Goal: Task Accomplishment & Management: Use online tool/utility

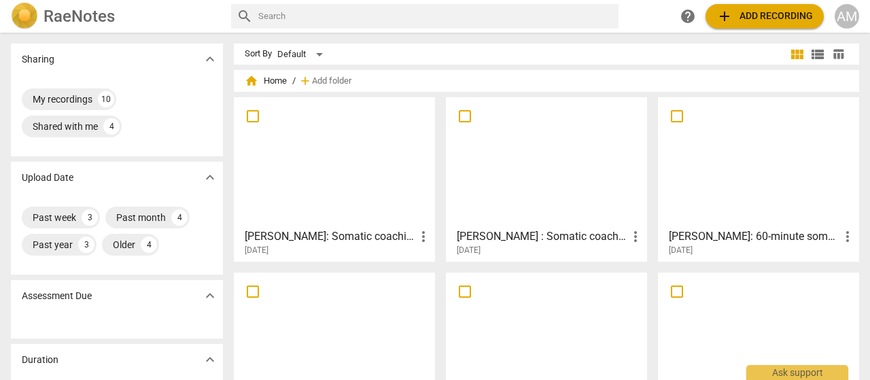
click at [750, 18] on span "add Add recording" at bounding box center [764, 16] width 97 height 16
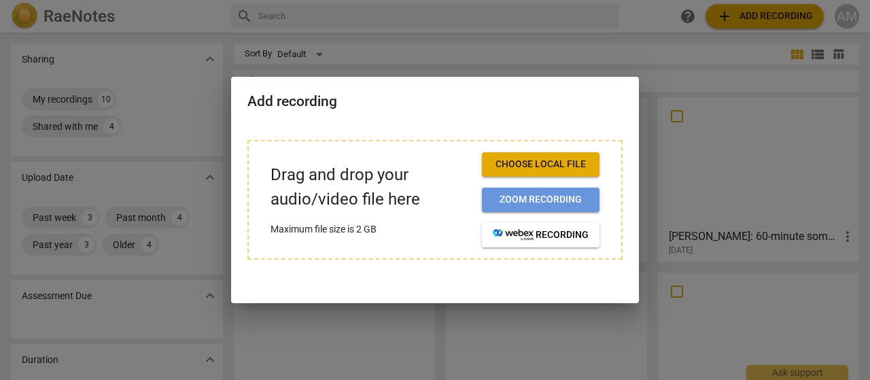
click at [560, 196] on span "Zoom recording" at bounding box center [541, 200] width 96 height 14
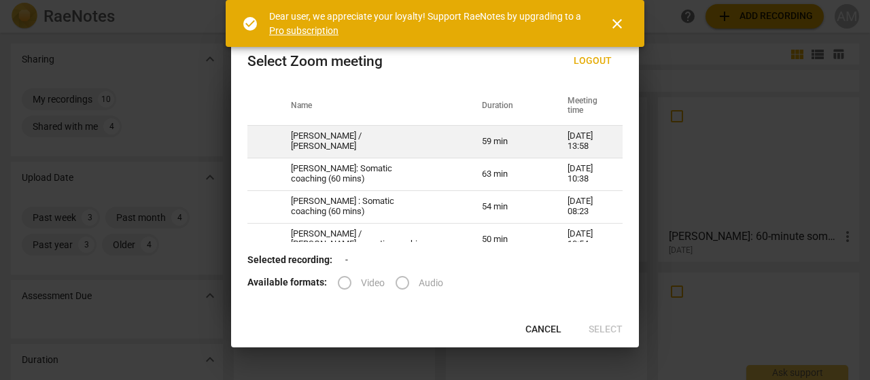
click at [309, 145] on td "[PERSON_NAME] / [PERSON_NAME]" at bounding box center [370, 141] width 191 height 33
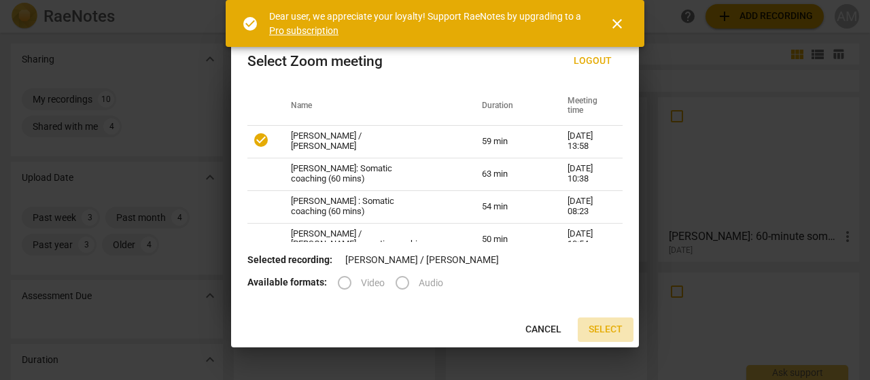
click at [599, 330] on span "Select" at bounding box center [606, 330] width 34 height 14
click at [606, 330] on span "Select" at bounding box center [606, 330] width 34 height 14
click at [304, 29] on link "Pro subscription" at bounding box center [303, 30] width 69 height 11
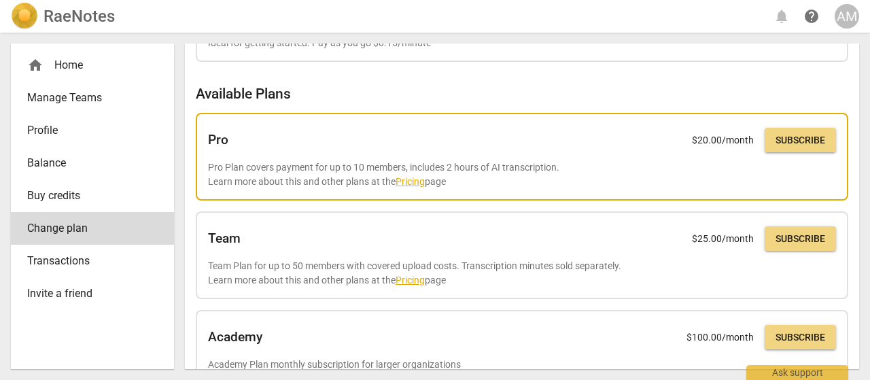
scroll to position [71, 0]
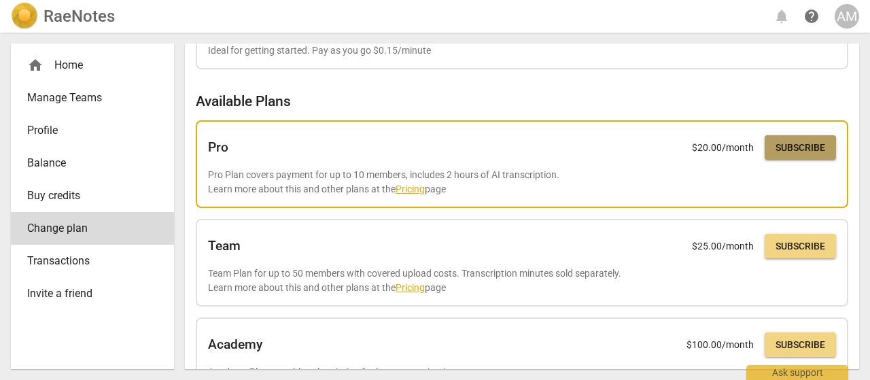
click at [814, 147] on span "Subscribe" at bounding box center [800, 148] width 50 height 14
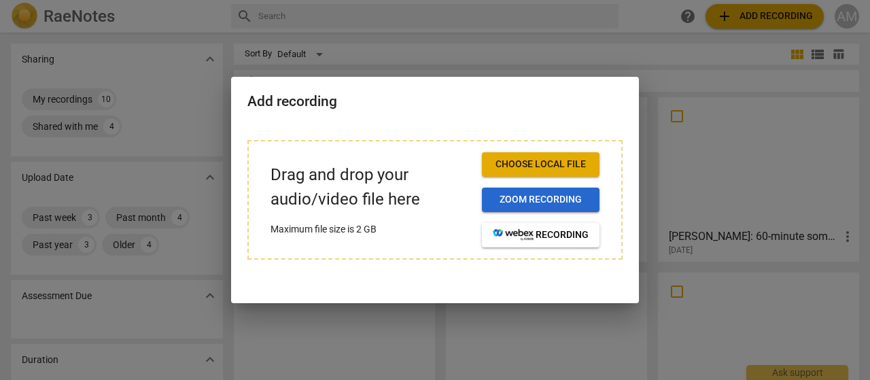
click at [539, 200] on span "Zoom recording" at bounding box center [541, 200] width 96 height 14
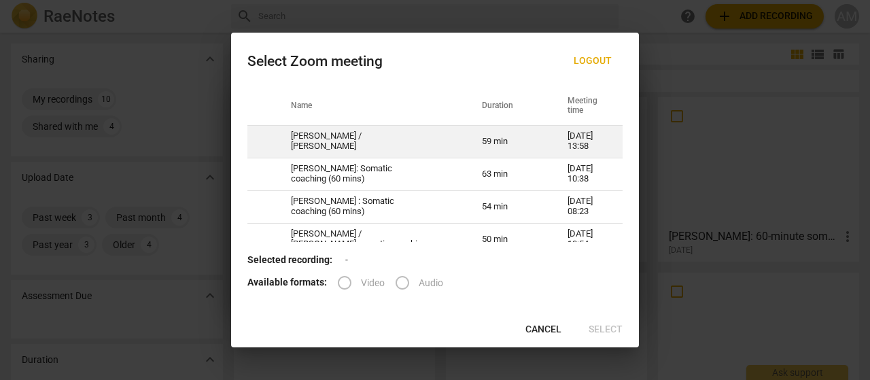
click at [346, 141] on td "[PERSON_NAME] / [PERSON_NAME]" at bounding box center [370, 141] width 191 height 33
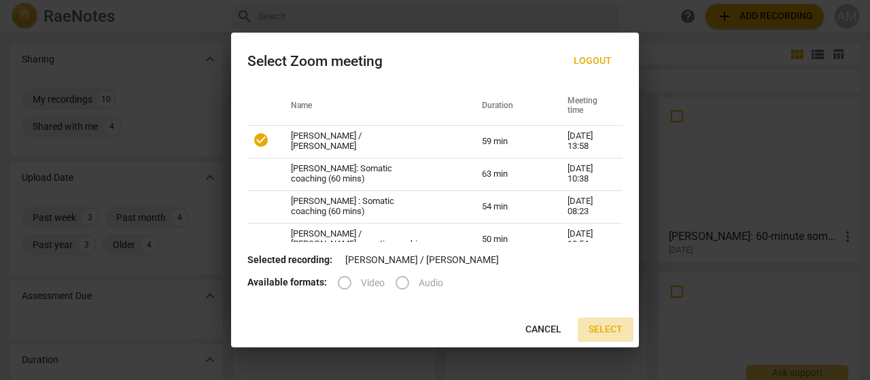
click at [601, 326] on span "Select" at bounding box center [606, 330] width 34 height 14
click at [606, 339] on button "Select" at bounding box center [606, 329] width 56 height 24
click at [550, 328] on span "Cancel" at bounding box center [543, 330] width 36 height 14
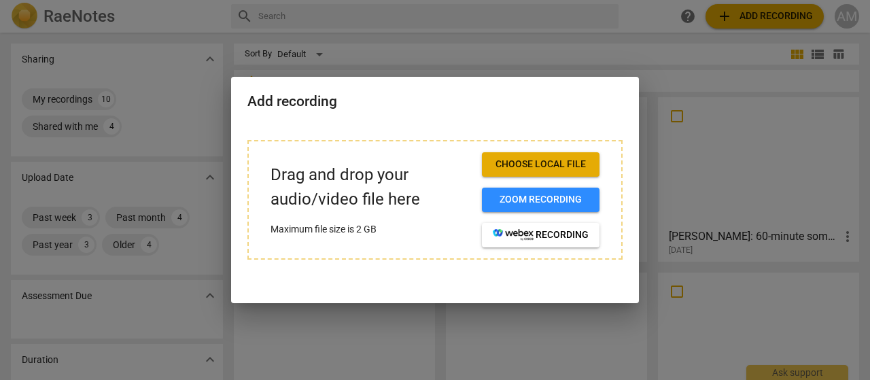
click at [542, 35] on div at bounding box center [435, 190] width 870 height 380
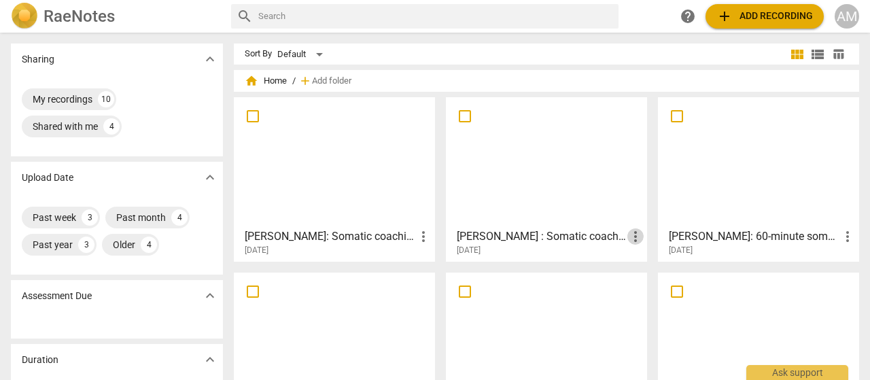
click at [631, 237] on span "more_vert" at bounding box center [635, 236] width 16 height 16
click at [578, 230] on div at bounding box center [435, 190] width 870 height 380
click at [569, 238] on h3 "[PERSON_NAME] : Somatic coaching (60 mins)" at bounding box center [542, 236] width 171 height 16
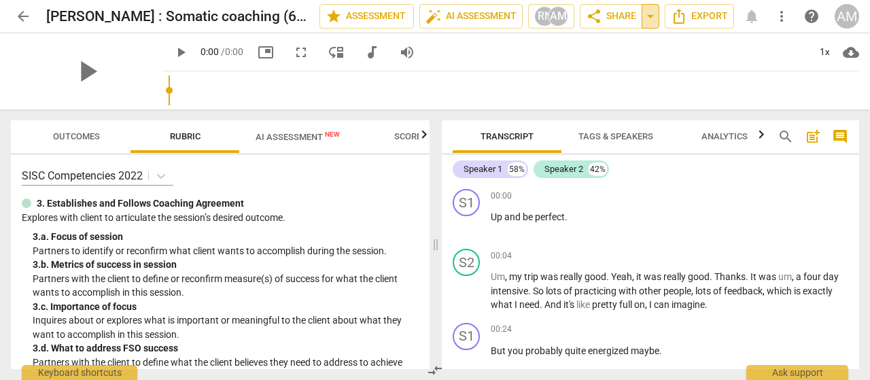
click at [651, 17] on span "arrow_drop_down" at bounding box center [650, 16] width 16 height 16
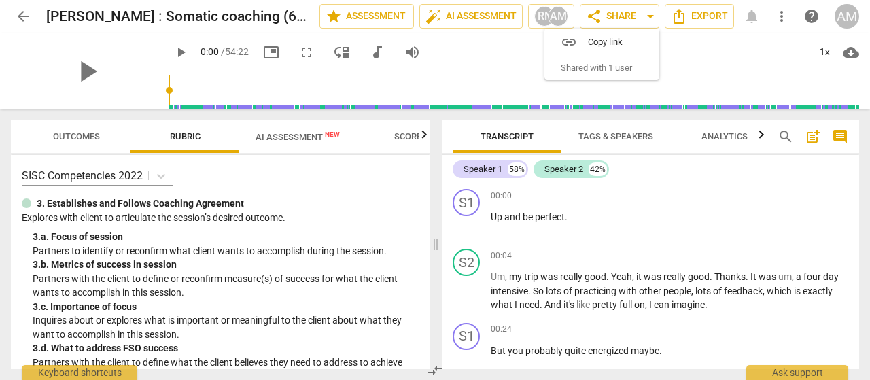
click at [603, 66] on span "Shared with 1 user" at bounding box center [596, 68] width 71 height 12
click at [559, 17] on div "AM" at bounding box center [558, 16] width 20 height 20
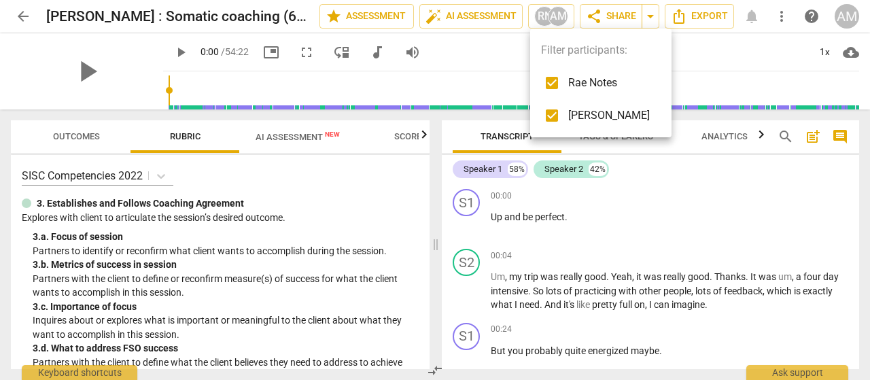
click at [614, 18] on div at bounding box center [435, 190] width 870 height 380
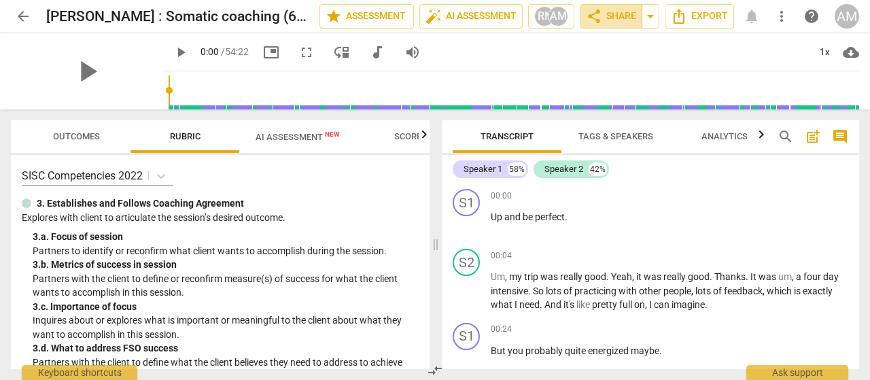
click at [614, 18] on span "share Share" at bounding box center [611, 16] width 50 height 16
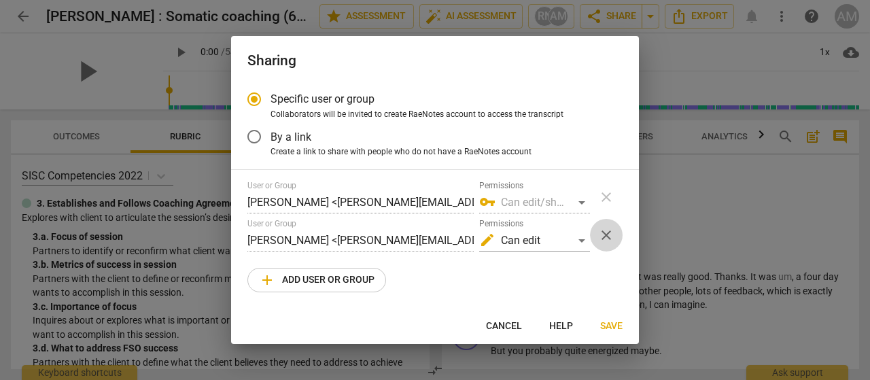
click at [606, 236] on span "close" at bounding box center [606, 235] width 16 height 16
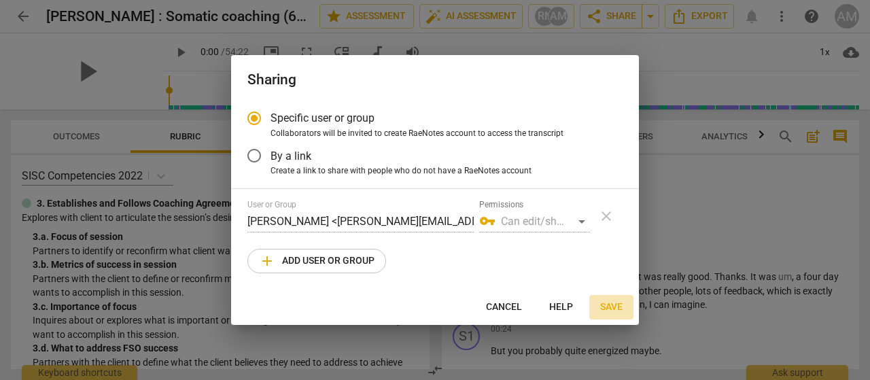
click at [609, 309] on span "Save" at bounding box center [611, 307] width 22 height 14
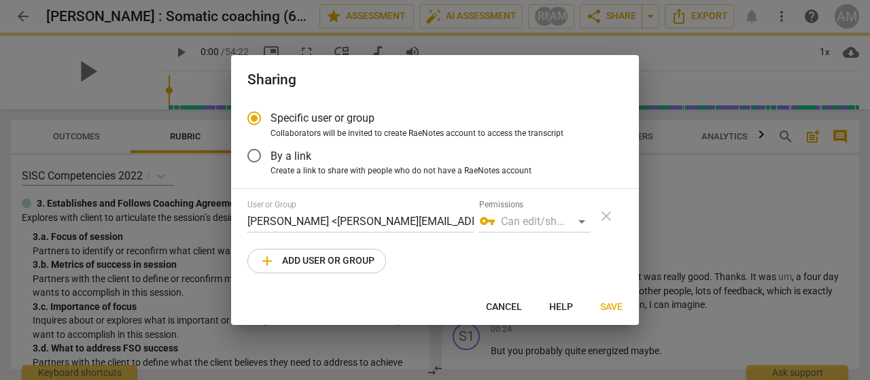
radio input "false"
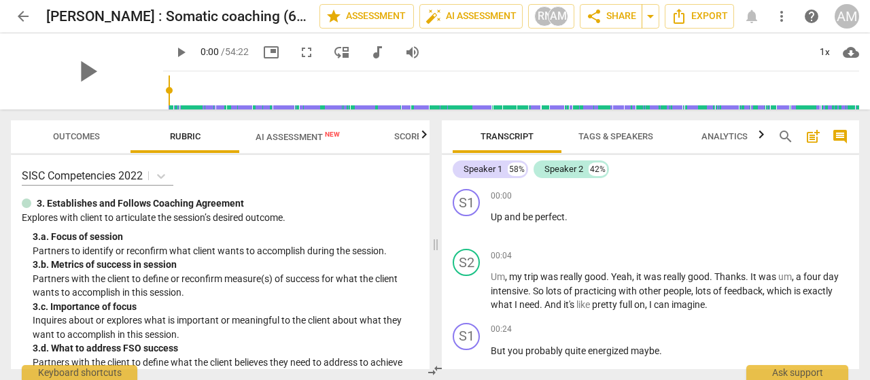
click at [24, 18] on span "arrow_back" at bounding box center [23, 16] width 16 height 16
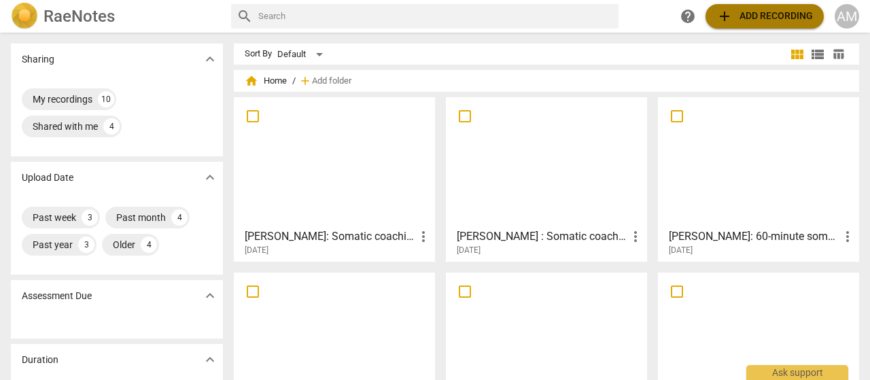
click at [760, 14] on span "add Add recording" at bounding box center [764, 16] width 97 height 16
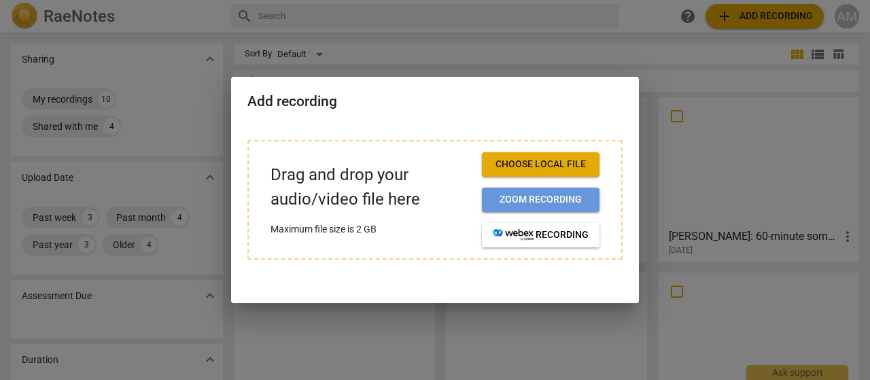
click at [513, 203] on span "Zoom recording" at bounding box center [541, 200] width 96 height 14
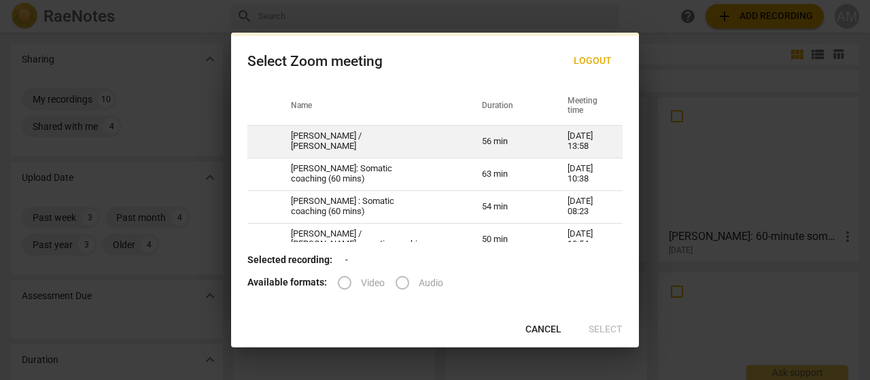
click at [389, 138] on td "[PERSON_NAME] / [PERSON_NAME]" at bounding box center [370, 141] width 191 height 33
radio input "true"
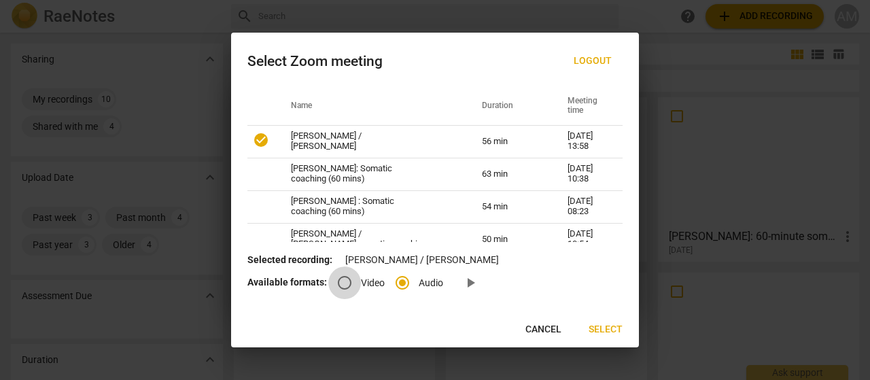
click at [343, 285] on input "Video" at bounding box center [344, 282] width 33 height 33
radio input "true"
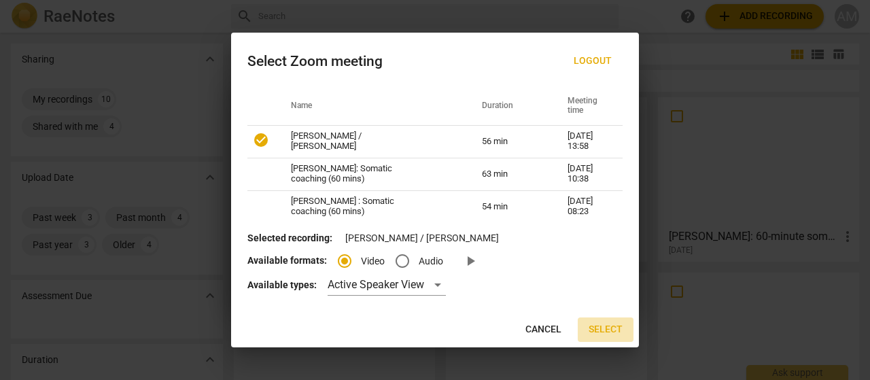
click at [606, 330] on span "Select" at bounding box center [606, 330] width 34 height 14
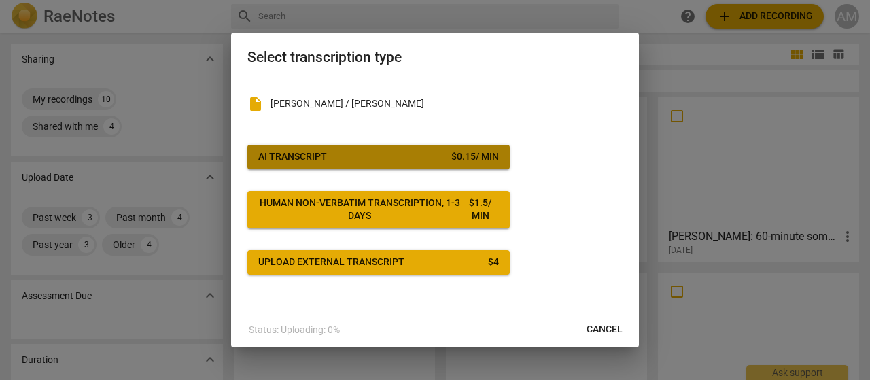
click at [412, 156] on span "AI Transcript $ 0.15 / min" at bounding box center [378, 157] width 241 height 14
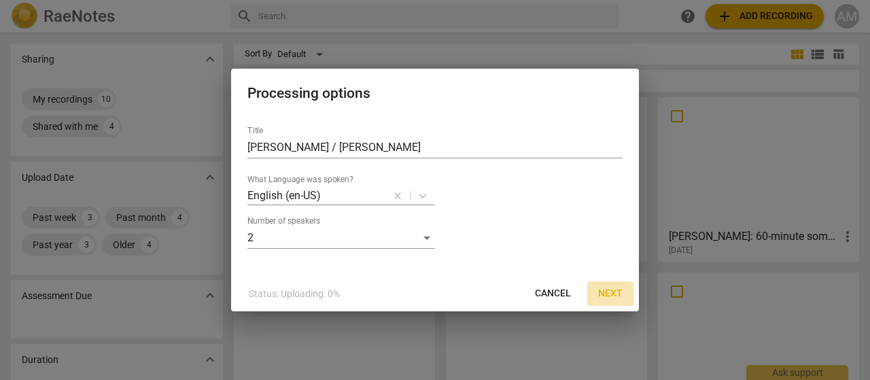
click at [606, 292] on span "Next" at bounding box center [610, 294] width 24 height 14
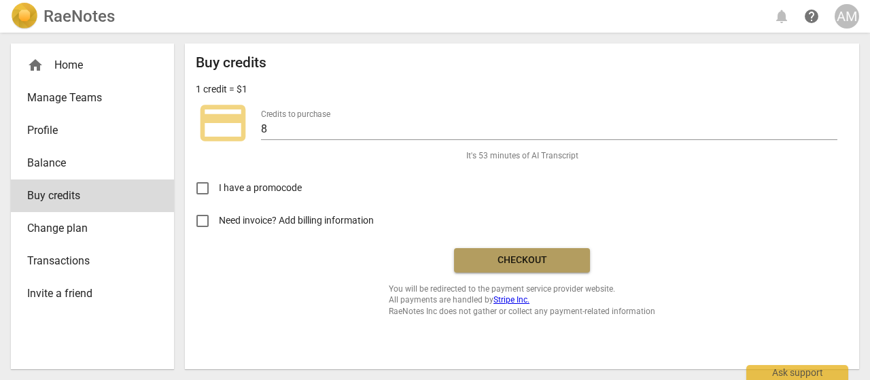
click at [546, 258] on span "Checkout" at bounding box center [522, 260] width 114 height 14
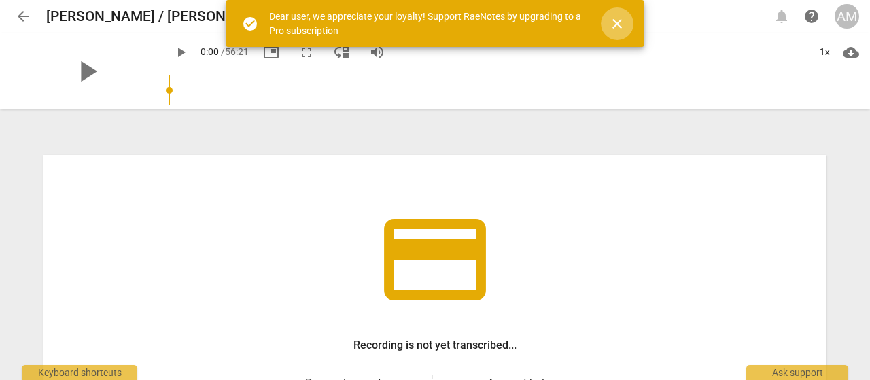
click at [616, 26] on span "close" at bounding box center [617, 24] width 16 height 16
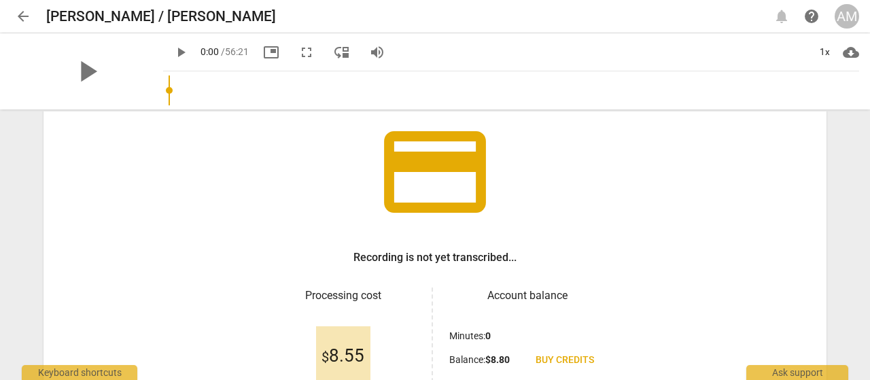
scroll to position [222, 0]
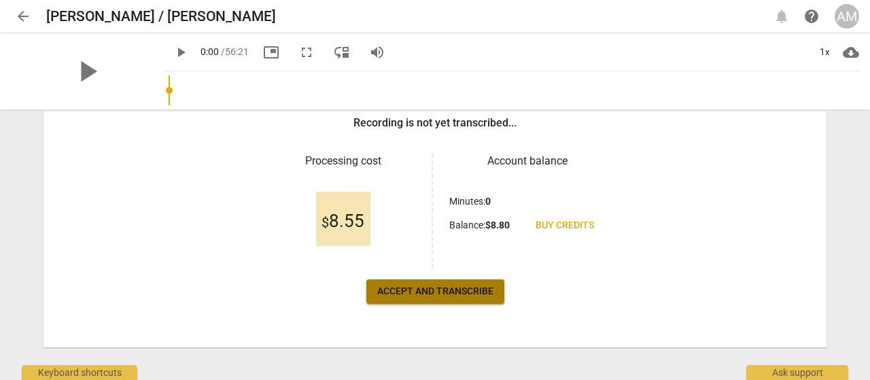
click at [442, 287] on span "Accept and transcribe" at bounding box center [435, 292] width 116 height 14
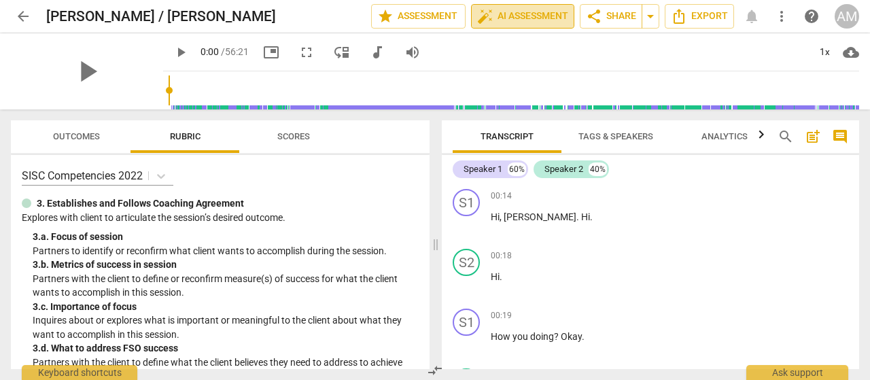
click at [504, 18] on span "auto_fix_high AI Assessment" at bounding box center [522, 16] width 91 height 16
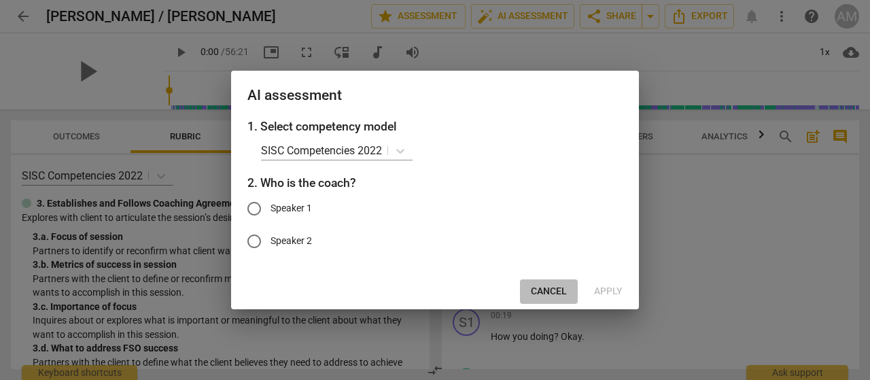
click at [547, 289] on span "Cancel" at bounding box center [549, 292] width 36 height 14
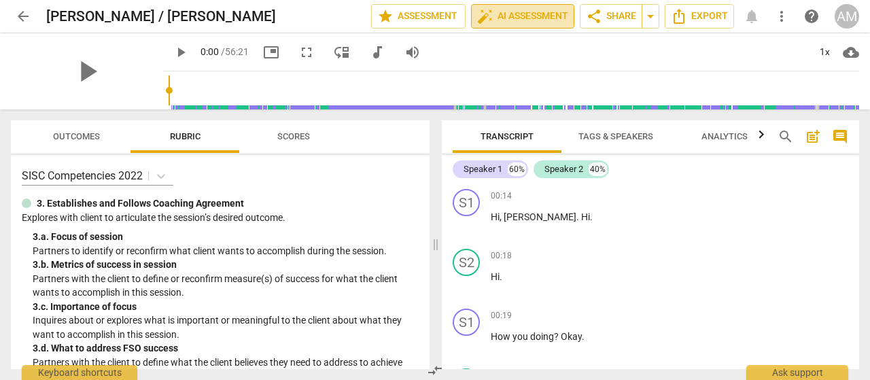
click at [523, 8] on span "auto_fix_high AI Assessment" at bounding box center [522, 16] width 91 height 16
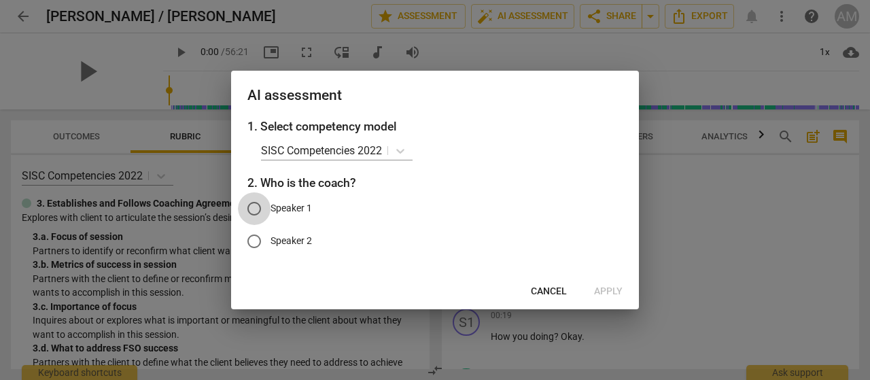
click at [257, 207] on input "Speaker 1" at bounding box center [254, 208] width 33 height 33
radio input "true"
click at [603, 288] on span "Apply" at bounding box center [608, 292] width 29 height 14
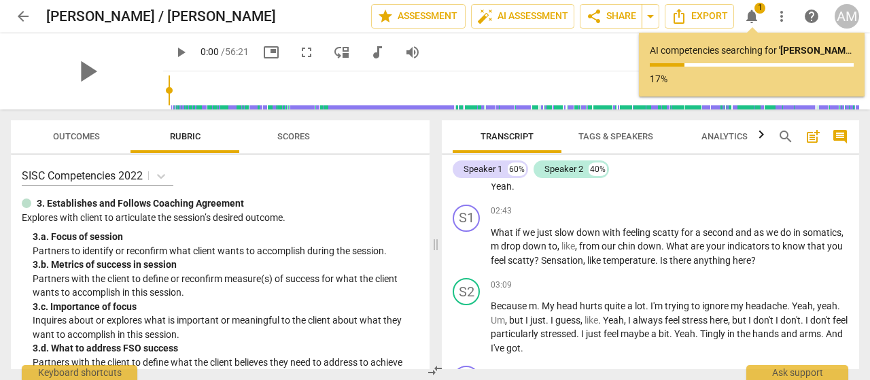
scroll to position [1479, 0]
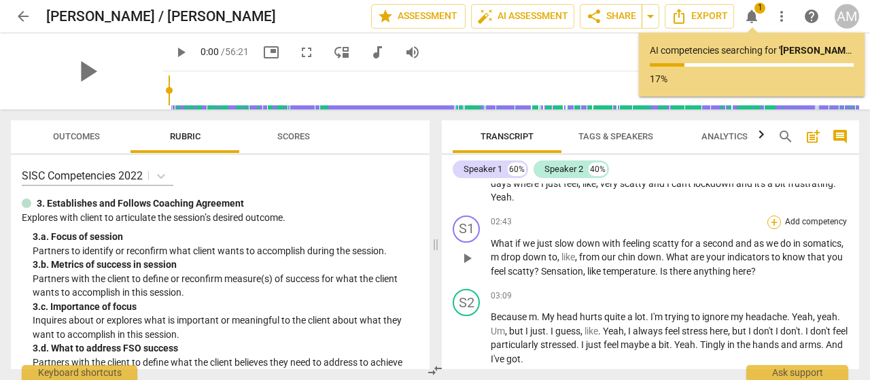
click at [770, 215] on div "+" at bounding box center [774, 222] width 14 height 14
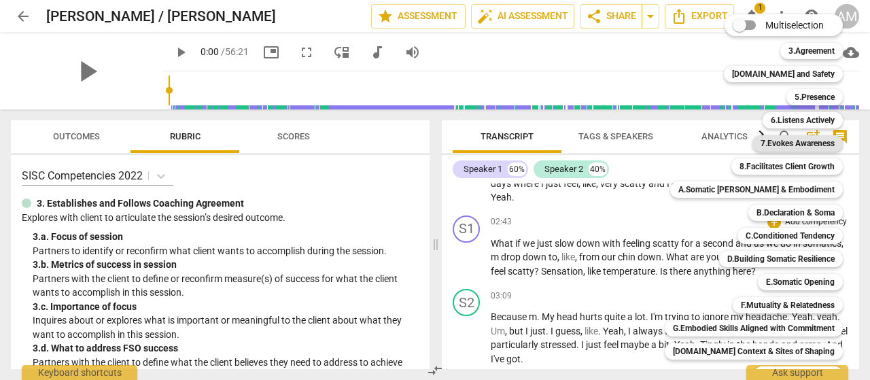
click at [777, 147] on b "7.Evokes Awareness" at bounding box center [797, 143] width 74 height 16
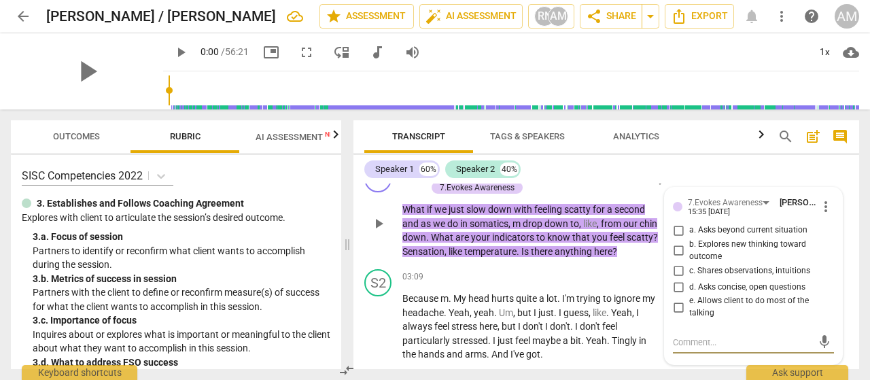
scroll to position [1586, 0]
click at [760, 203] on div "7.Evokes Awareness" at bounding box center [731, 203] width 86 height 12
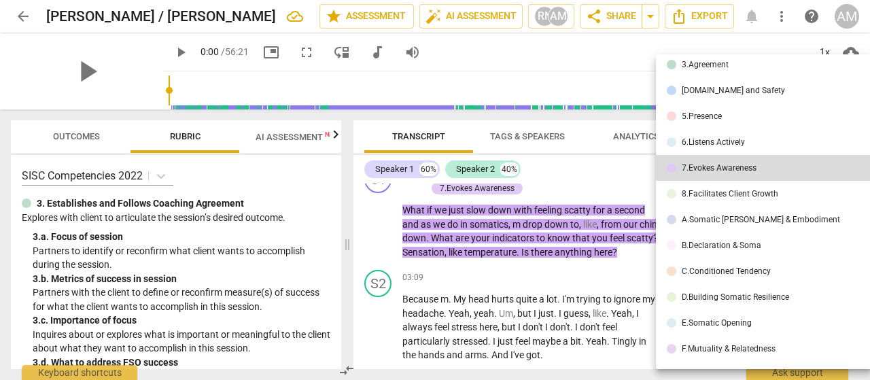
scroll to position [0, 0]
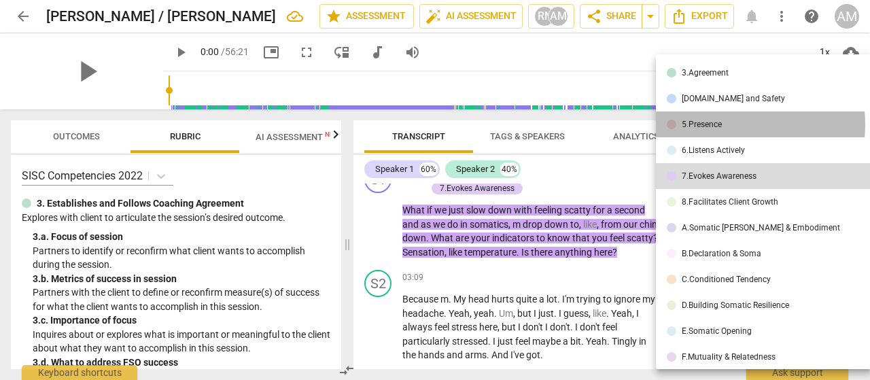
click at [731, 124] on li "5.Presence" at bounding box center [766, 124] width 221 height 26
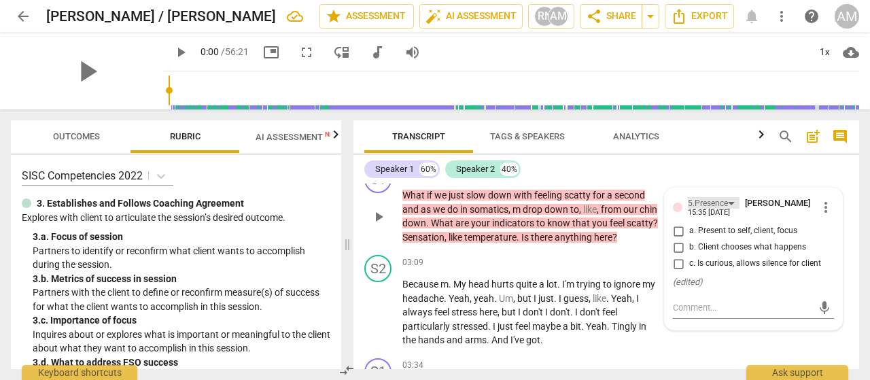
click at [730, 203] on div "5.Presence" at bounding box center [714, 203] width 52 height 12
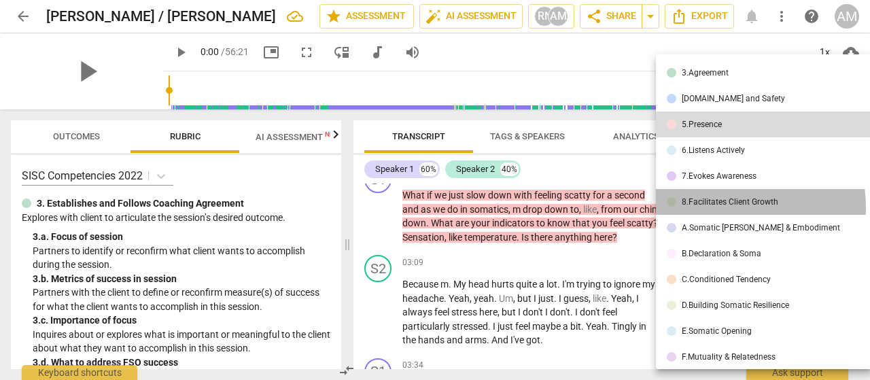
click at [721, 207] on li "8.Facilitates Client Growth" at bounding box center [766, 202] width 221 height 26
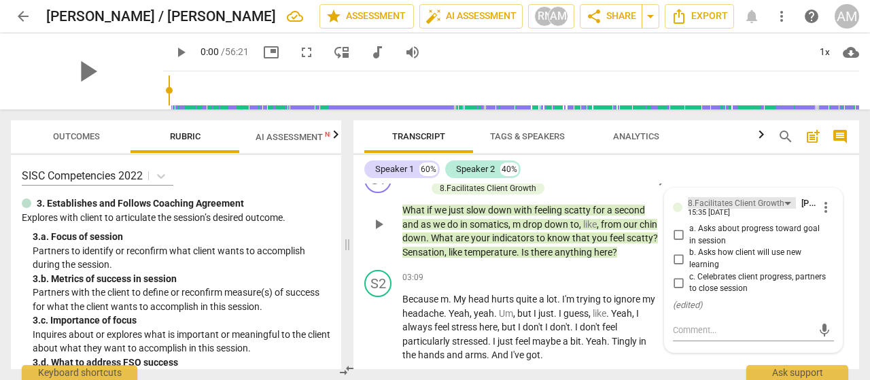
click at [785, 201] on div "8.Facilitates Client Growth" at bounding box center [742, 203] width 108 height 12
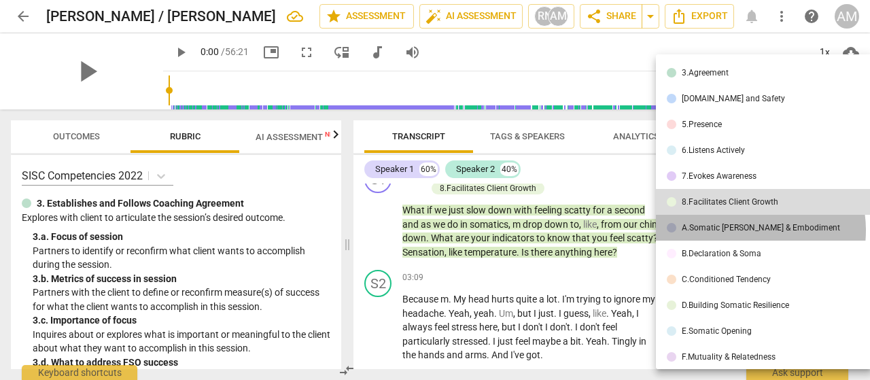
click at [746, 230] on div "A.Somatic Presence & Embodiment" at bounding box center [761, 228] width 158 height 8
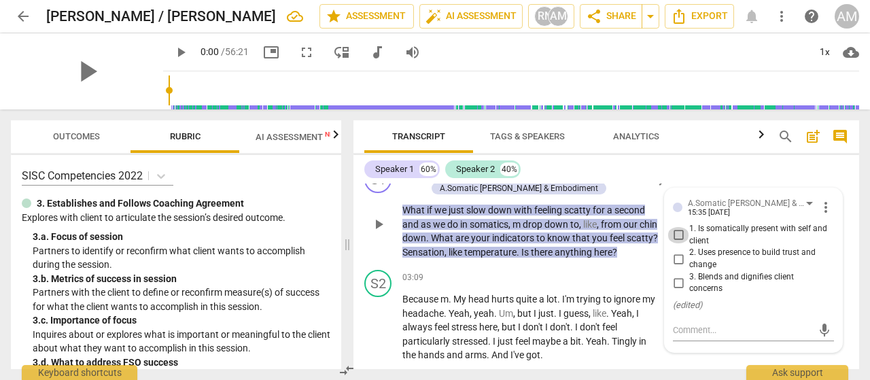
click at [676, 234] on input "1. Is somatically present with self and client" at bounding box center [678, 235] width 22 height 16
checkbox input "true"
click at [386, 255] on div "S1 play_arrow pause" at bounding box center [383, 212] width 38 height 93
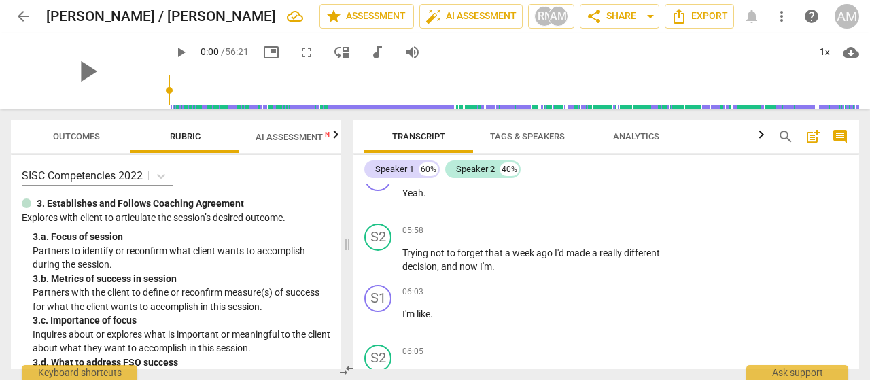
scroll to position [3043, 0]
click at [292, 130] on span "AI Assessment New" at bounding box center [297, 136] width 117 height 20
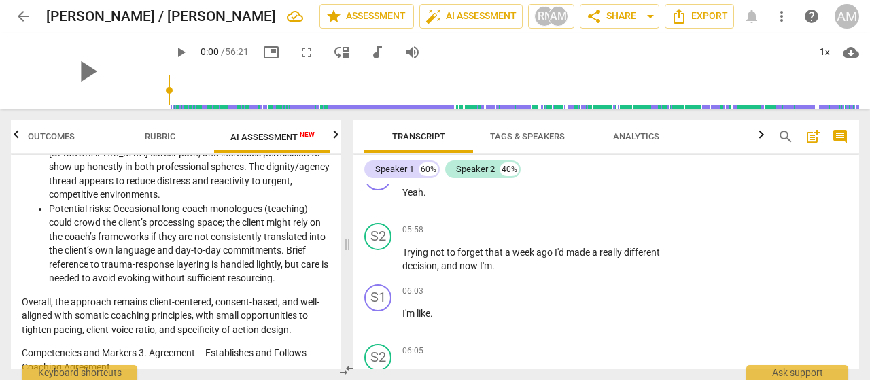
scroll to position [0, 0]
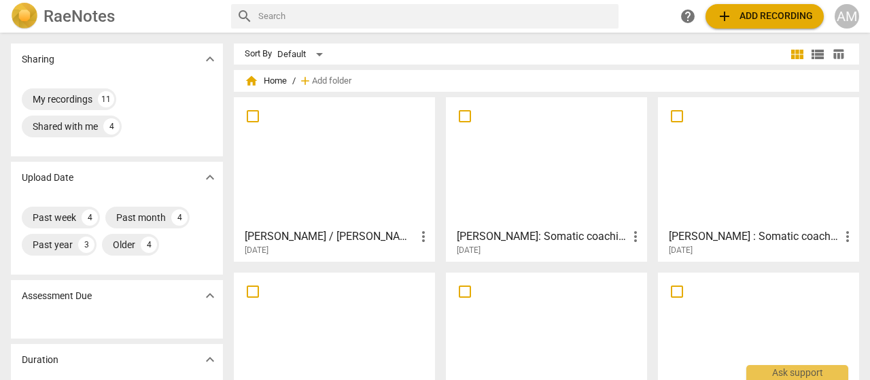
click at [292, 232] on h3 "Lottie / Amy" at bounding box center [330, 236] width 171 height 16
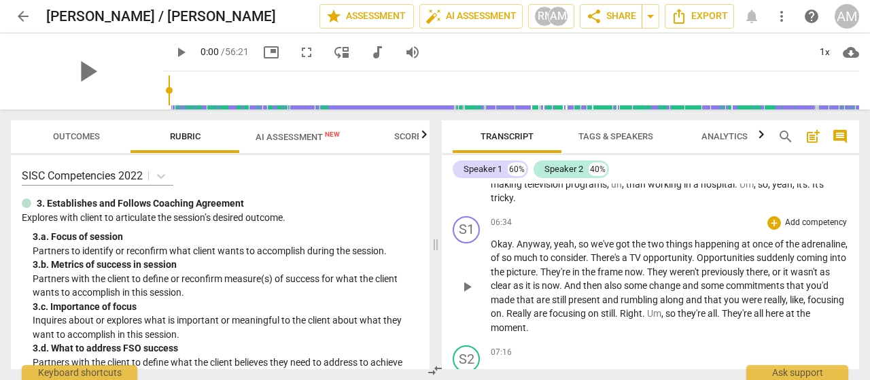
scroll to position [3257, 0]
click at [769, 217] on div "+" at bounding box center [774, 224] width 14 height 14
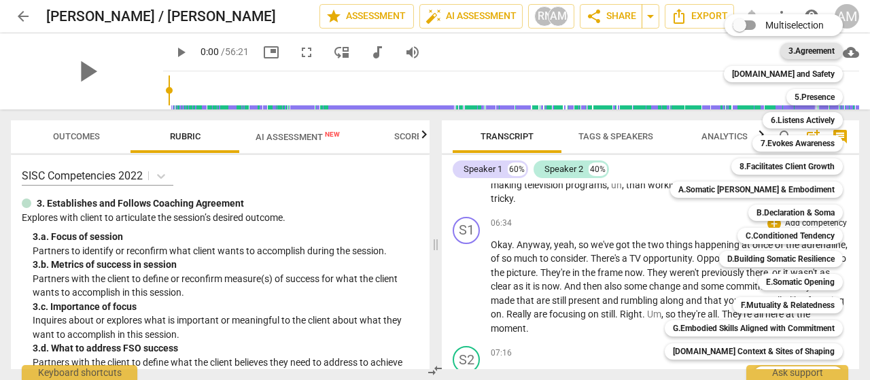
click at [803, 50] on b "3.Agreement" at bounding box center [811, 51] width 46 height 16
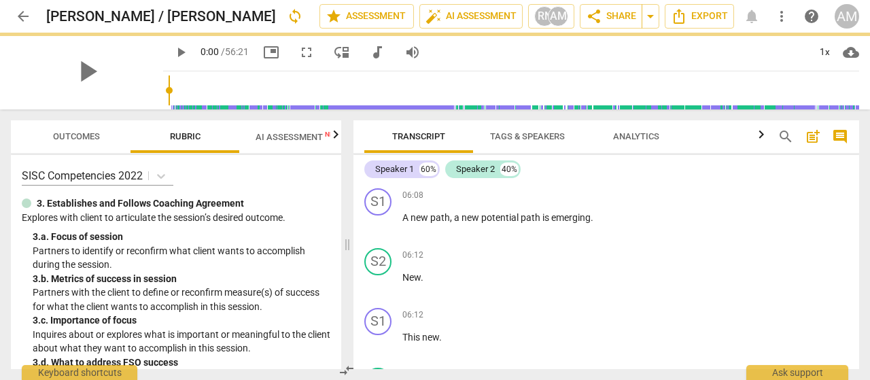
scroll to position [3494, 0]
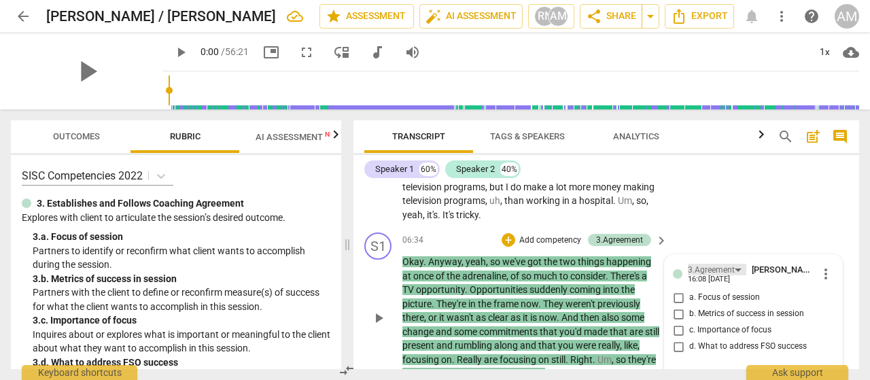
click at [737, 264] on div "3.Agreement" at bounding box center [717, 270] width 58 height 12
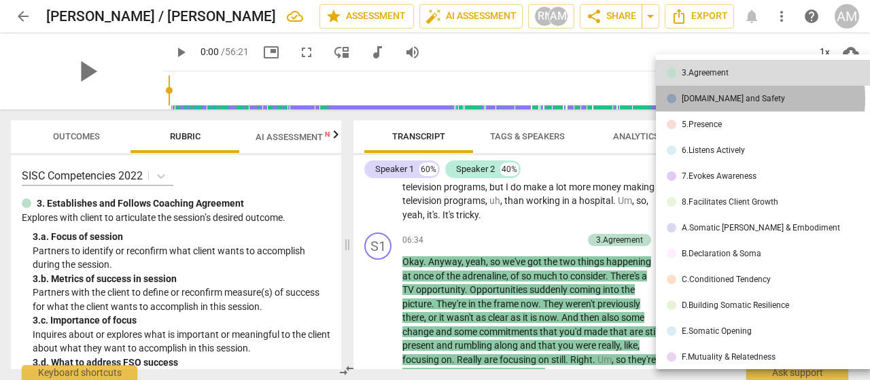
click at [739, 99] on div "[DOMAIN_NAME] and Safety" at bounding box center [733, 98] width 103 height 8
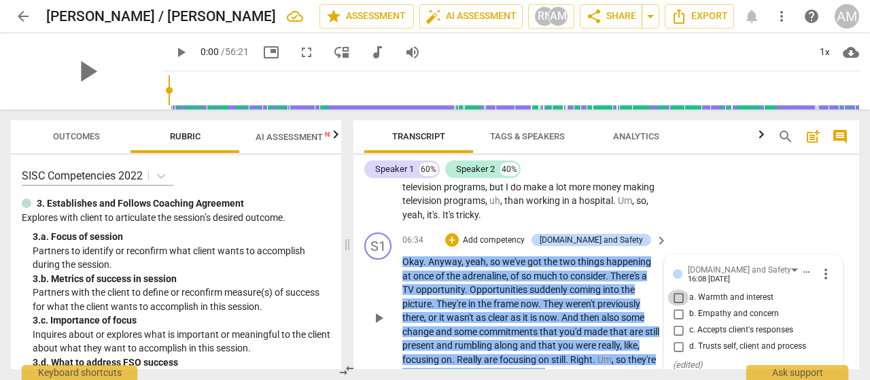
click at [674, 290] on input "a. Warmth and interest" at bounding box center [678, 298] width 22 height 16
checkbox input "true"
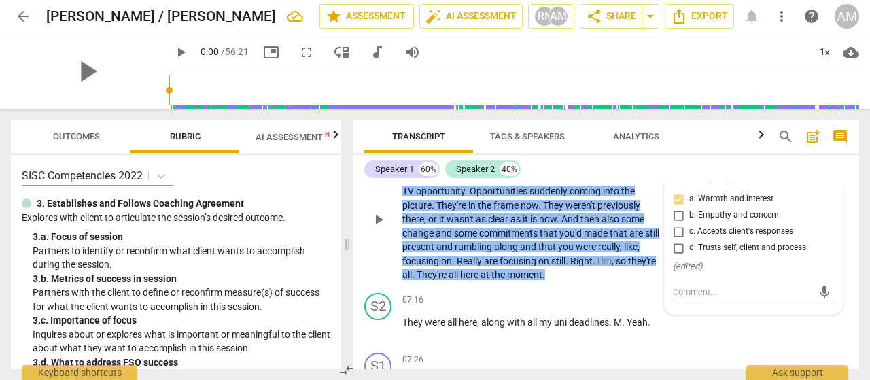
scroll to position [3600, 0]
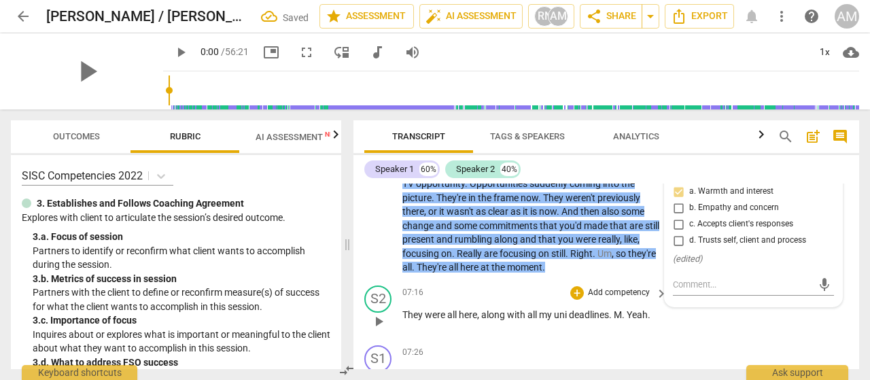
click at [720, 317] on div "S2 play_arrow pause 07:16 + Add competency keyboard_arrow_right They were all h…" at bounding box center [606, 310] width 506 height 60
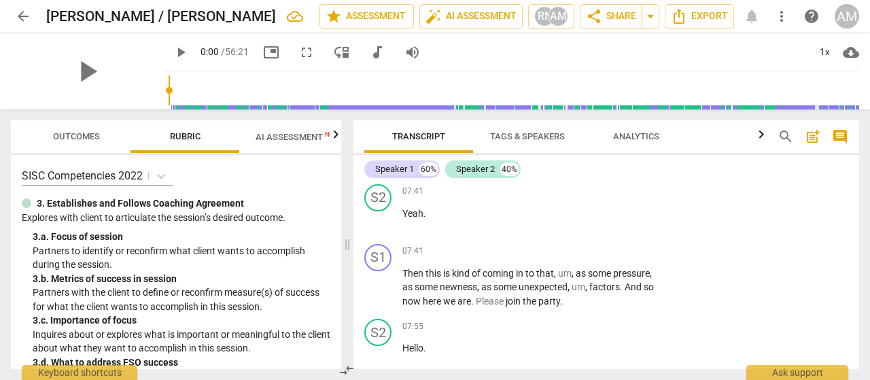
scroll to position [3853, 0]
click at [574, 243] on div "+" at bounding box center [577, 250] width 14 height 14
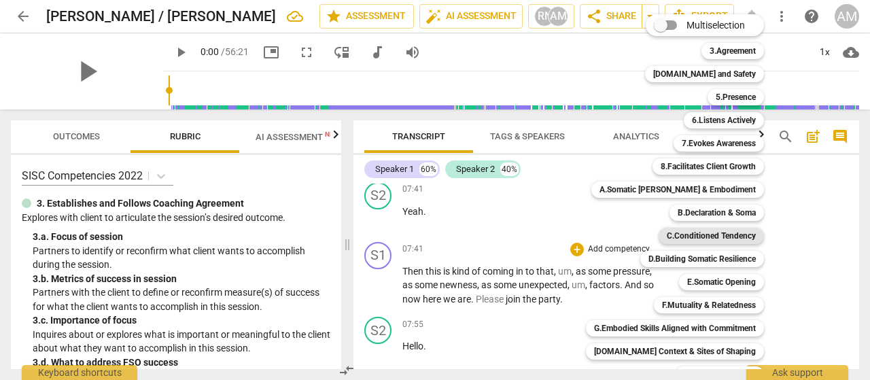
click at [695, 235] on b "C.Conditioned Tendency" at bounding box center [711, 236] width 89 height 16
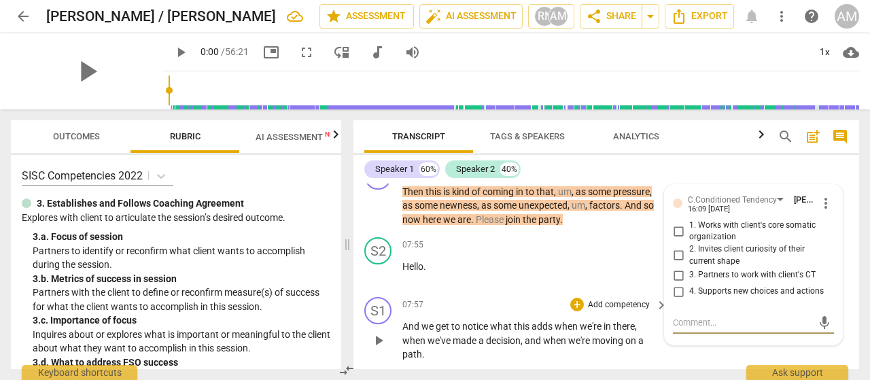
scroll to position [3933, 0]
click at [675, 222] on input "1. Works with client's core somatic organization" at bounding box center [678, 230] width 22 height 16
checkbox input "true"
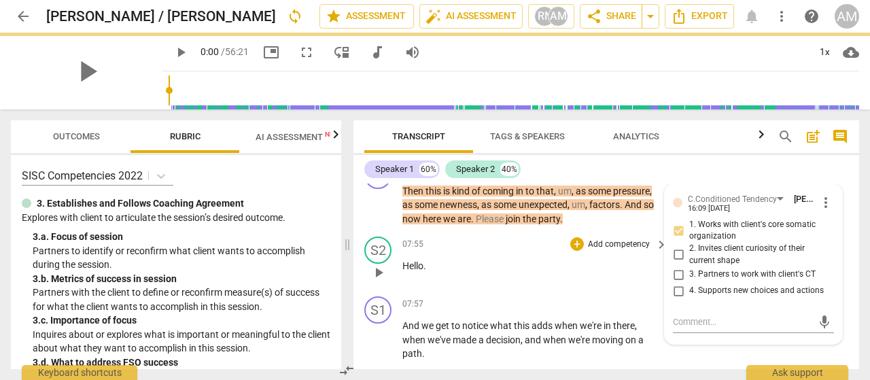
click at [614, 239] on p "Add competency" at bounding box center [618, 245] width 65 height 12
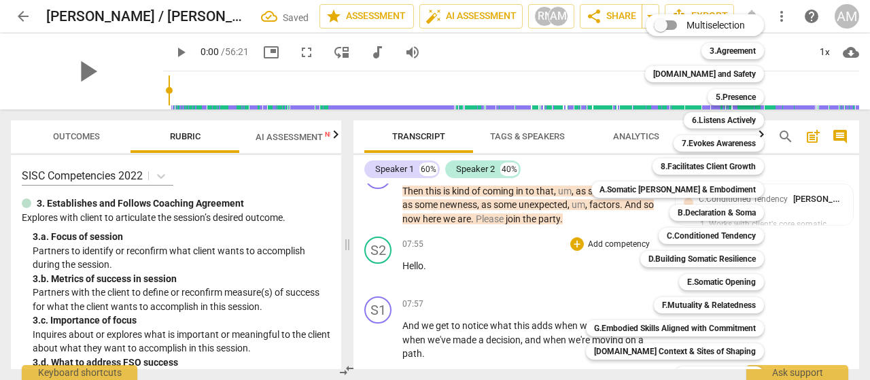
click at [506, 279] on div at bounding box center [435, 190] width 870 height 380
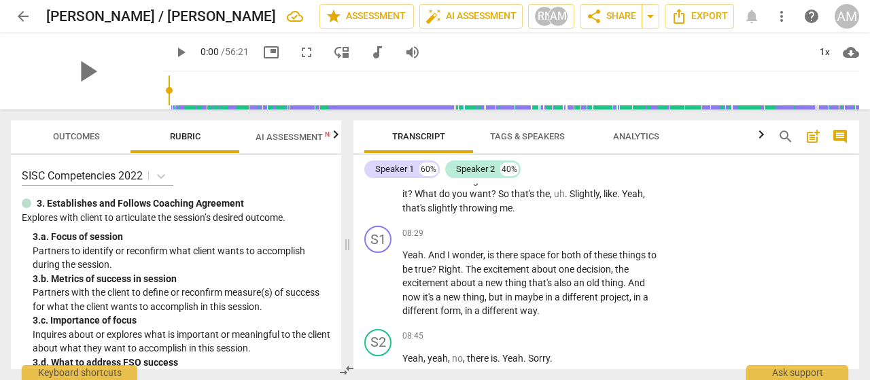
scroll to position [4210, 0]
click at [578, 226] on div "+" at bounding box center [577, 233] width 14 height 14
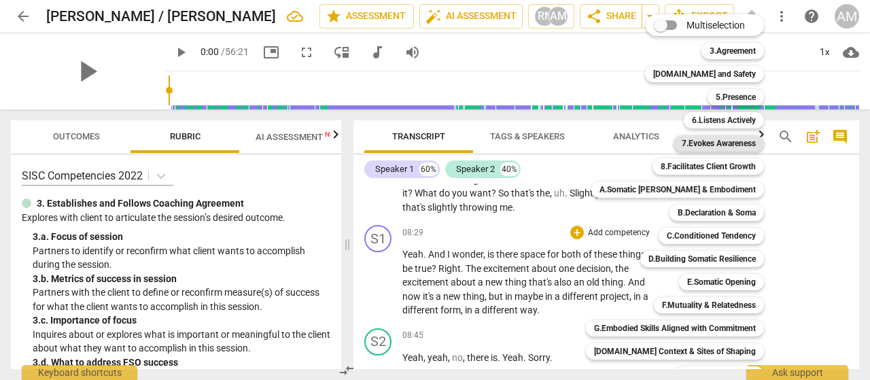
click at [718, 143] on b "7.Evokes Awareness" at bounding box center [719, 143] width 74 height 16
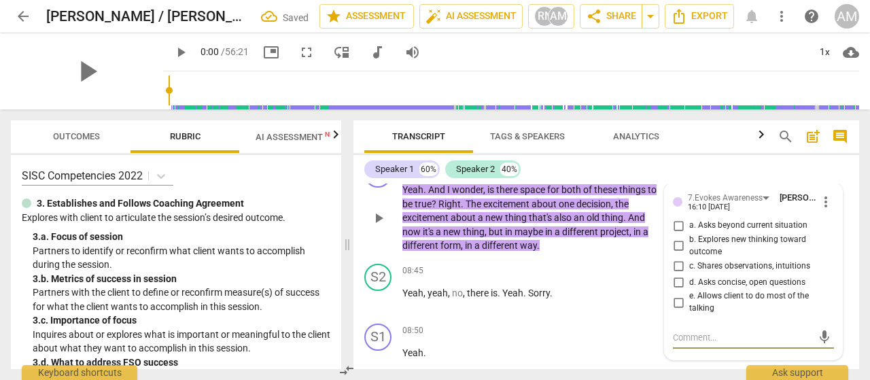
scroll to position [4273, 0]
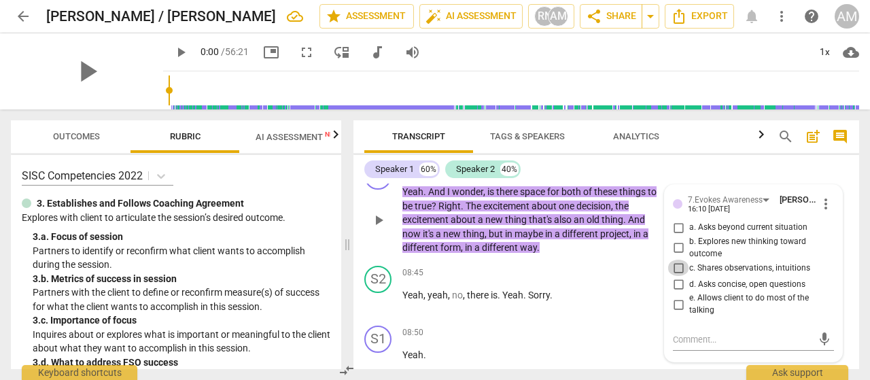
click at [678, 260] on input "c. Shares observations, intuitions" at bounding box center [678, 268] width 22 height 16
checkbox input "true"
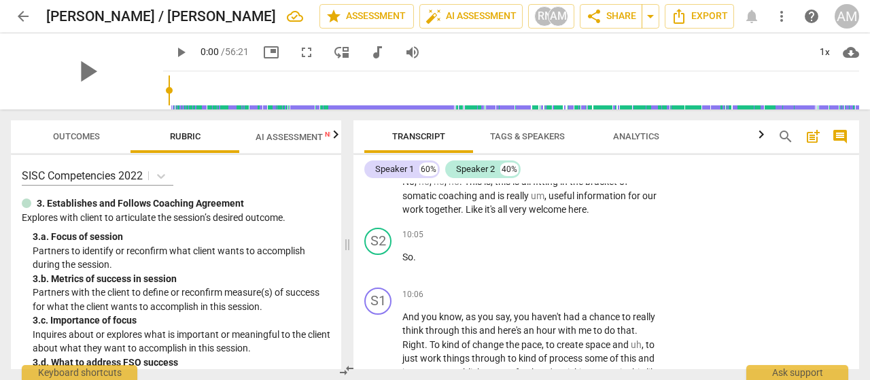
scroll to position [5133, 0]
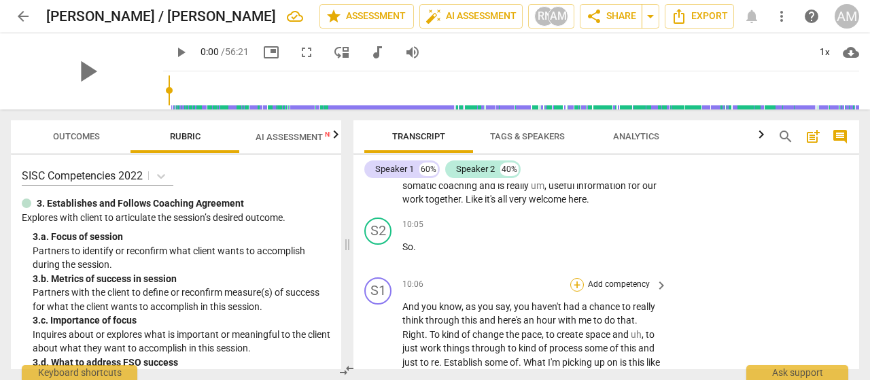
click at [579, 278] on div "+" at bounding box center [577, 285] width 14 height 14
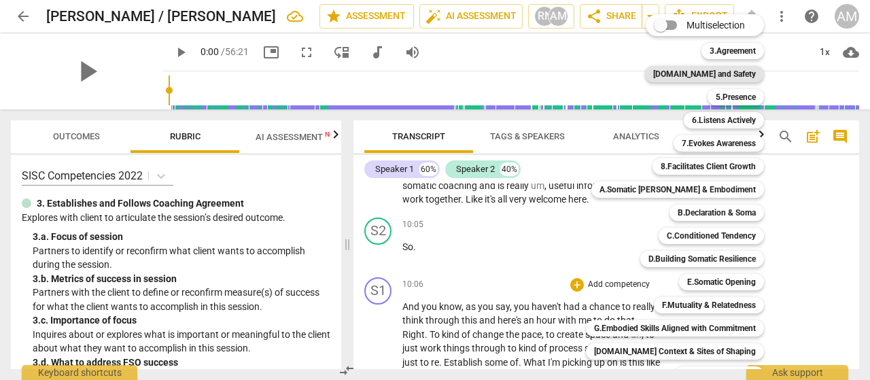
click at [720, 75] on b "[DOMAIN_NAME] and Safety" at bounding box center [704, 74] width 103 height 16
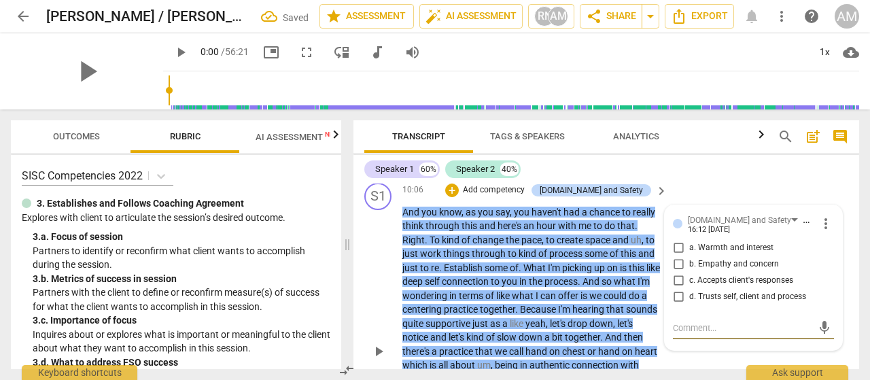
scroll to position [5222, 0]
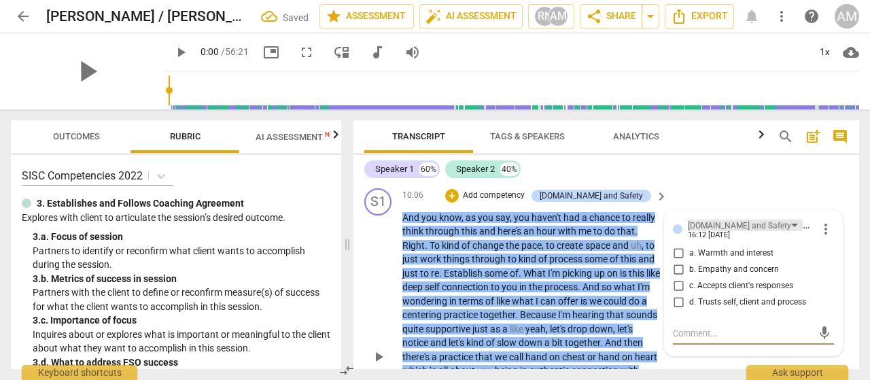
click at [753, 220] on div "[DOMAIN_NAME] and Safety" at bounding box center [745, 226] width 115 height 12
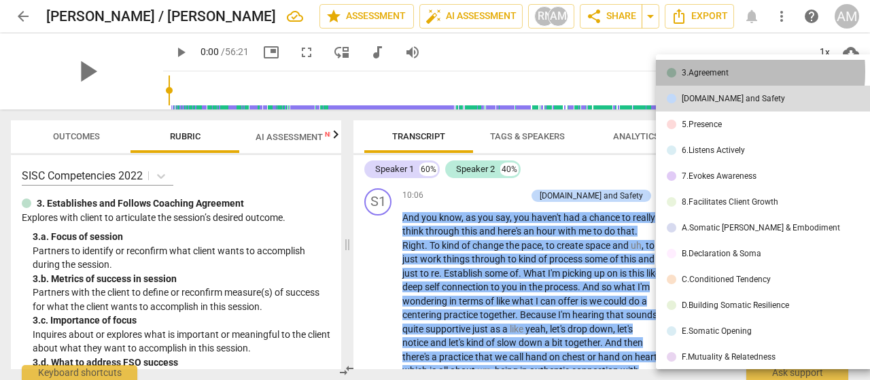
click at [701, 71] on div "3.Agreement" at bounding box center [705, 73] width 47 height 8
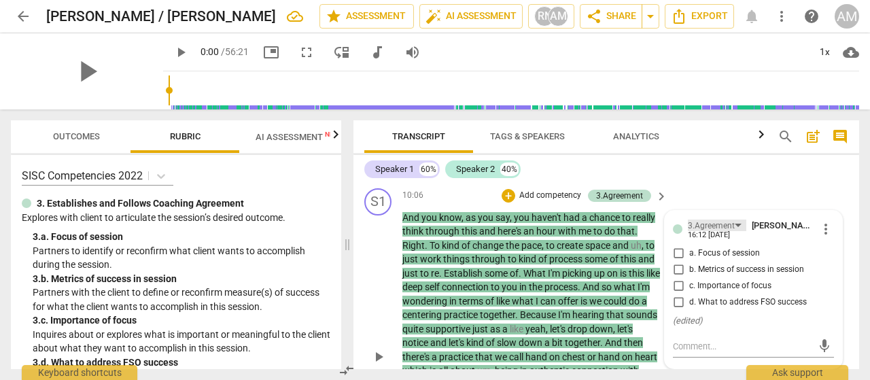
click at [735, 220] on div "3.Agreement" at bounding box center [717, 226] width 58 height 12
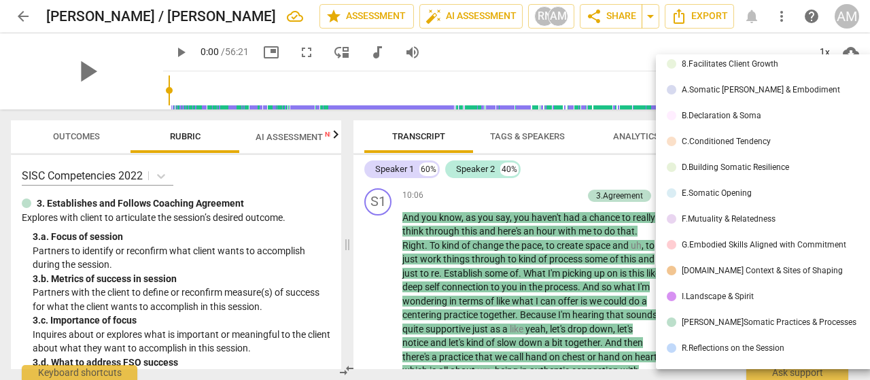
scroll to position [160, 0]
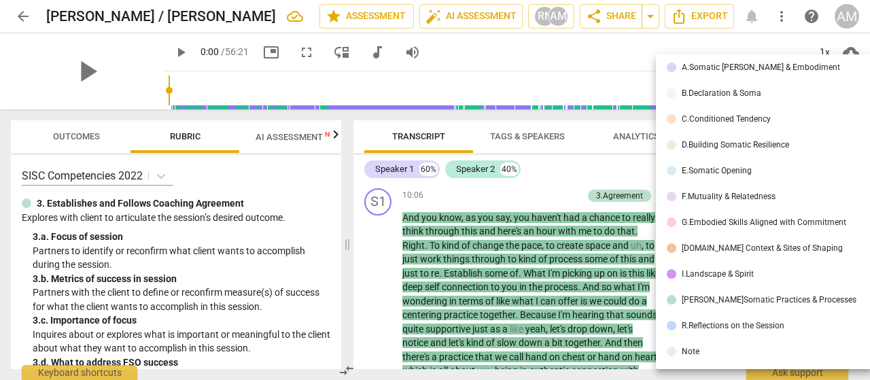
click at [732, 298] on div "J.Somatic Practices & Processes" at bounding box center [769, 300] width 175 height 8
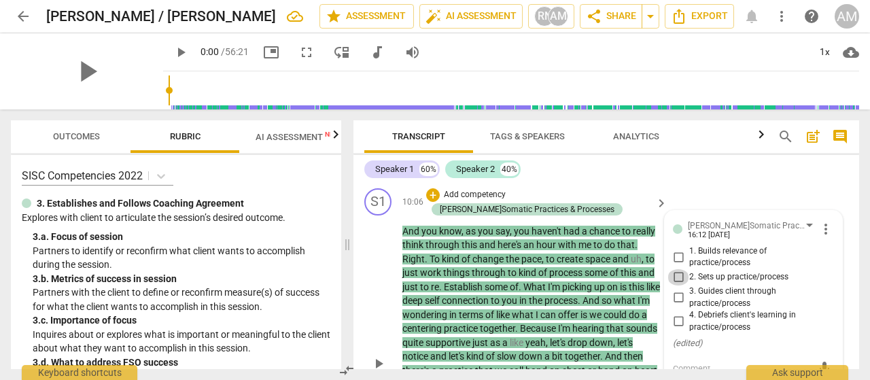
click at [676, 269] on input "2. Sets up practice/process" at bounding box center [678, 277] width 22 height 16
checkbox input "true"
click at [379, 267] on div "play_arrow pause" at bounding box center [385, 364] width 35 height 298
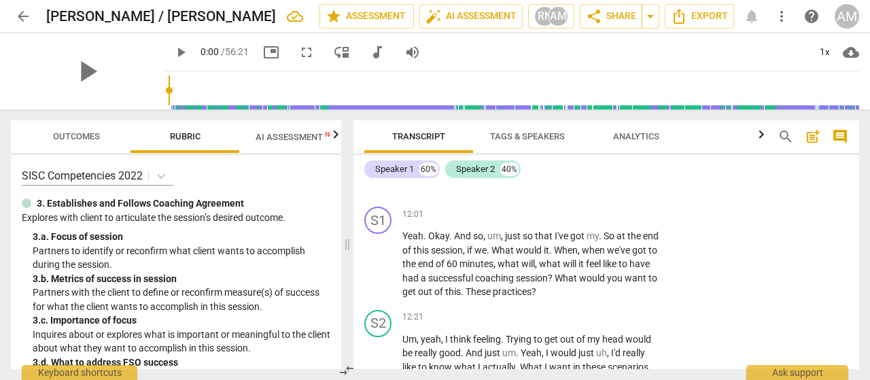
scroll to position [5842, 0]
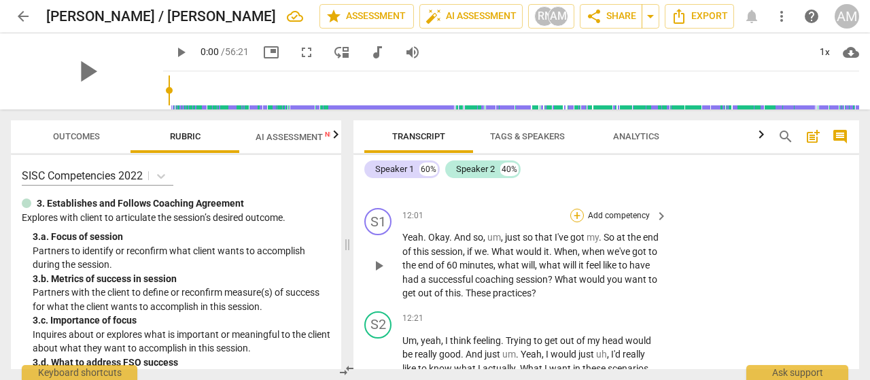
click at [575, 209] on div "+" at bounding box center [577, 216] width 14 height 14
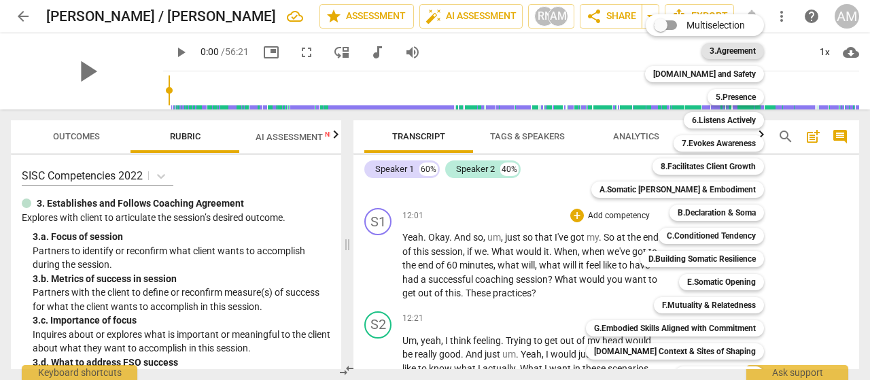
click at [716, 50] on b "3.Agreement" at bounding box center [732, 51] width 46 height 16
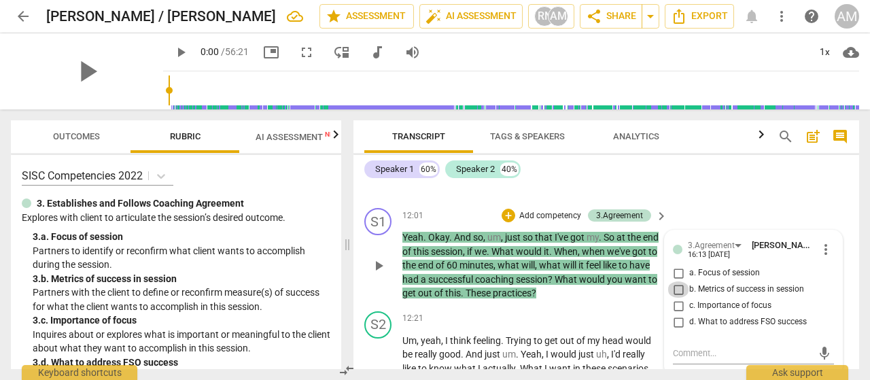
click at [677, 281] on input "b. Metrics of success in session" at bounding box center [678, 289] width 22 height 16
checkbox input "true"
click at [617, 272] on div "S1 play_arrow pause 12:01 + Add competency 3.Agreement keyboard_arrow_right Yea…" at bounding box center [606, 254] width 506 height 103
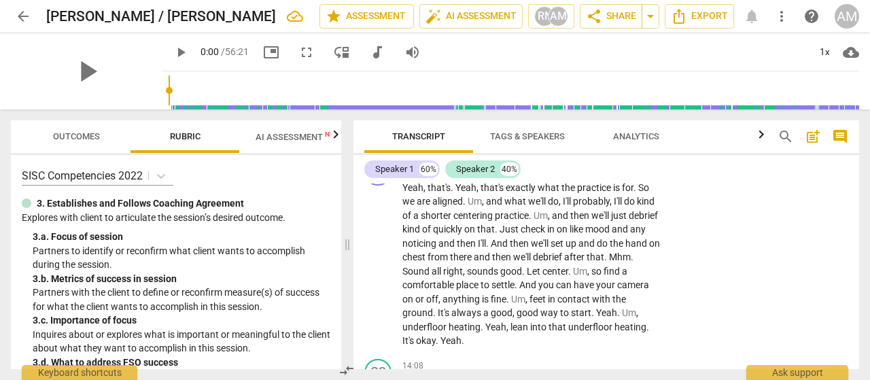
scroll to position [6262, 0]
click at [588, 306] on span "start" at bounding box center [581, 311] width 20 height 11
click at [516, 306] on span "," at bounding box center [514, 311] width 4 height 11
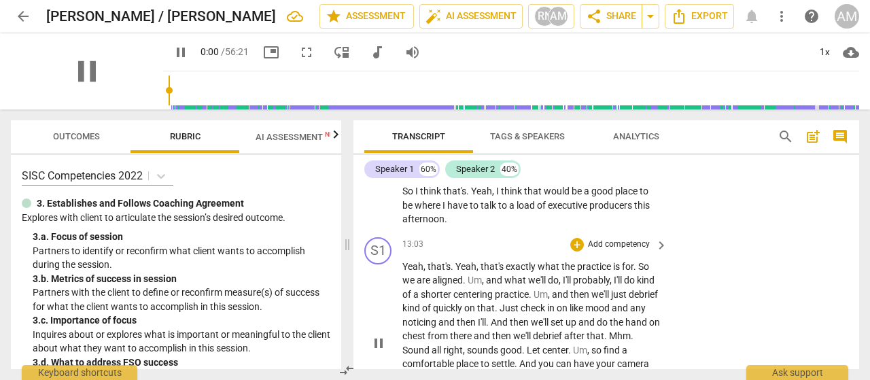
scroll to position [6180, 0]
click at [379, 336] on span "pause" at bounding box center [378, 344] width 16 height 16
type input "841"
click at [575, 239] on div "+" at bounding box center [577, 246] width 14 height 14
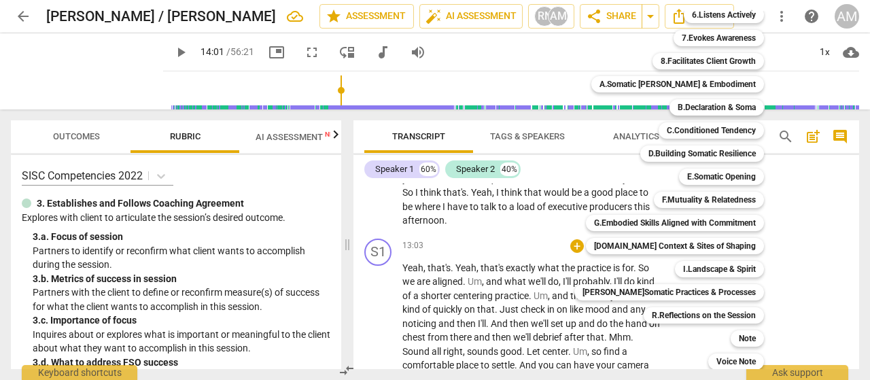
scroll to position [109, 0]
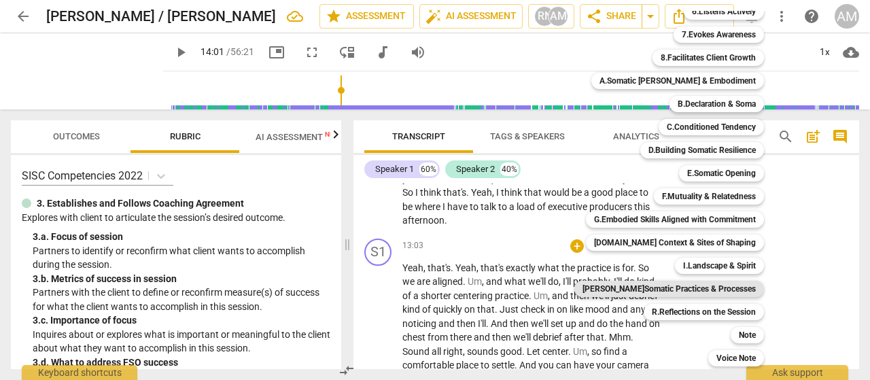
click at [672, 294] on b "J.Somatic Practices & Processes" at bounding box center [668, 289] width 173 height 16
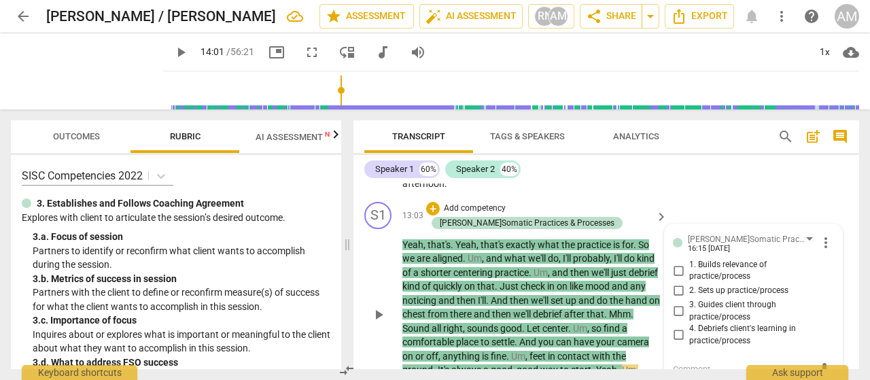
scroll to position [6218, 0]
click at [675, 282] on input "2. Sets up practice/process" at bounding box center [678, 290] width 22 height 16
checkbox input "true"
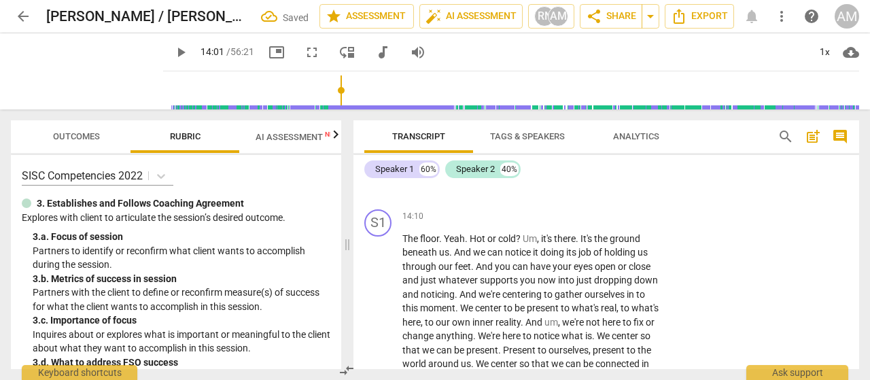
scroll to position [6417, 0]
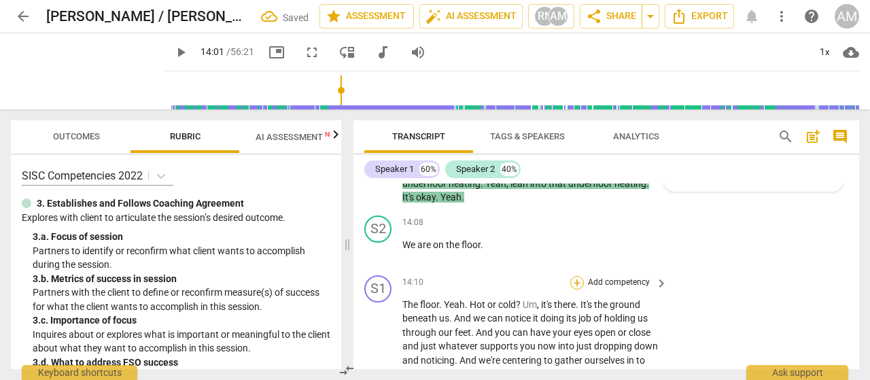
click at [576, 276] on div "+" at bounding box center [577, 283] width 14 height 14
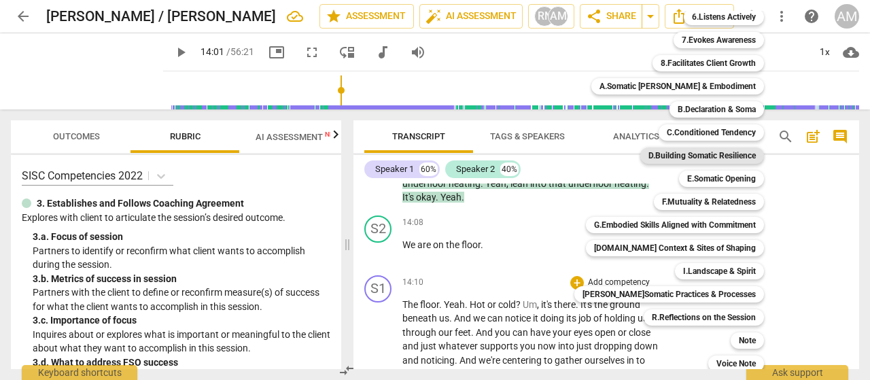
scroll to position [109, 0]
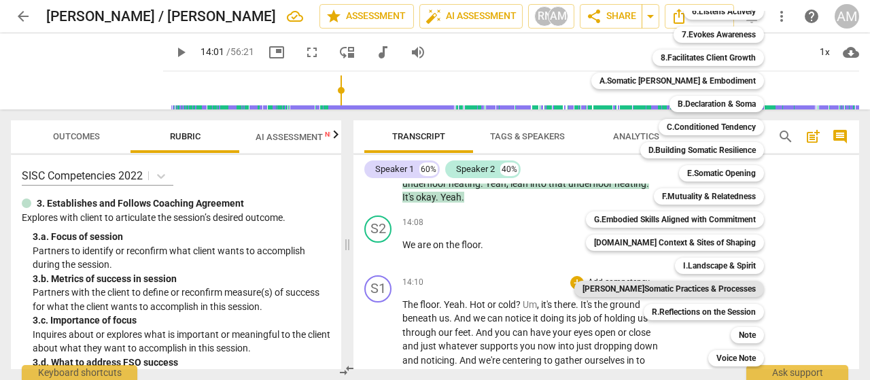
click at [702, 287] on b "J.Somatic Practices & Processes" at bounding box center [668, 289] width 173 height 16
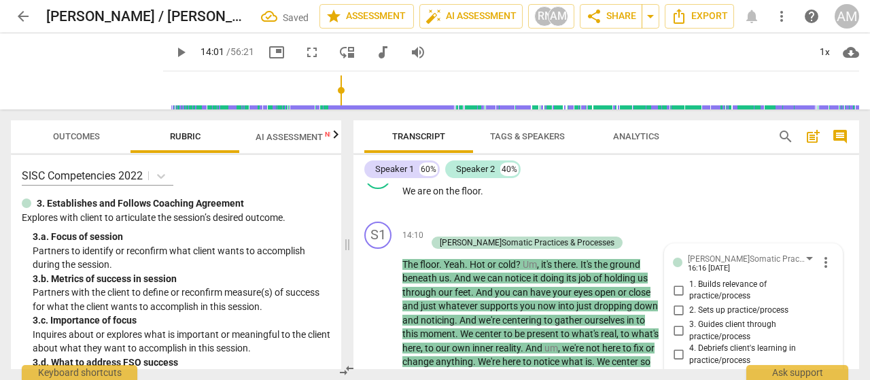
scroll to position [6479, 0]
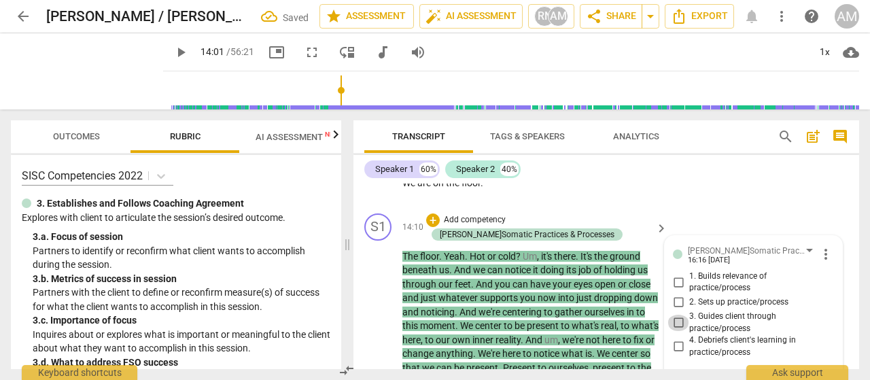
click at [674, 315] on input "3. Guides client through practice/process" at bounding box center [678, 323] width 22 height 16
checkbox input "true"
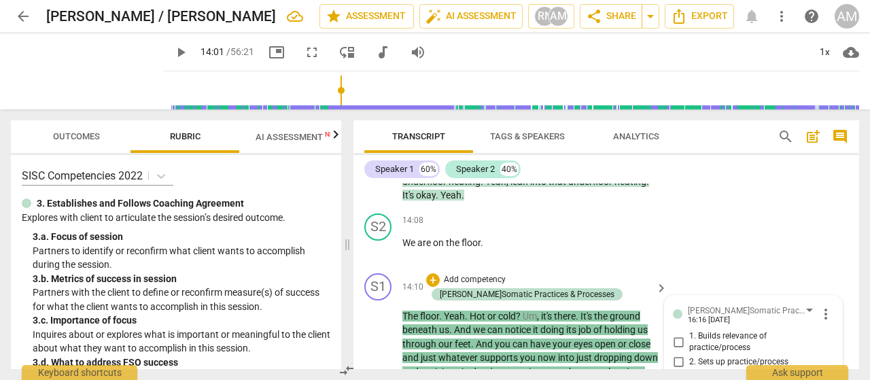
scroll to position [6419, 0]
click at [431, 274] on div "+" at bounding box center [433, 281] width 14 height 14
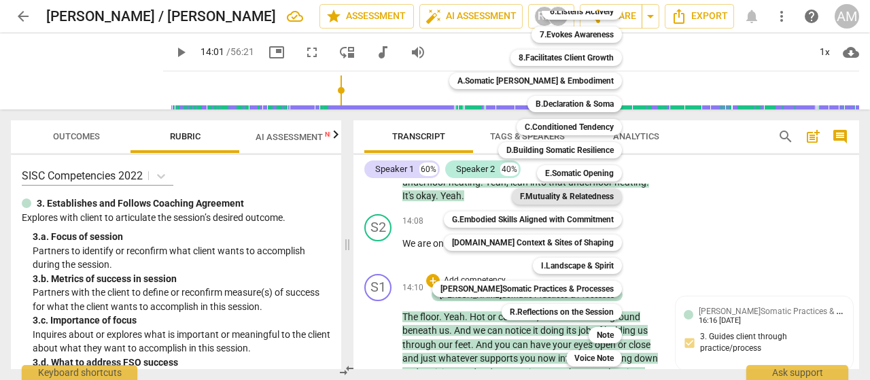
scroll to position [109, 0]
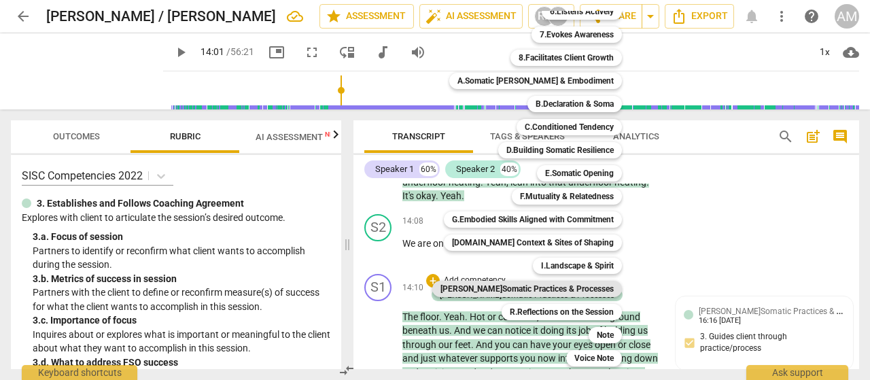
click at [574, 291] on b "J.Somatic Practices & Processes" at bounding box center [526, 289] width 173 height 16
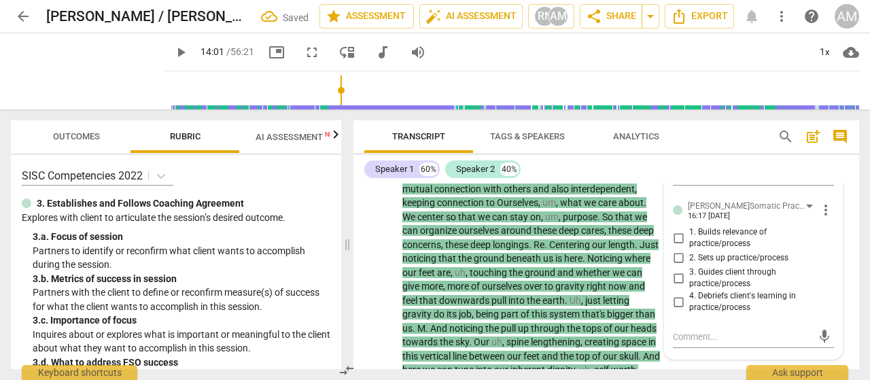
scroll to position [6555, 0]
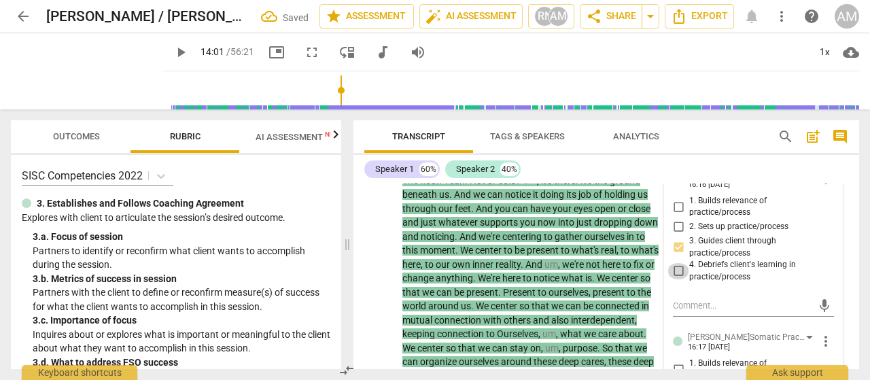
click at [674, 263] on input "4. Debriefs client's learning in practice/process" at bounding box center [678, 271] width 22 height 16
checkbox input "true"
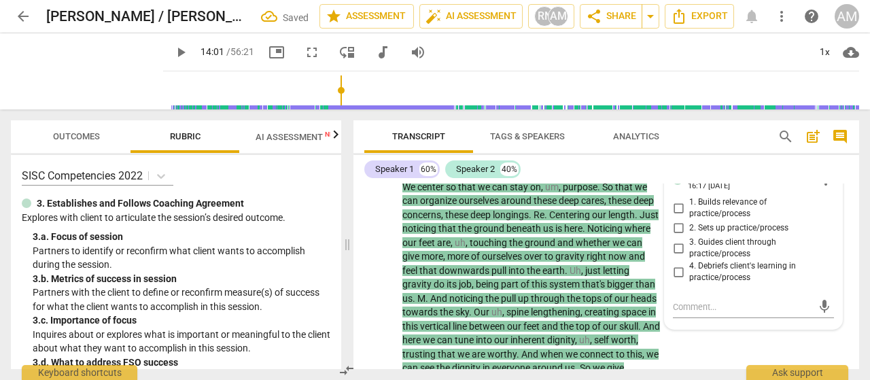
scroll to position [6716, 0]
click at [688, 320] on div "S1 play_arrow pause 14:10 + Add competency J.Somatic Practices & Processes keyb…" at bounding box center [606, 384] width 506 height 827
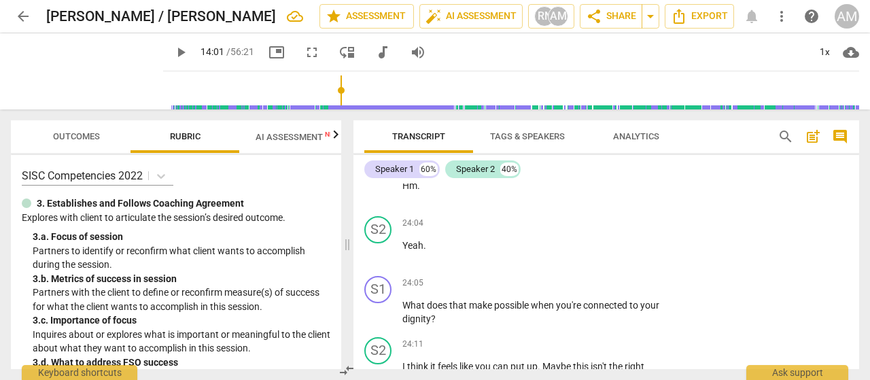
scroll to position [7750, 0]
click at [576, 275] on div "+" at bounding box center [577, 282] width 14 height 14
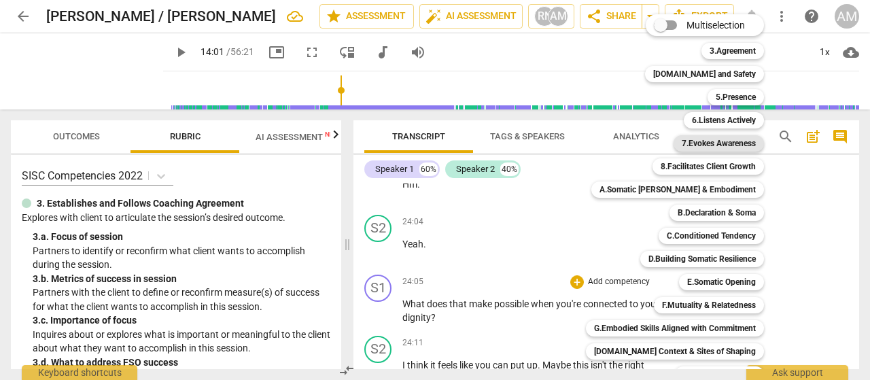
click at [701, 146] on b "7.Evokes Awareness" at bounding box center [719, 143] width 74 height 16
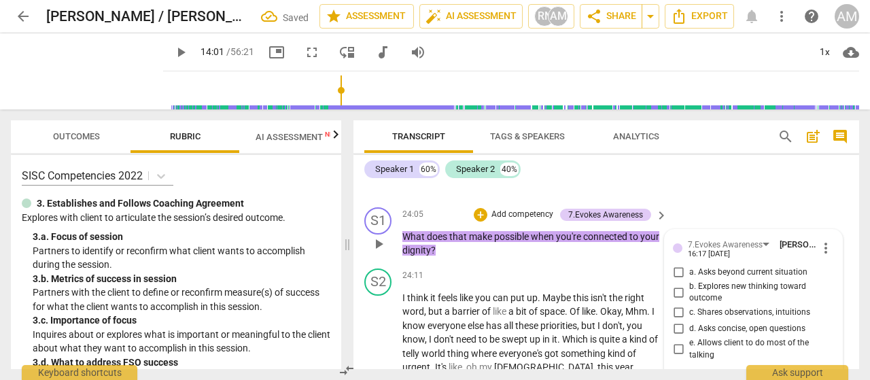
scroll to position [7817, 0]
click at [673, 265] on input "a. Asks beyond current situation" at bounding box center [678, 273] width 22 height 16
checkbox input "true"
click at [503, 269] on div "24:11 + Add competency keyboard_arrow_right" at bounding box center [535, 276] width 266 height 15
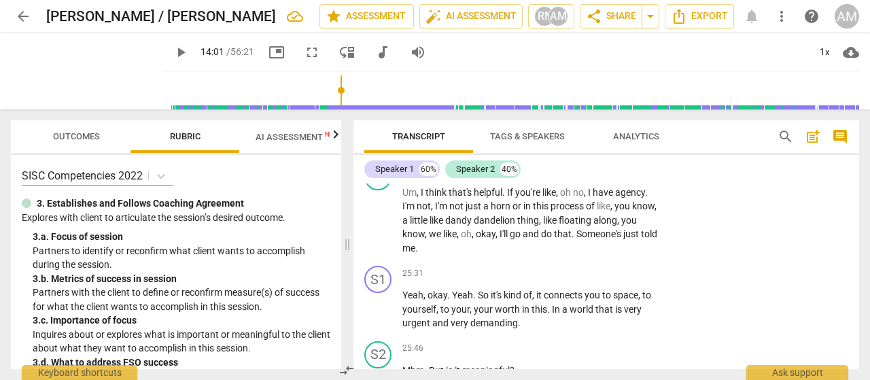
scroll to position [8309, 0]
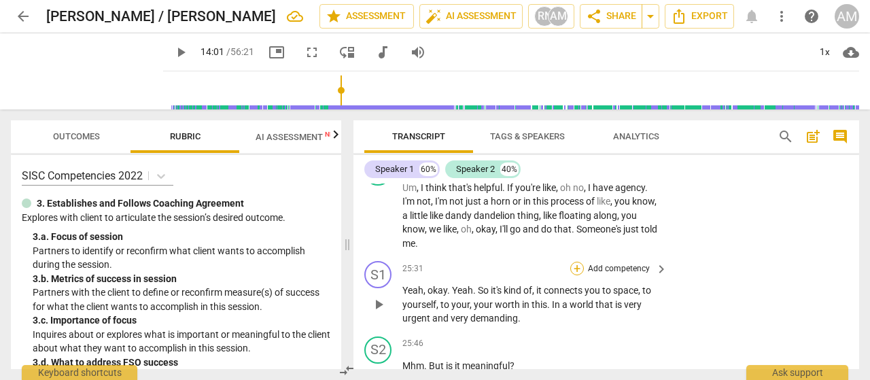
click at [579, 262] on div "+" at bounding box center [577, 269] width 14 height 14
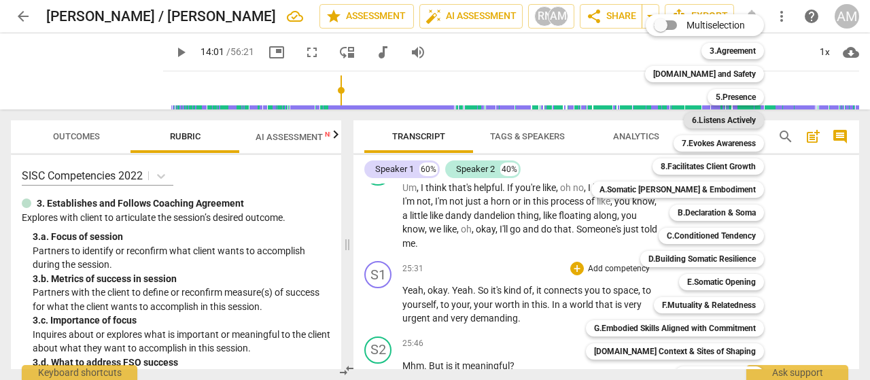
click at [709, 122] on b "6.Listens Actively" at bounding box center [724, 120] width 64 height 16
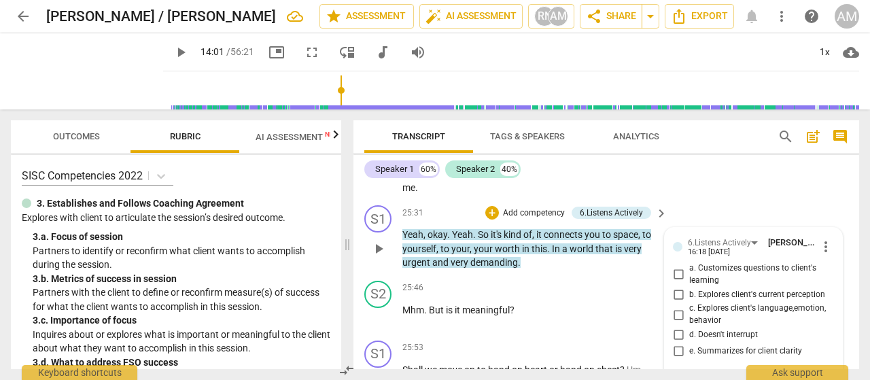
scroll to position [8365, 0]
click at [677, 285] on input "b. Explores client's current perception" at bounding box center [678, 293] width 22 height 16
checkbox input "true"
click at [680, 343] on input "e. Summarizes for client clarity" at bounding box center [678, 351] width 22 height 16
checkbox input "true"
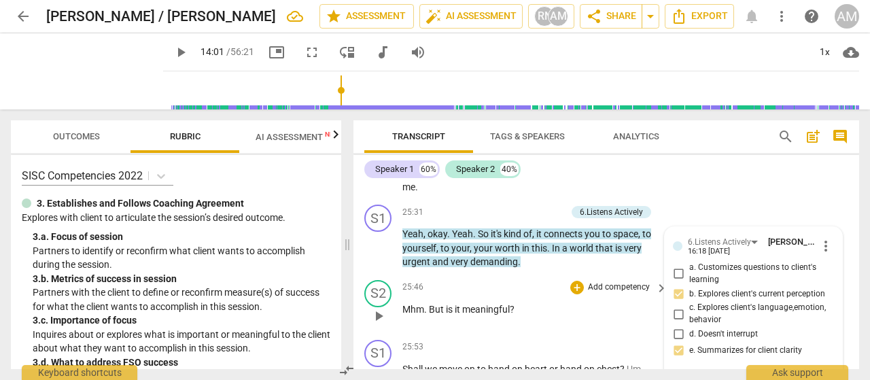
click at [574, 275] on div "S2 play_arrow pause 25:46 + Add competency keyboard_arrow_right Mhm . But is it…" at bounding box center [606, 305] width 506 height 60
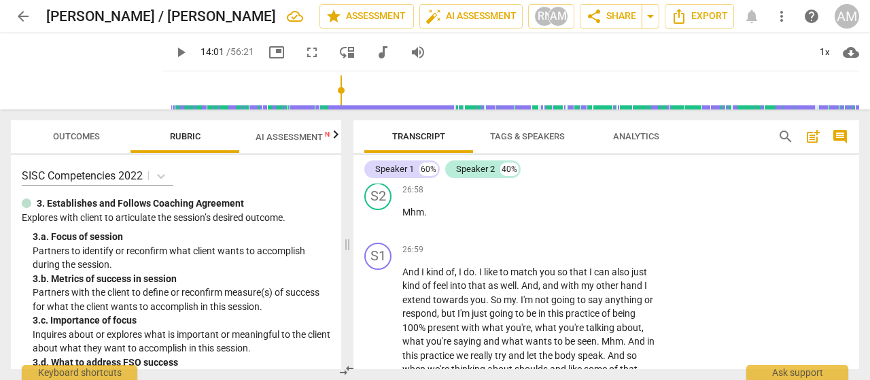
scroll to position [8787, 0]
click at [572, 244] on div "+" at bounding box center [577, 251] width 14 height 14
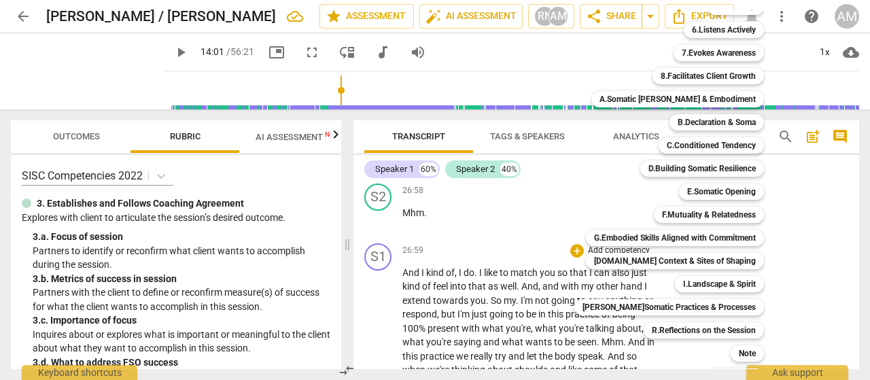
scroll to position [109, 0]
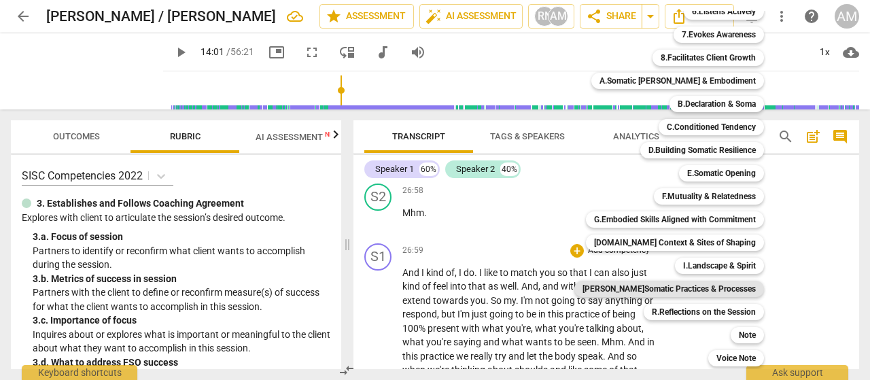
click at [668, 289] on b "J.Somatic Practices & Processes" at bounding box center [668, 289] width 173 height 16
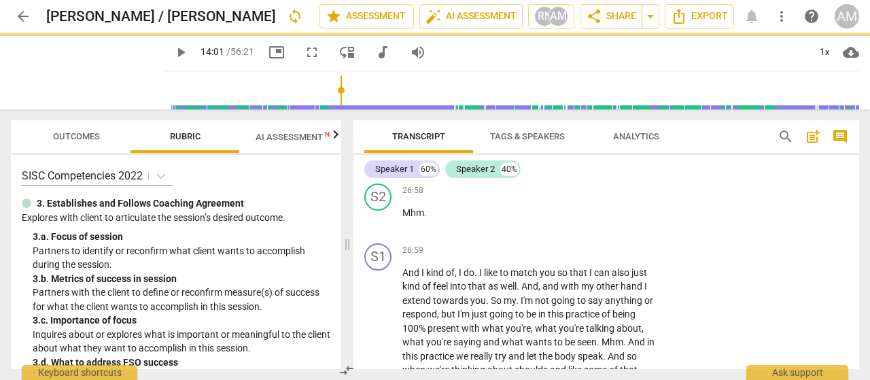
scroll to position [8821, 0]
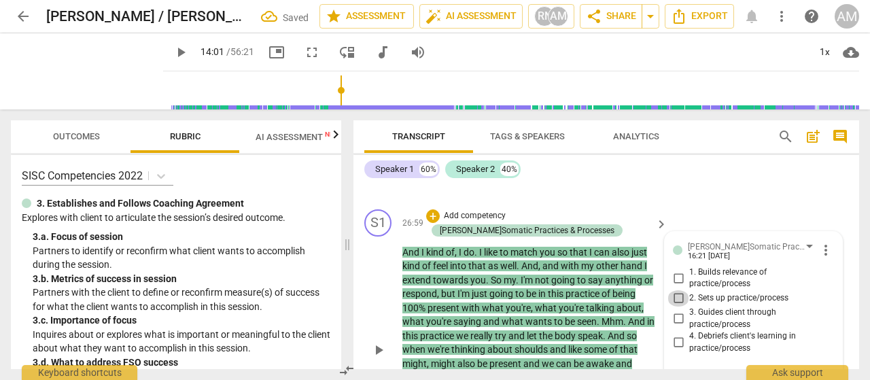
click at [678, 290] on input "2. Sets up practice/process" at bounding box center [678, 298] width 22 height 16
checkbox input "true"
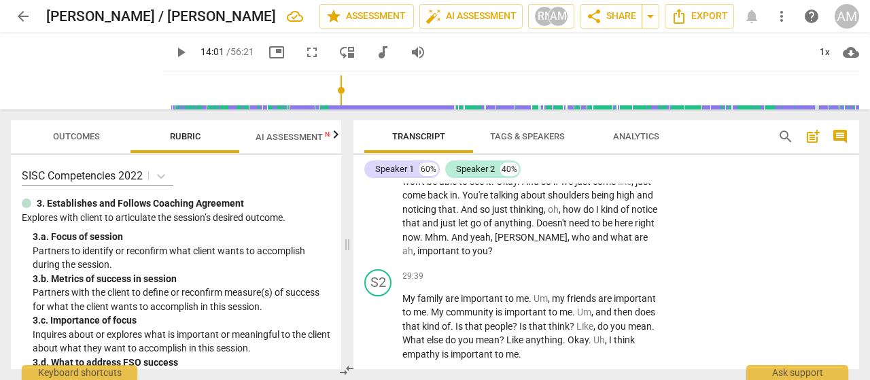
scroll to position [9406, 0]
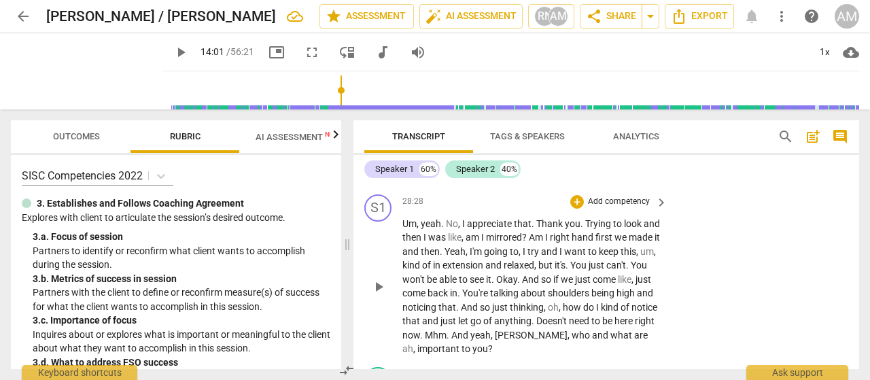
click at [495, 330] on span "," at bounding box center [493, 335] width 4 height 11
click at [567, 330] on span "Lottie" at bounding box center [531, 335] width 73 height 11
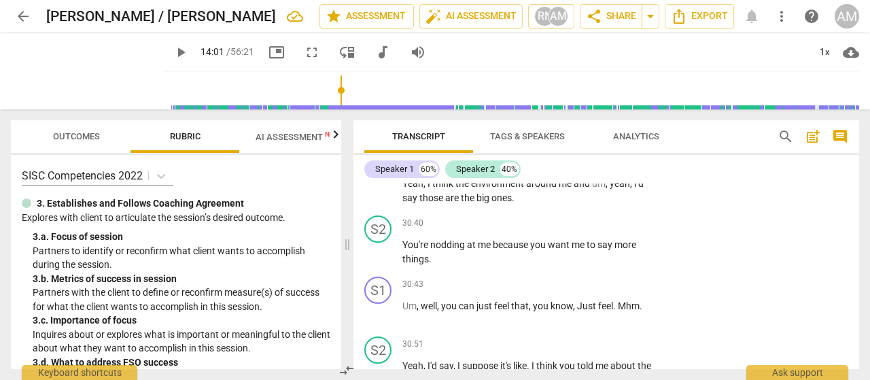
scroll to position [9842, 0]
click at [576, 277] on div "+" at bounding box center [577, 284] width 14 height 14
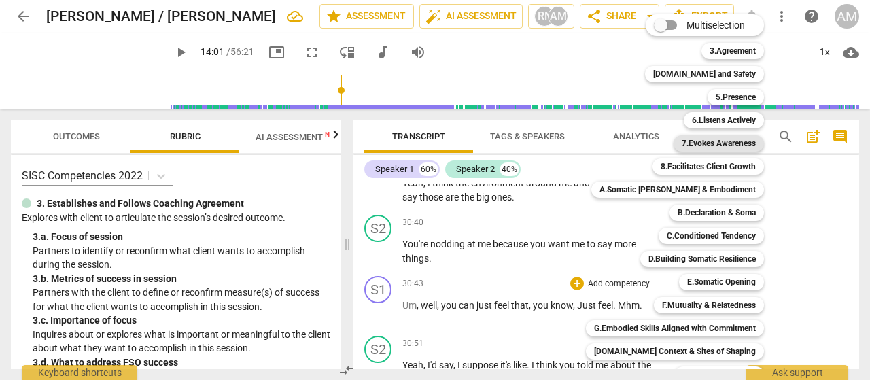
click at [692, 145] on b "7.Evokes Awareness" at bounding box center [719, 143] width 74 height 16
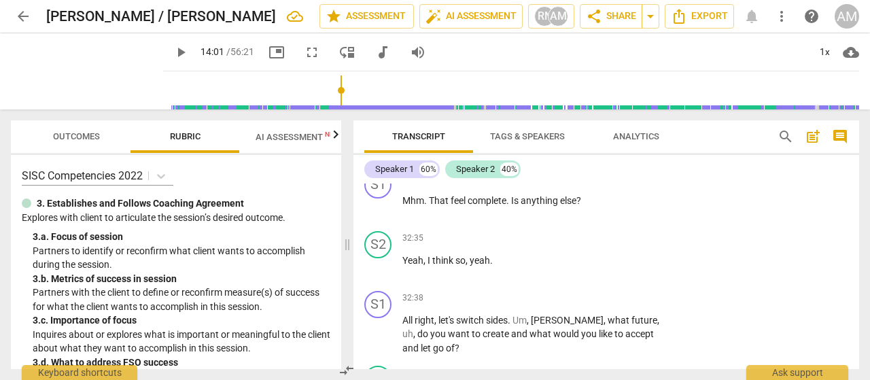
scroll to position [10435, 0]
click at [578, 291] on div "+" at bounding box center [577, 298] width 14 height 14
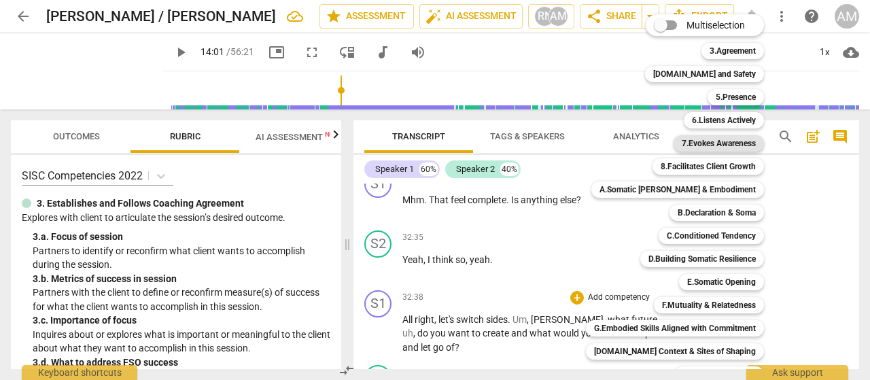
click at [709, 143] on b "7.Evokes Awareness" at bounding box center [719, 143] width 74 height 16
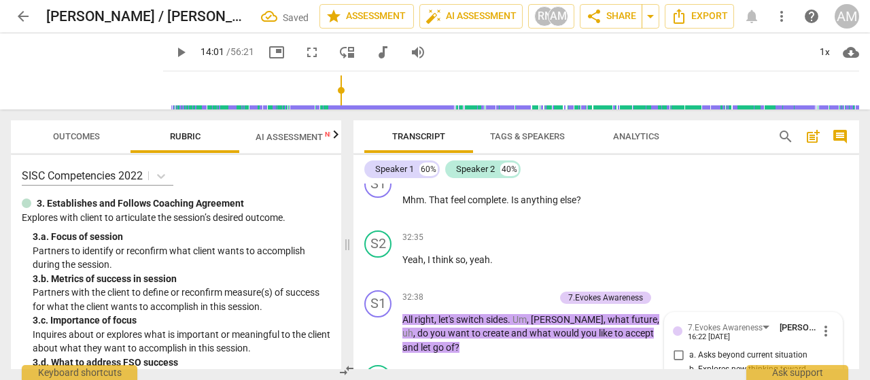
scroll to position [10568, 0]
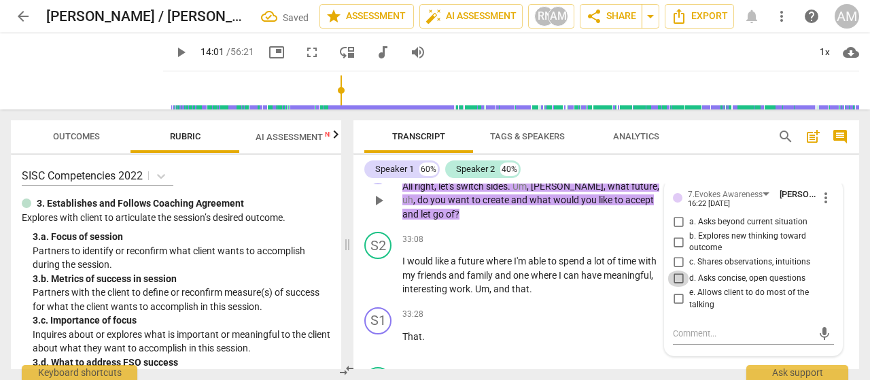
click at [676, 270] on input "d. Asks concise, open questions" at bounding box center [678, 278] width 22 height 16
checkbox input "true"
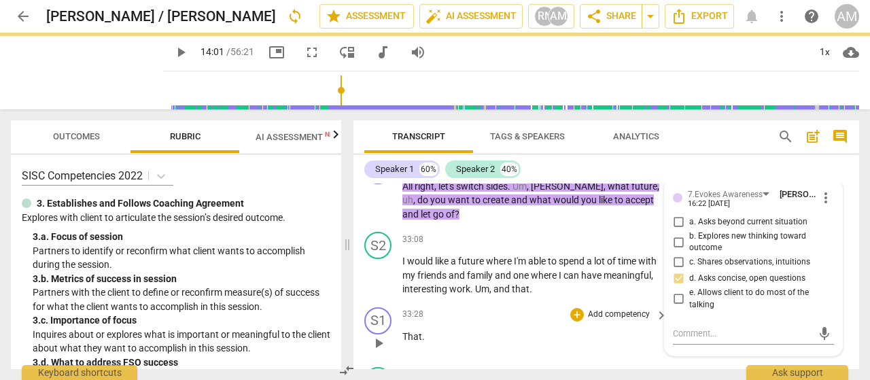
click at [488, 307] on div "33:28 + Add competency keyboard_arrow_right" at bounding box center [535, 314] width 266 height 15
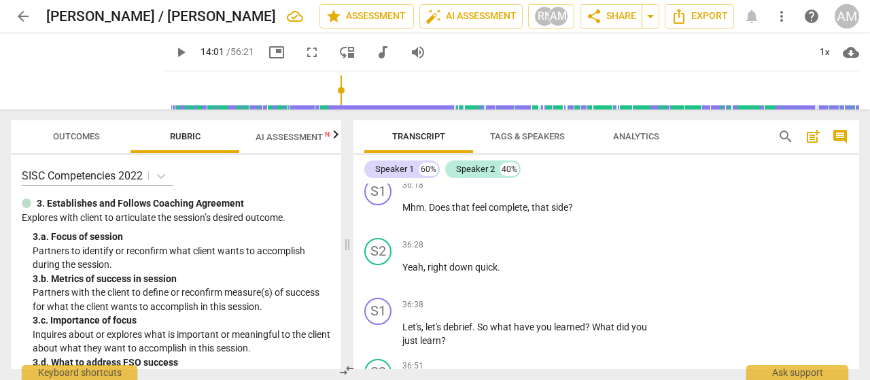
scroll to position [11579, 0]
click at [576, 297] on div "+" at bounding box center [577, 304] width 14 height 14
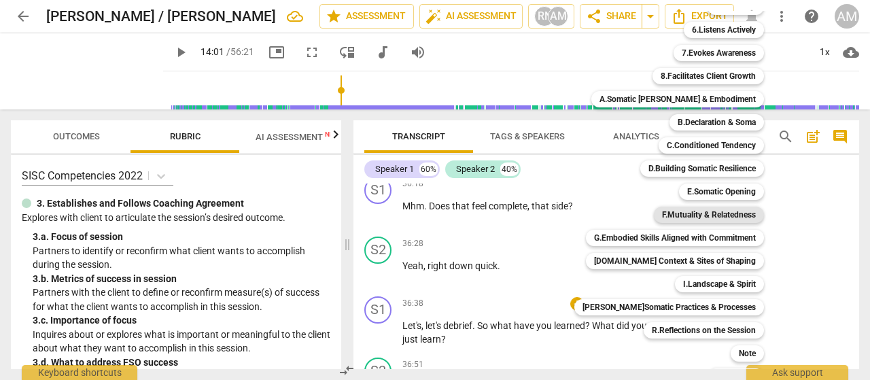
scroll to position [109, 0]
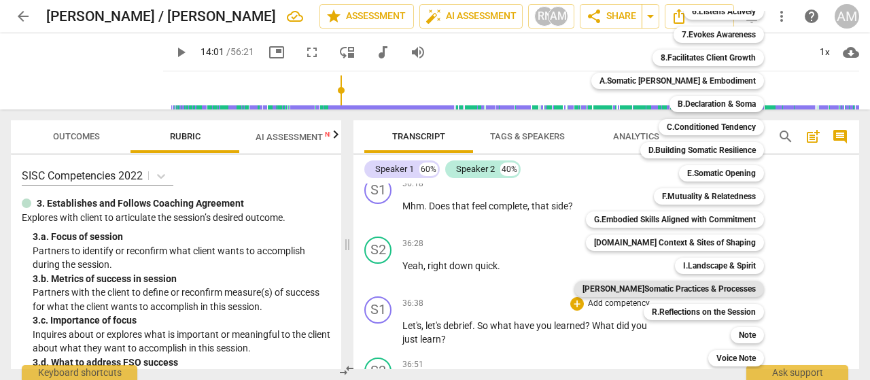
click at [719, 289] on b "J.Somatic Practices & Processes" at bounding box center [668, 289] width 173 height 16
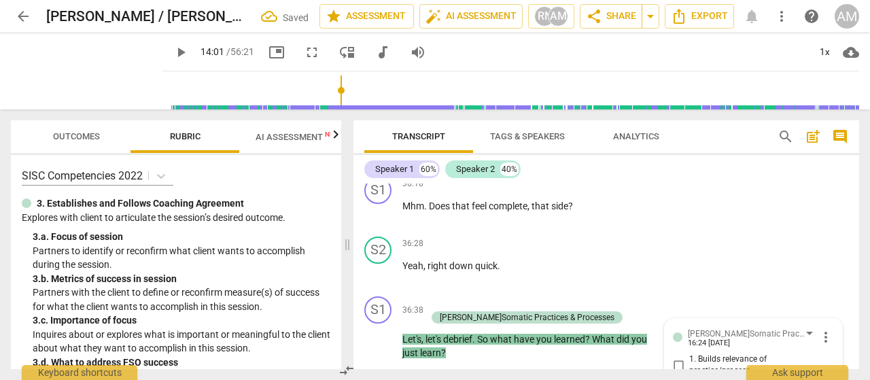
scroll to position [11724, 0]
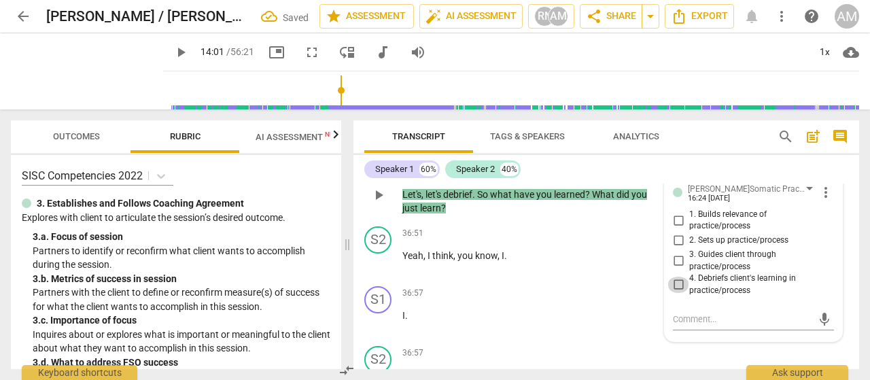
click at [677, 277] on input "4. Debriefs client's learning in practice/process" at bounding box center [678, 285] width 22 height 16
checkbox input "true"
click at [647, 309] on p "I ." at bounding box center [531, 316] width 258 height 14
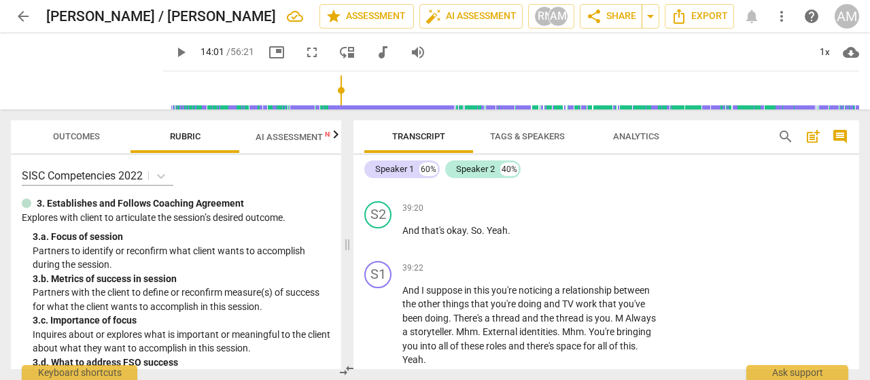
scroll to position [12662, 0]
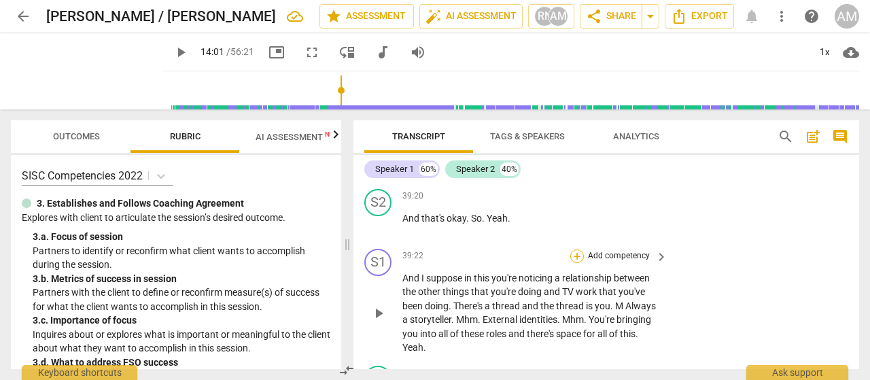
click at [578, 249] on div "+" at bounding box center [577, 256] width 14 height 14
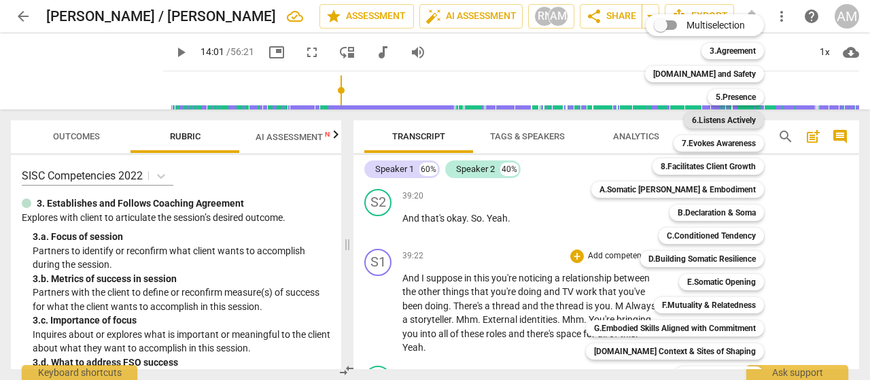
click at [726, 119] on b "6.Listens Actively" at bounding box center [724, 120] width 64 height 16
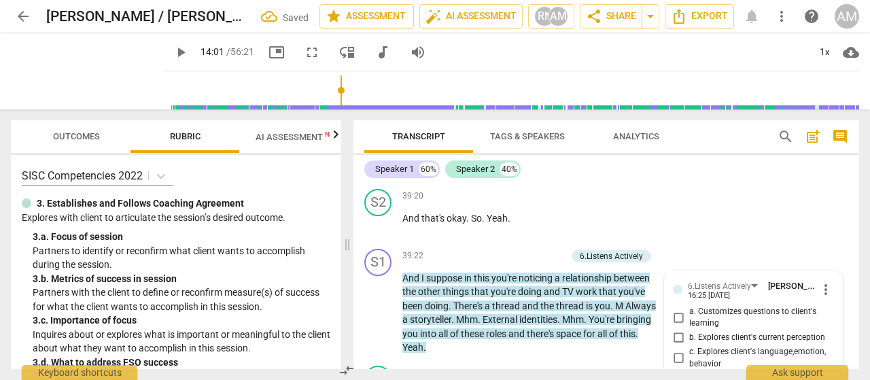
scroll to position [12666, 0]
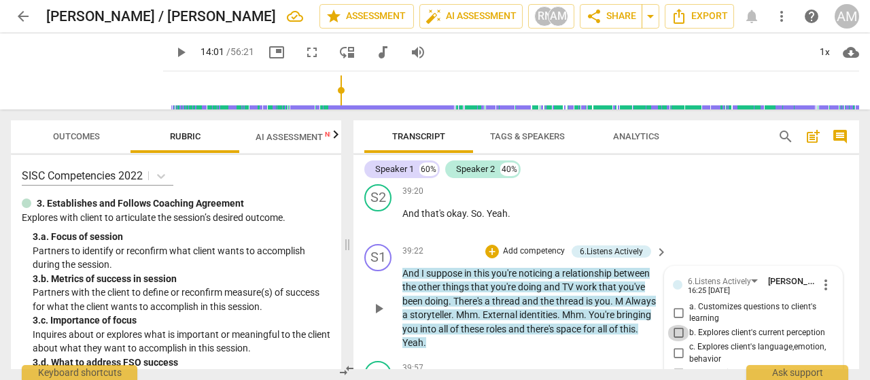
click at [677, 325] on input "b. Explores client's current perception" at bounding box center [678, 333] width 22 height 16
checkbox input "true"
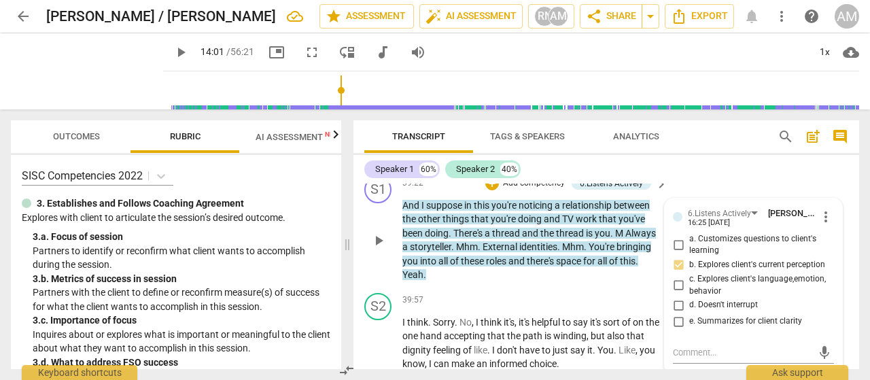
scroll to position [12744, 0]
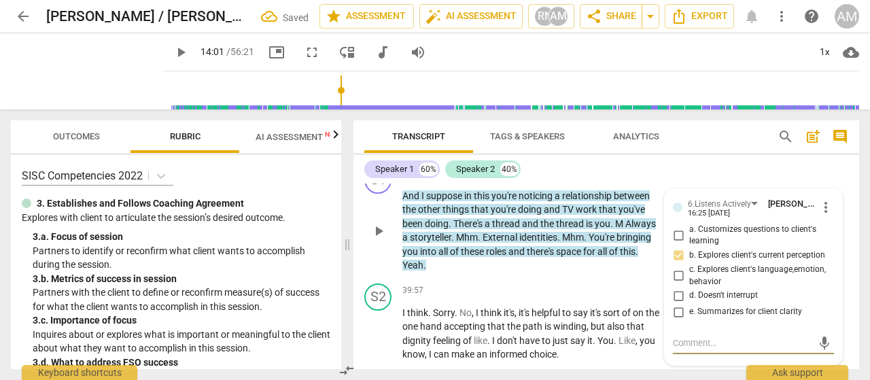
click at [701, 336] on textarea at bounding box center [742, 342] width 139 height 13
type textarea "I"
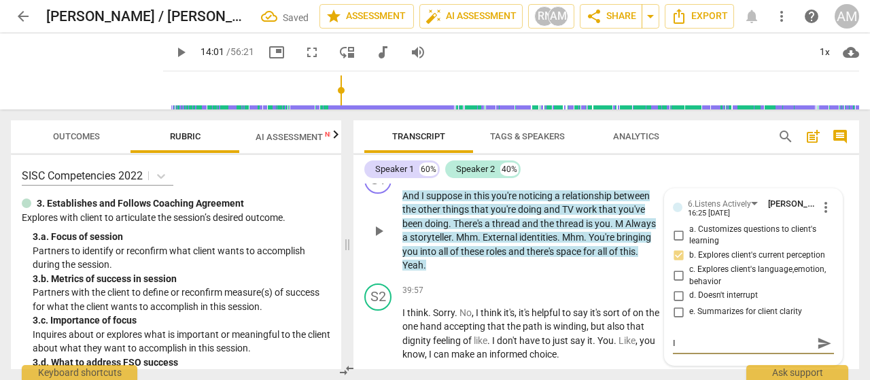
type textarea "I t"
type textarea "I th"
type textarea "I thi"
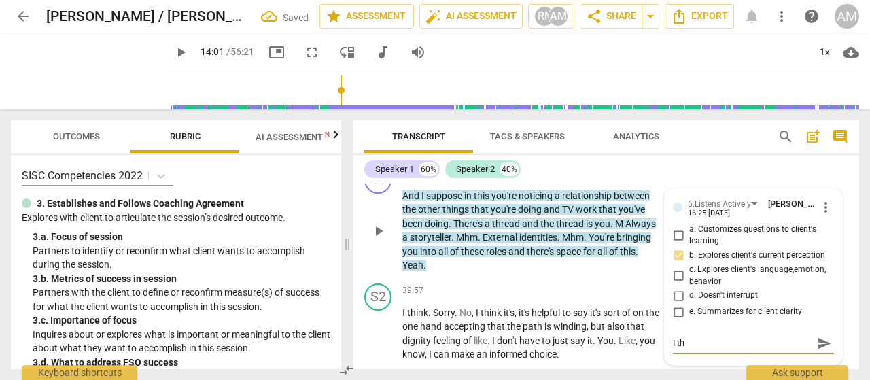
type textarea "I thi"
type textarea "I thin"
type textarea "I think"
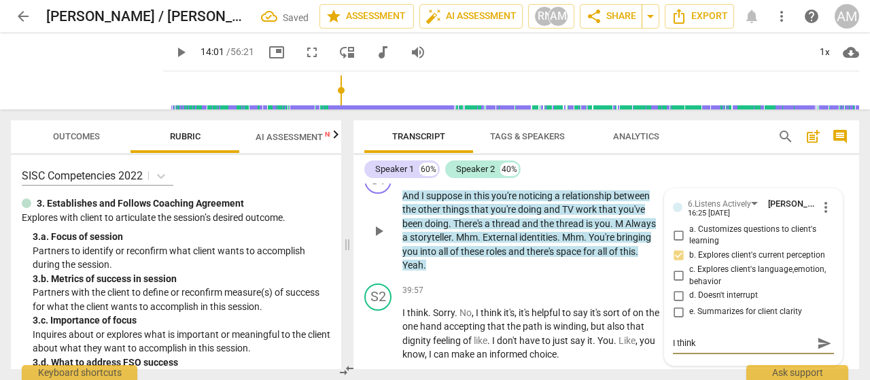
type textarea "I think I"
type textarea "I think I s"
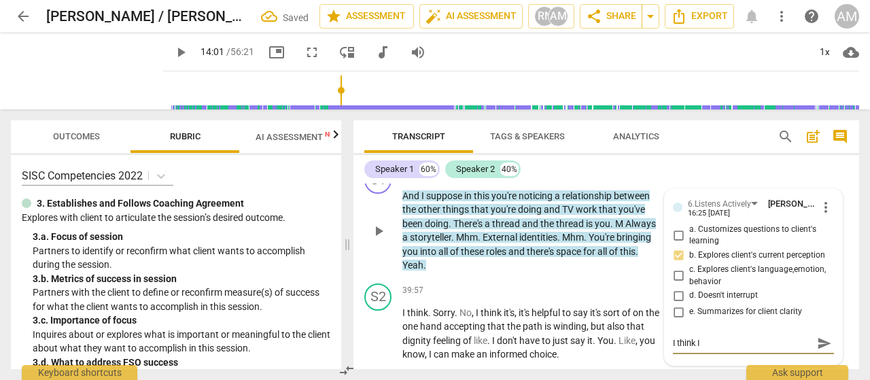
type textarea "I think I s"
type textarea "I think I sh"
type textarea "I think I sho"
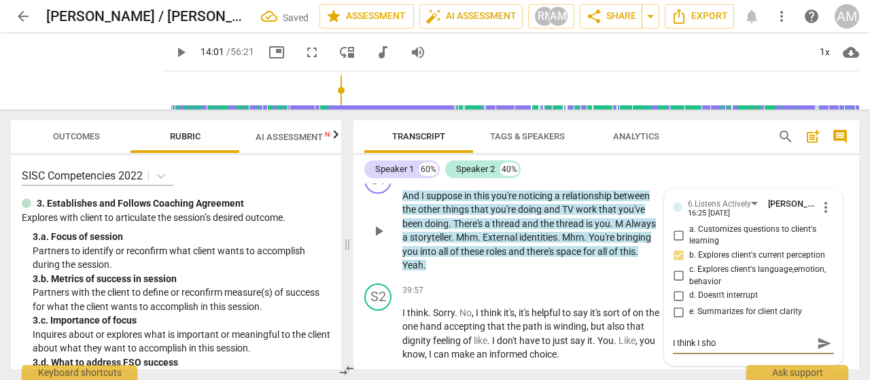
type textarea "I think I shou"
type textarea "I think I shoul"
type textarea "I think I should"
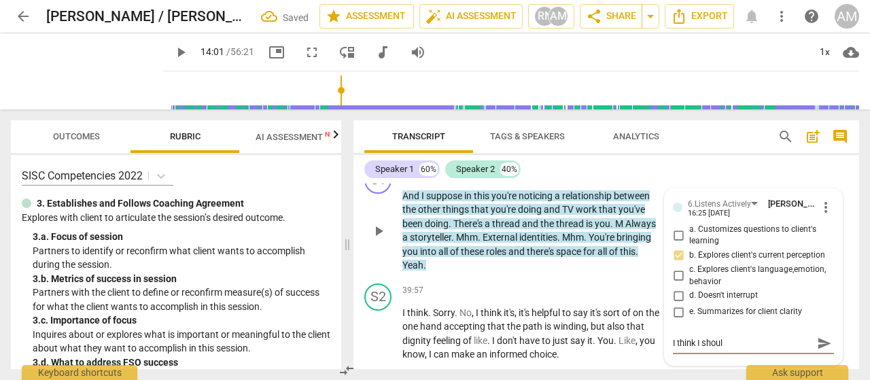
type textarea "I think I should"
type textarea "I think I should h"
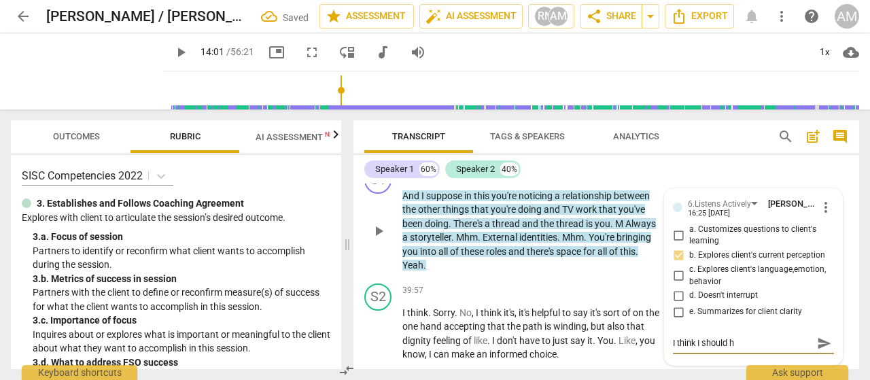
type textarea "I think I should ha"
type textarea "I think I should hav"
type textarea "I think I should have"
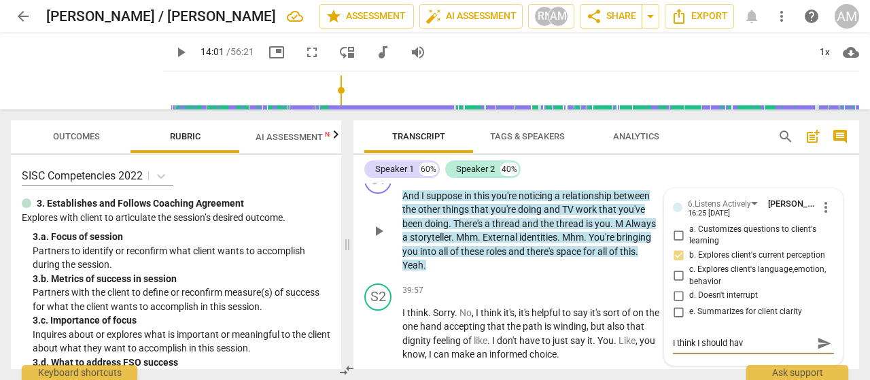
type textarea "I think I should have"
type textarea "I think I should have a"
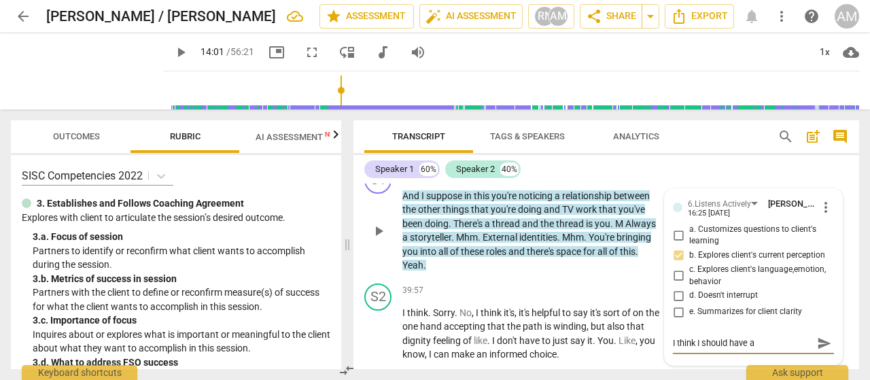
type textarea "I think I should have as"
type textarea "I think I should have ask"
type textarea "I think I should have aske"
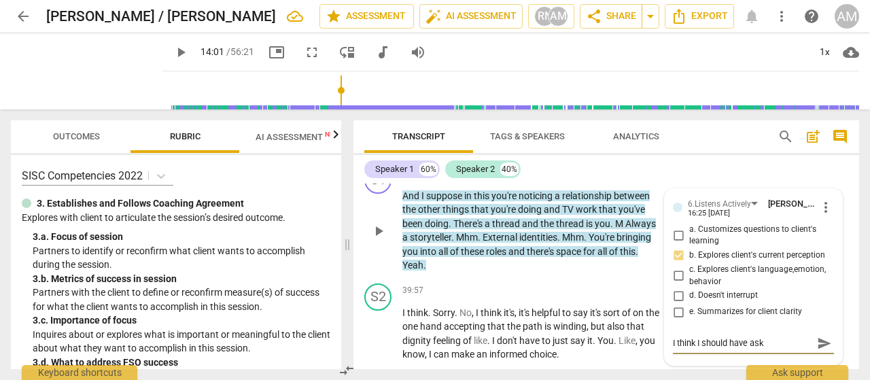
type textarea "I think I should have aske"
type textarea "I think I should have asked"
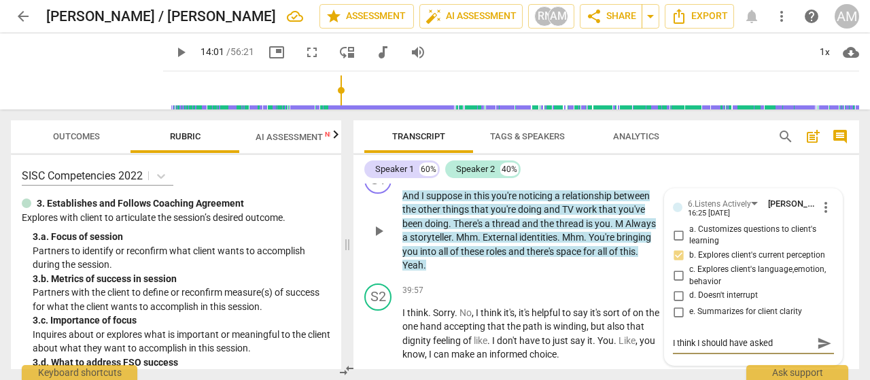
type textarea "I think I should have asked t"
type textarea "I think I should have asked to"
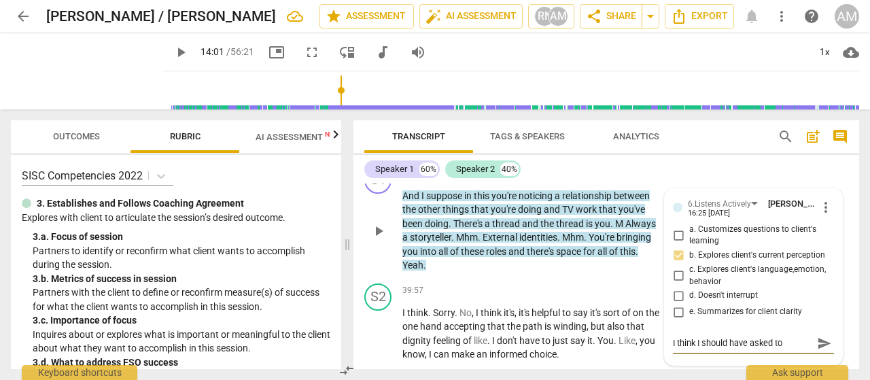
type textarea "I think I should have asked to"
type textarea "I think I should have asked to s"
type textarea "I think I should have asked to sh"
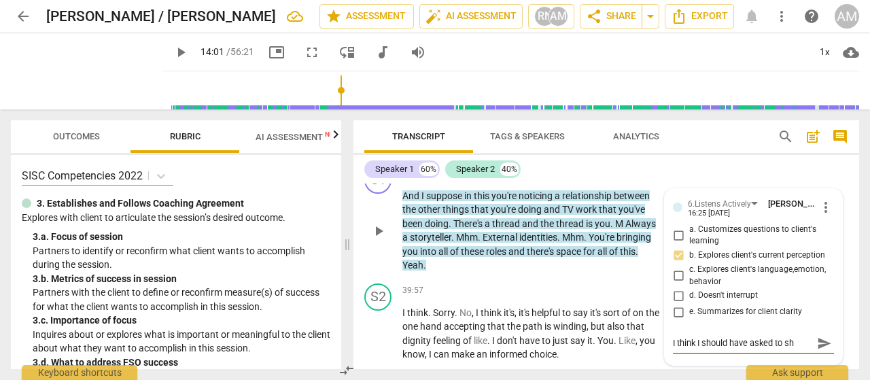
type textarea "I think I should have asked to sha"
type textarea "I think I should have asked to shar"
type textarea "I think I should have asked to share"
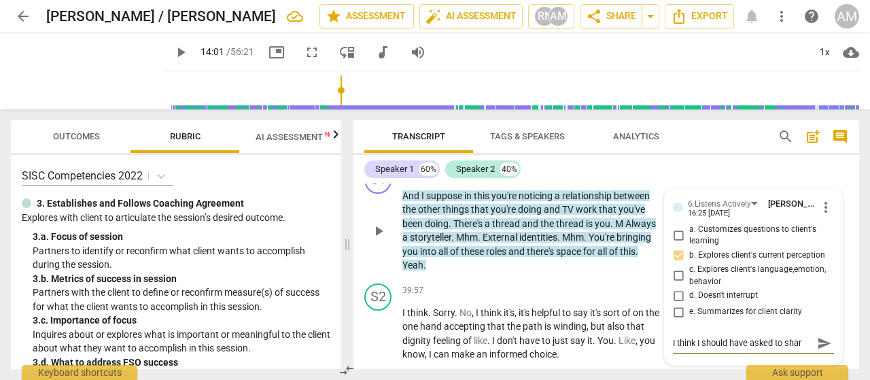
type textarea "I think I should have asked to share"
type textarea "I think I should have asked to share n"
type textarea "I think I should have asked to share no"
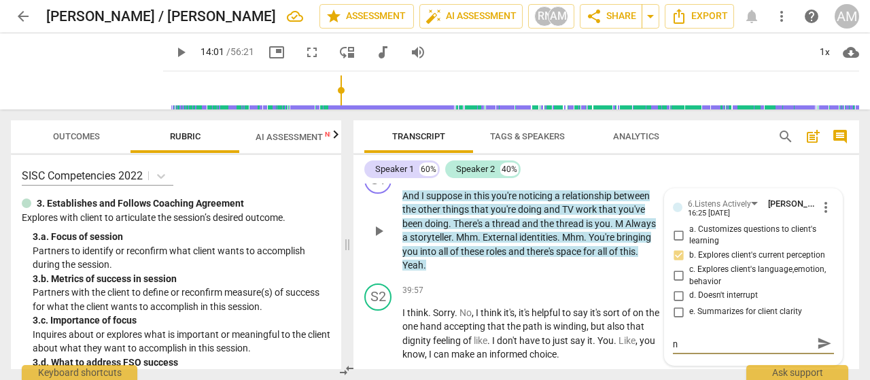
type textarea "I think I should have asked to share no"
type textarea "I think I should have asked to share not"
type textarea "I think I should have asked to share notc"
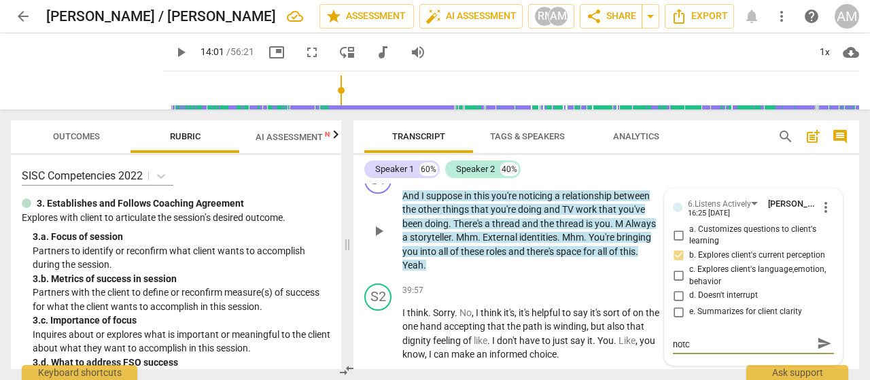
type textarea "I think I should have asked to share not"
type textarea "I think I should have asked to share noti"
type textarea "I think I should have asked to share notic"
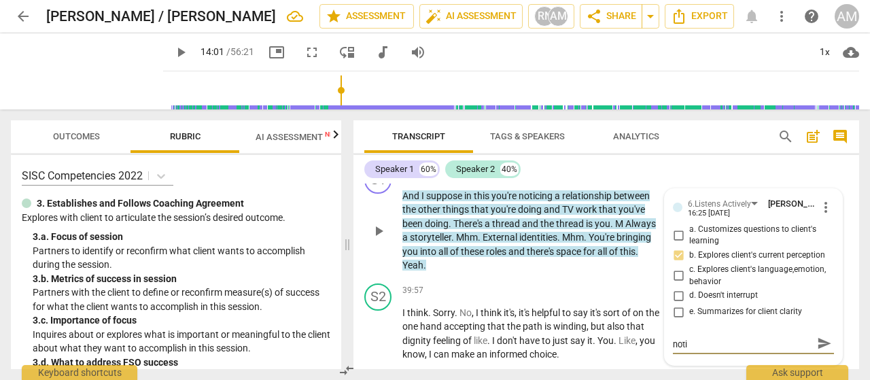
type textarea "I think I should have asked to share notic"
type textarea "I think I should have asked to share notici"
type textarea "I think I should have asked to share noticin"
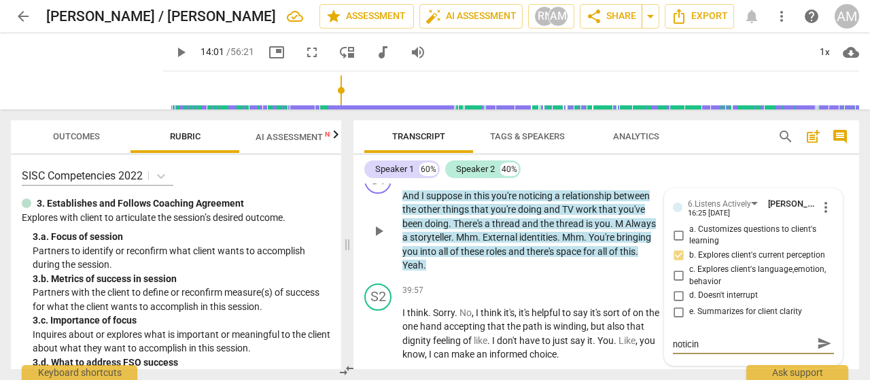
scroll to position [0, 0]
type textarea "I think I should have asked to share noticing"
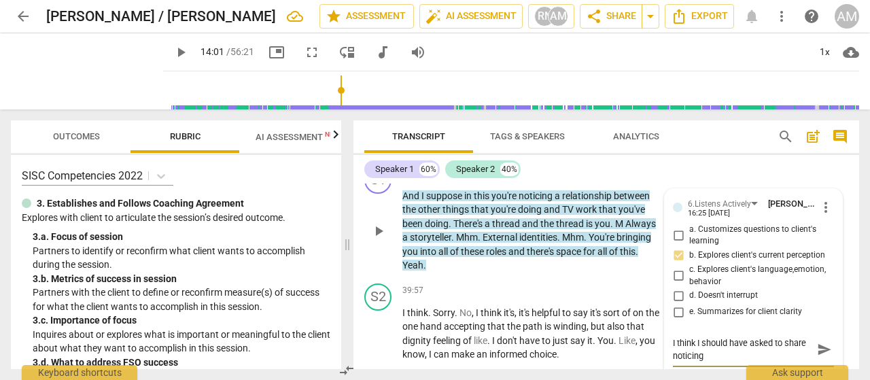
type textarea "I think I should have asked to share noticing a"
type textarea "I think I should have asked to share noticing as"
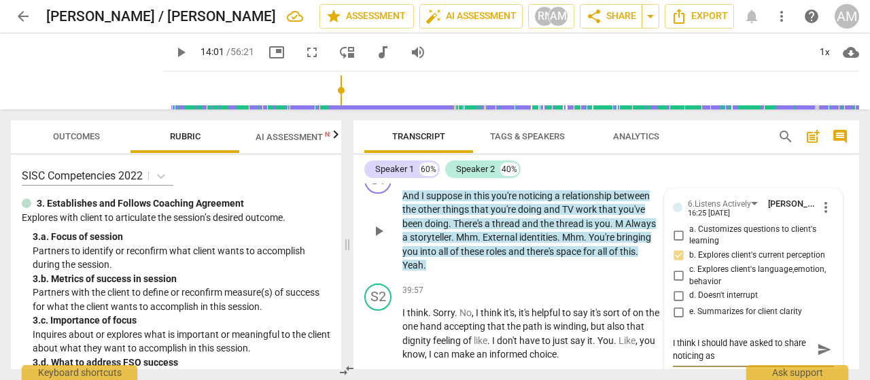
type textarea "I think I should have asked to share noticing as"
type textarea "I think I should have asked to share noticing as i"
type textarea "I think I should have asked to share noticing as it"
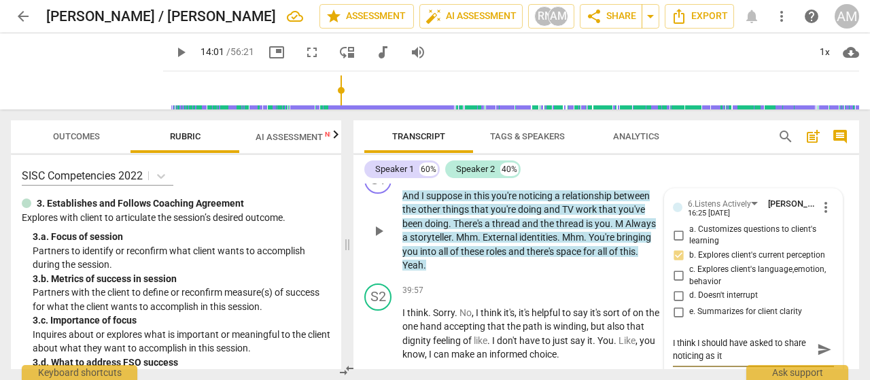
type textarea "I think I should have asked to share noticing as it'"
type textarea "I think I should have asked to share noticing as it's"
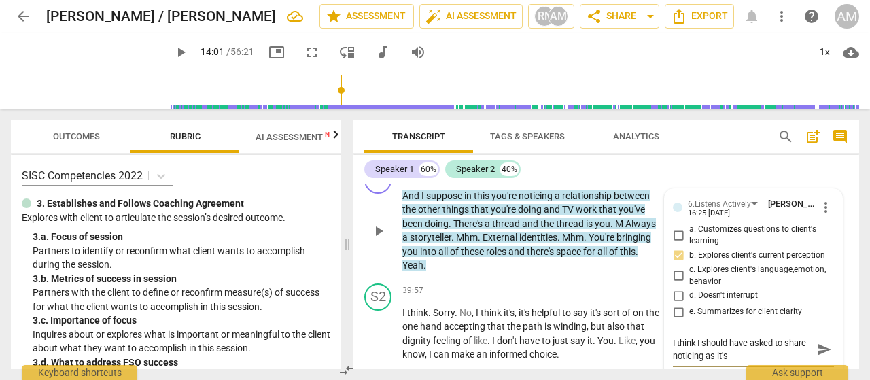
type textarea "I think I should have asked to share noticing as it's"
type textarea "I think I should have asked to share noticing as it's p"
type textarea "I think I should have asked to share noticing as it's pr"
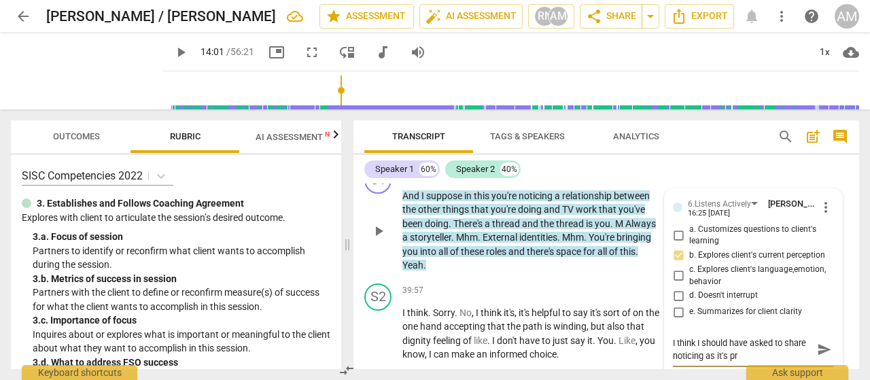
type textarea "I think I should have asked to share noticing as it's pro"
type textarea "I think I should have asked to share noticing as it's prob"
type textarea "I think I should have asked to share noticing as it's proba"
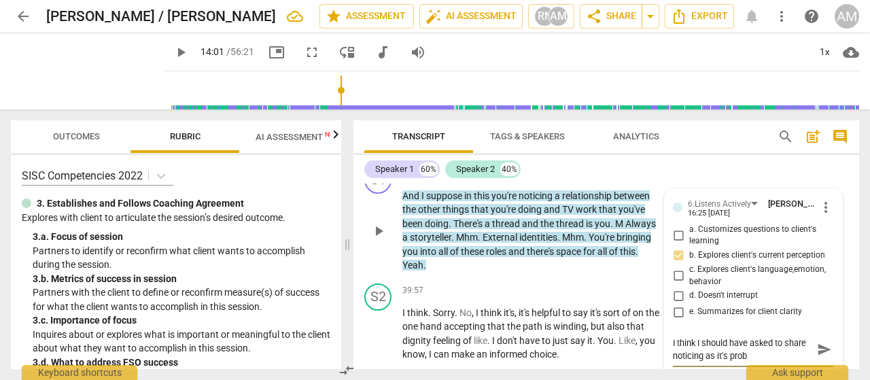
type textarea "I think I should have asked to share noticing as it's proba"
type textarea "I think I should have asked to share noticing as it's probab"
type textarea "I think I should have asked to share noticing as it's probabl"
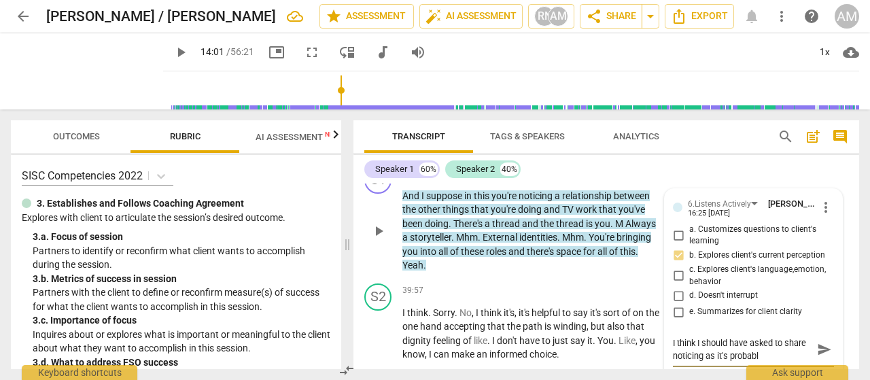
type textarea "I think I should have asked to share noticing as it's probably"
type textarea "I think I should have asked to share noticing as it's probably a"
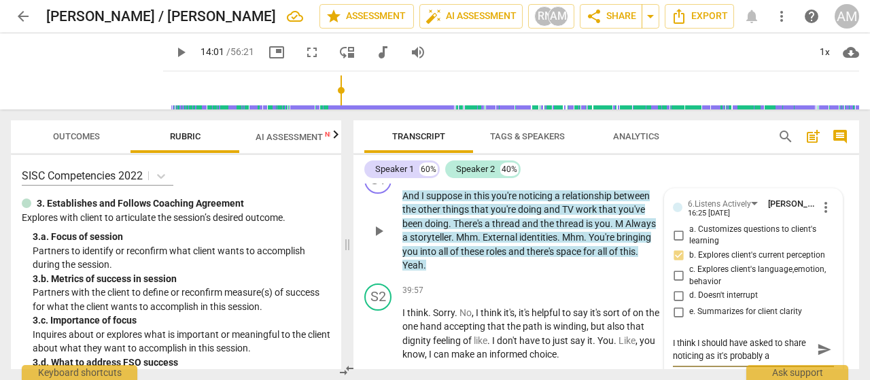
type textarea "I think I should have asked to share noticing as it's probably a"
type textarea "I think I should have asked to share noticing as it's probably a b"
type textarea "I think I should have asked to share noticing as it's probably a bi"
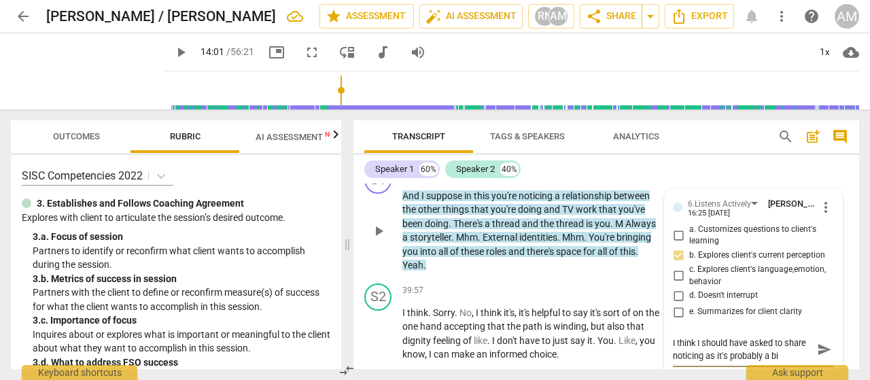
type textarea "I think I should have asked to share noticing as it's probably a bit"
type textarea "I think I should have asked to share noticing as it's probably a bit t"
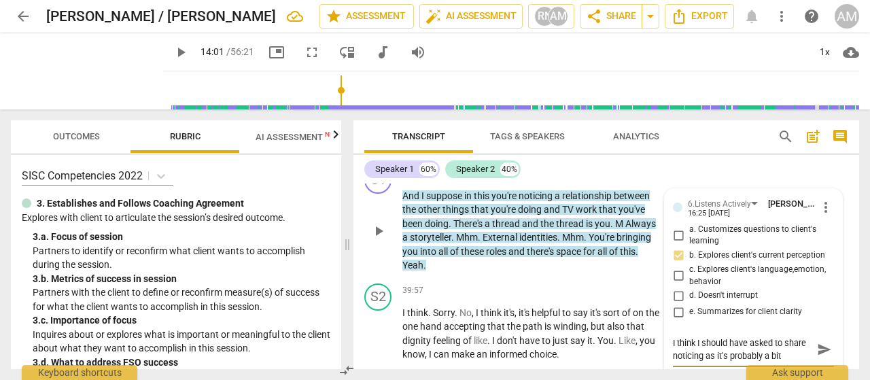
type textarea "I think I should have asked to share noticing as it's probably a bit t"
type textarea "I think I should have asked to share noticing as it's probably a bit to"
type textarea "I think I should have asked to share noticing as it's probably a bit too"
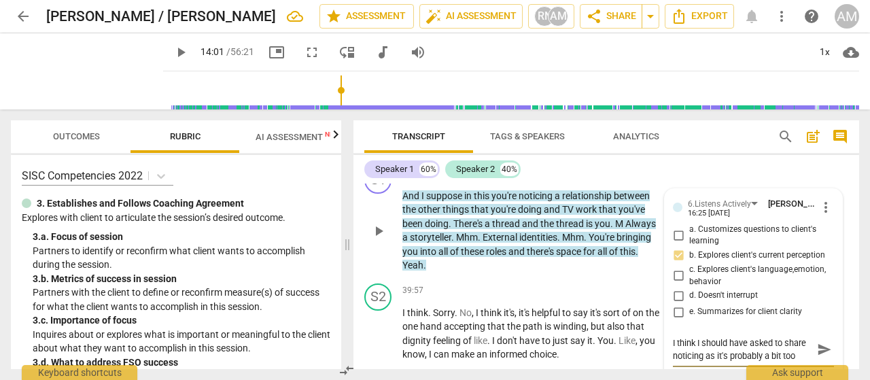
type textarea "I think I should have asked to share noticing as it's probably a bit too m"
type textarea "I think I should have asked to share noticing as it's probably a bit too mu"
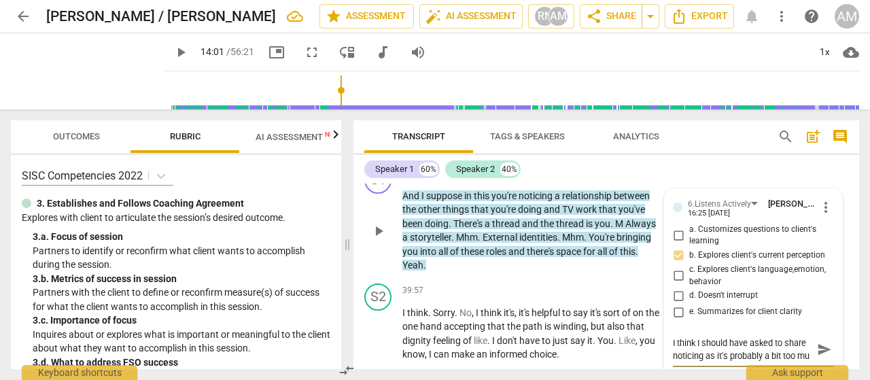
type textarea "I think I should have asked to share noticing as it's probably a bit too muc"
type textarea "I think I should have asked to share noticing as it's probably a bit too much"
type textarea "I think I should have asked to share noticing as it's probably a bit too much o"
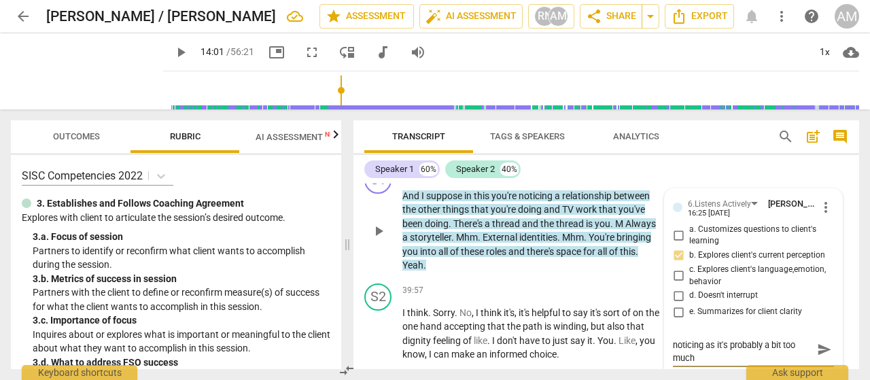
type textarea "I think I should have asked to share noticing as it's probably a bit too much o"
type textarea "I think I should have asked to share noticing as it's probably a bit too much of"
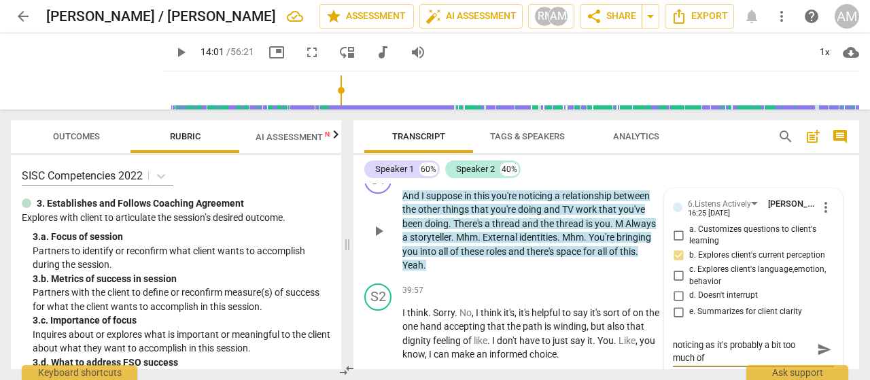
type textarea "I think I should have asked to share noticing as it's probably a bit too much o…"
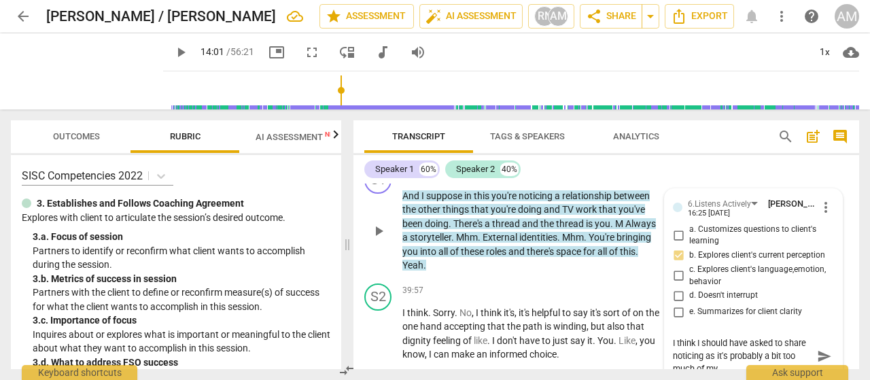
type textarea "I think I should have asked to share noticing as it's probably a bit too much o…"
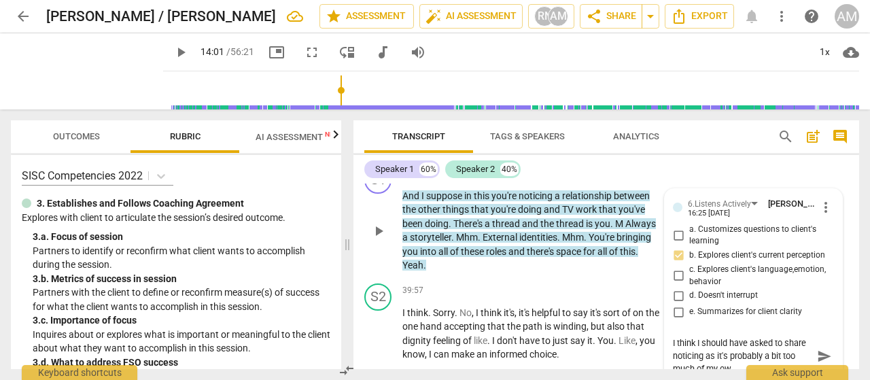
type textarea "I think I should have asked to share noticing as it's probably a bit too much o…"
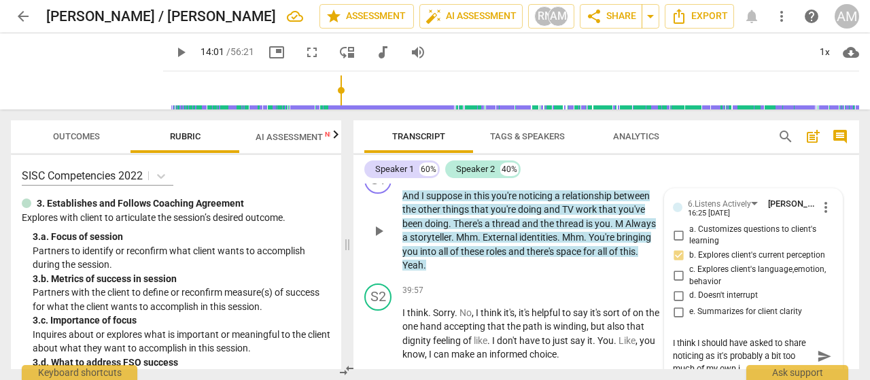
type textarea "I think I should have asked to share noticing as it's probably a bit too much o…"
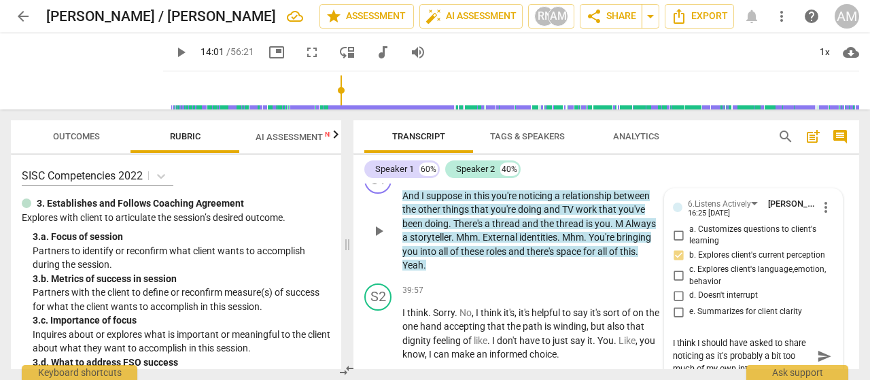
type textarea "I think I should have asked to share noticing as it's probably a bit too much o…"
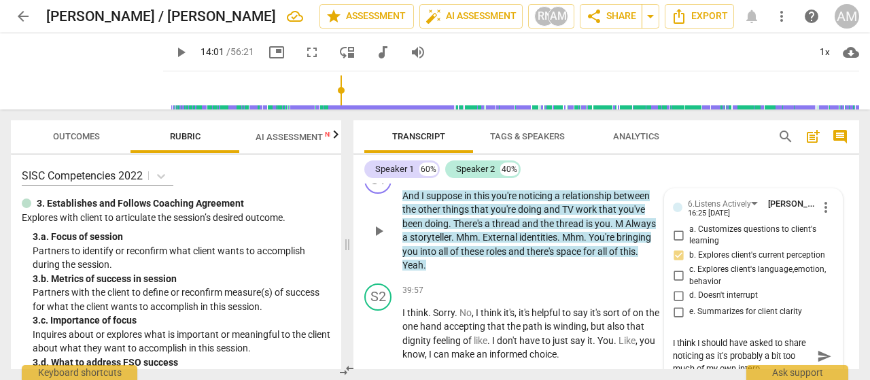
type textarea "I think I should have asked to share noticing as it's probably a bit too much o…"
click at [820, 355] on span "send" at bounding box center [824, 362] width 15 height 15
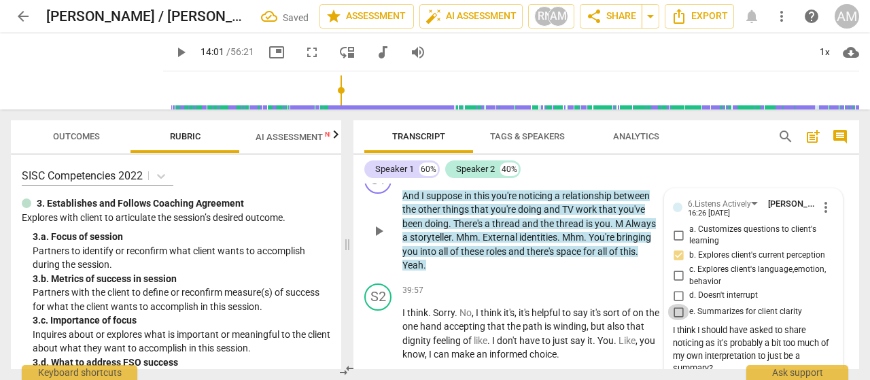
click at [676, 304] on input "e. Summarizes for client clarity" at bounding box center [678, 312] width 22 height 16
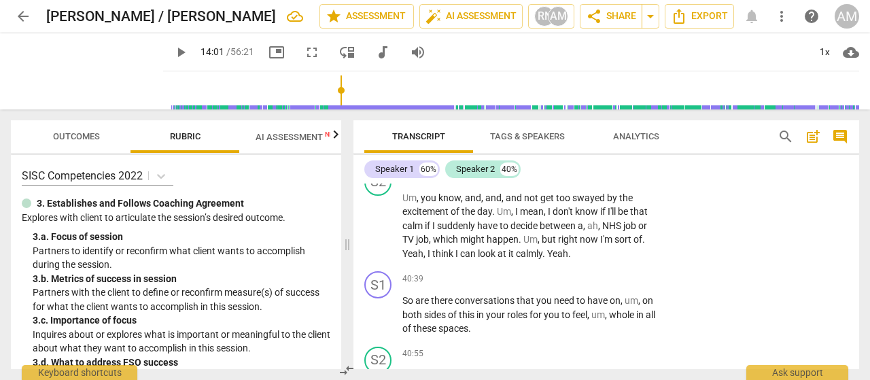
scroll to position [13009, 0]
click at [576, 270] on div "+" at bounding box center [577, 277] width 14 height 14
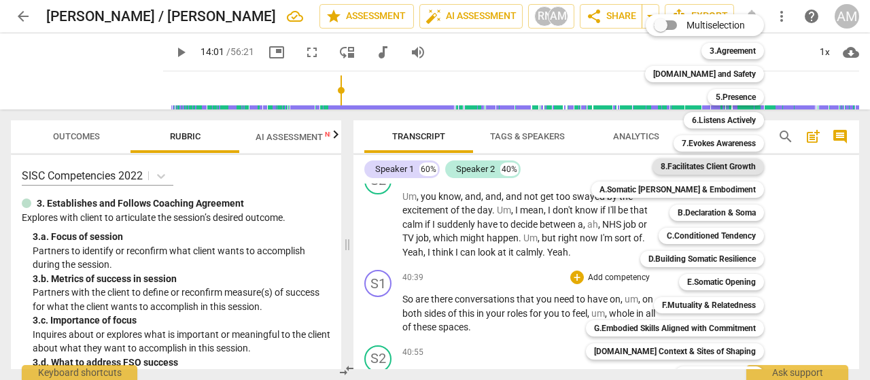
click at [704, 169] on b "8.Facilitates Client Growth" at bounding box center [708, 166] width 95 height 16
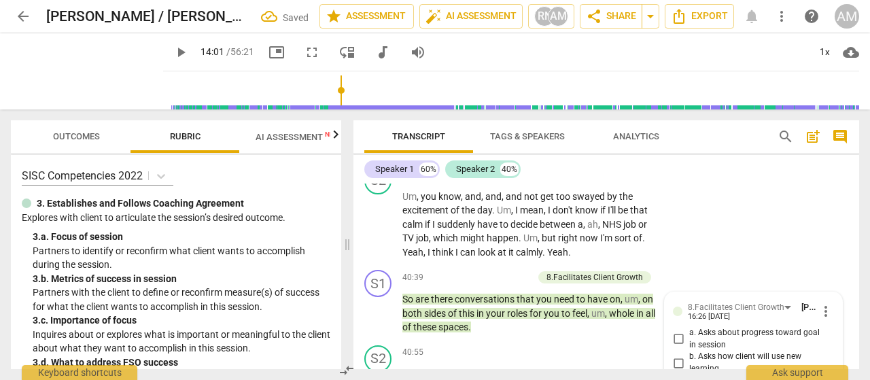
scroll to position [13010, 0]
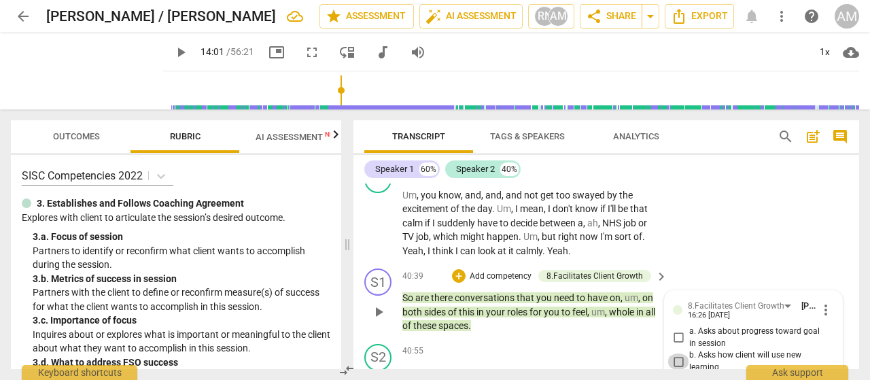
click at [677, 353] on input "b. Asks how client will use new learning" at bounding box center [678, 361] width 22 height 16
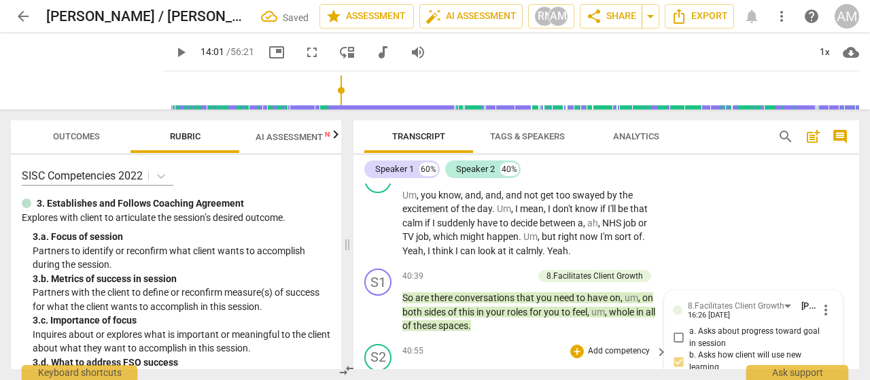
click at [523, 338] on div "S2 play_arrow pause 40:55 + Add competency keyboard_arrow_right You mean like t…" at bounding box center [606, 368] width 506 height 60
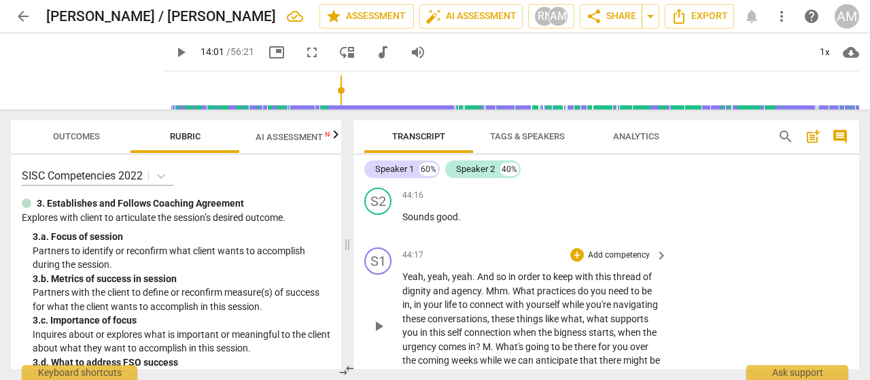
scroll to position [14045, 0]
click at [576, 247] on div "+" at bounding box center [577, 254] width 14 height 14
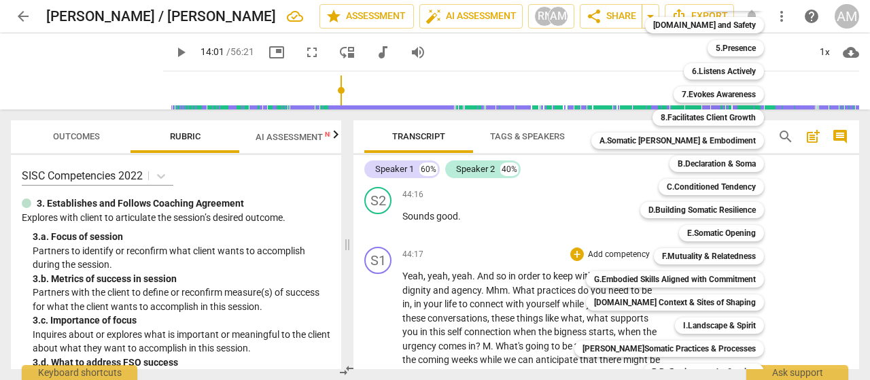
scroll to position [109, 0]
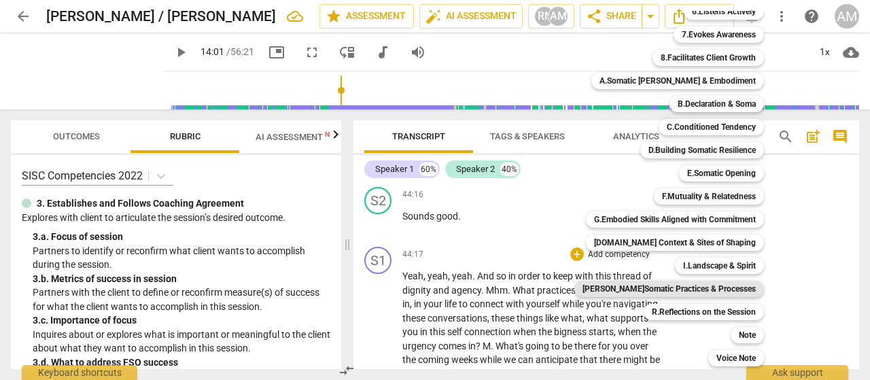
click at [699, 289] on b "J.Somatic Practices & Processes" at bounding box center [668, 289] width 173 height 16
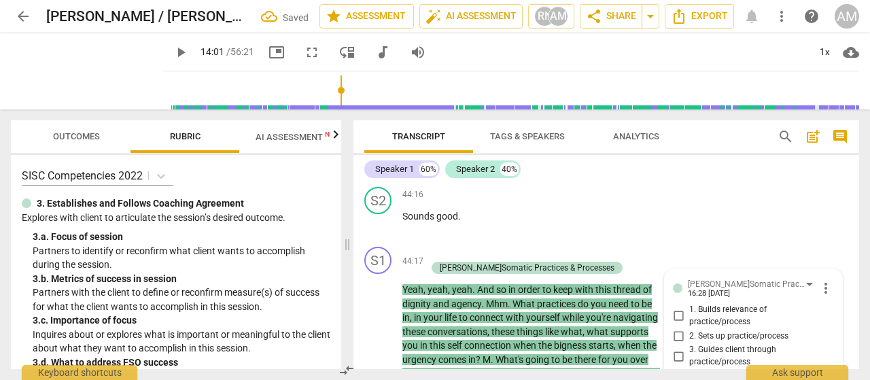
scroll to position [14054, 0]
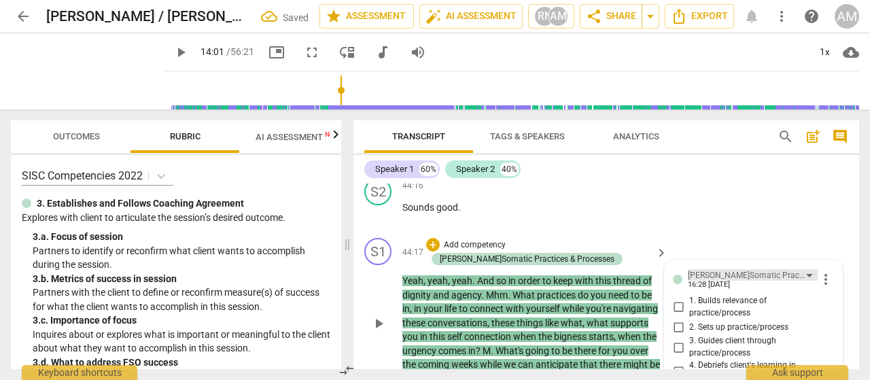
click at [799, 269] on div "J.Somatic Practices & Processes" at bounding box center [747, 275] width 118 height 13
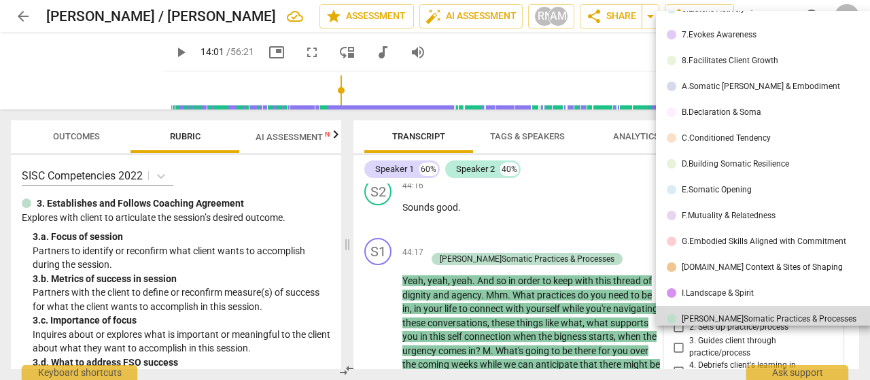
scroll to position [97, 0]
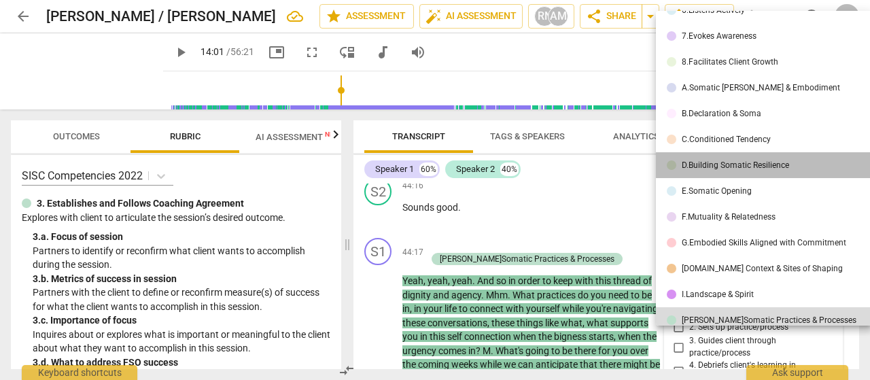
click at [771, 171] on li "D.Building Somatic Resilience" at bounding box center [766, 165] width 221 height 26
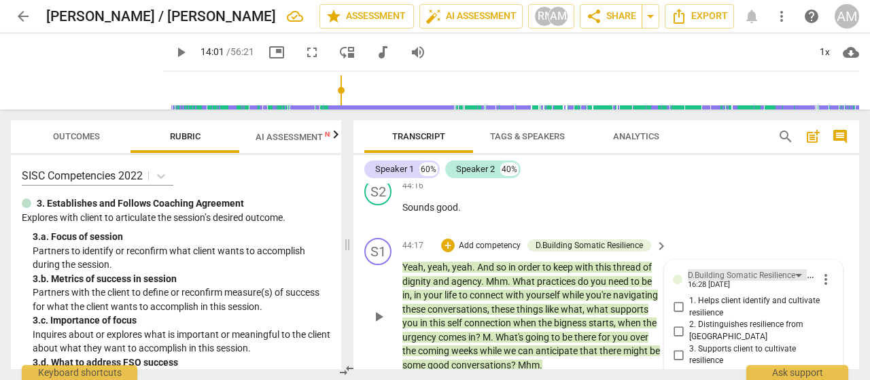
click at [794, 269] on div "D.Building Somatic Resilience" at bounding box center [747, 275] width 119 height 12
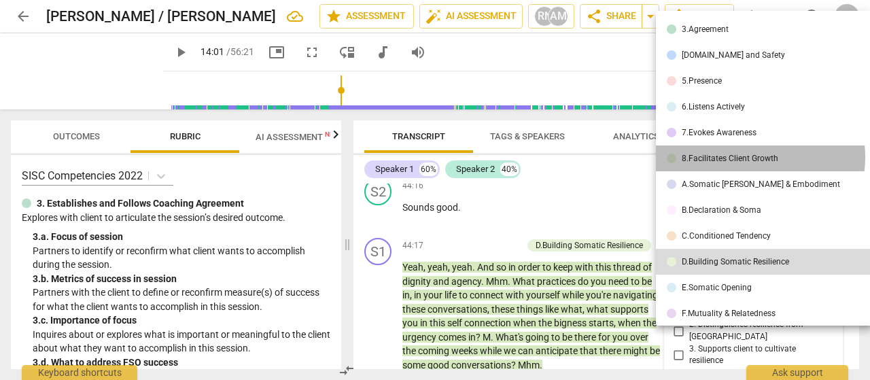
click at [744, 157] on div "8.Facilitates Client Growth" at bounding box center [730, 158] width 97 height 8
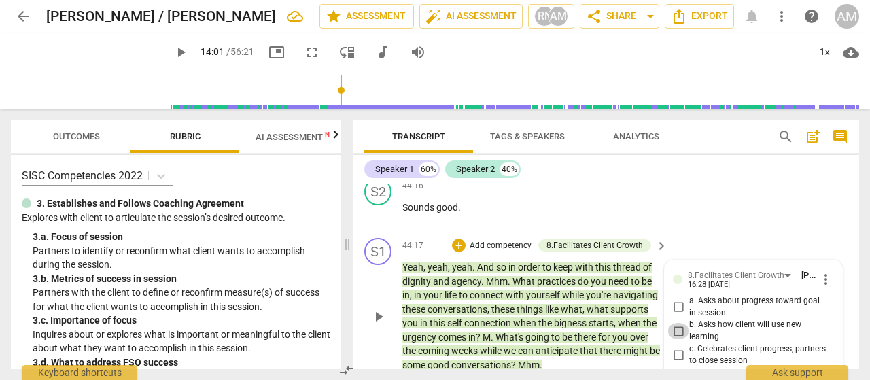
click at [674, 323] on input "b. Asks how client will use new learning" at bounding box center [678, 331] width 22 height 16
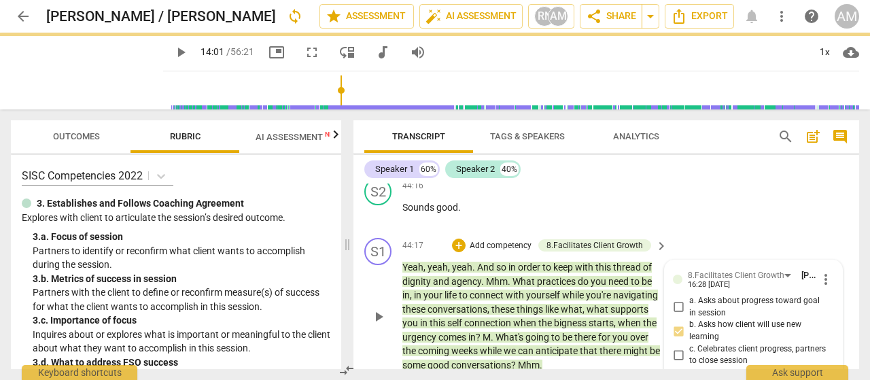
click at [643, 332] on div "S1 play_arrow pause 44:17 + Add competency 8.Facilitates Client Growth keyboard…" at bounding box center [606, 304] width 506 height 145
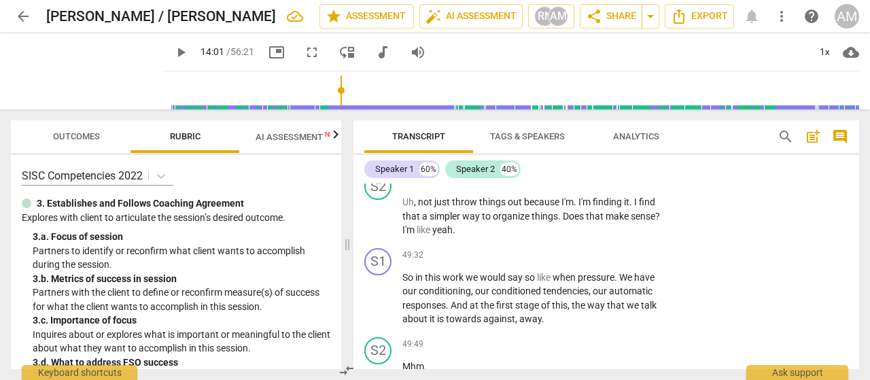
scroll to position [16055, 0]
click at [574, 249] on div "+" at bounding box center [577, 256] width 14 height 14
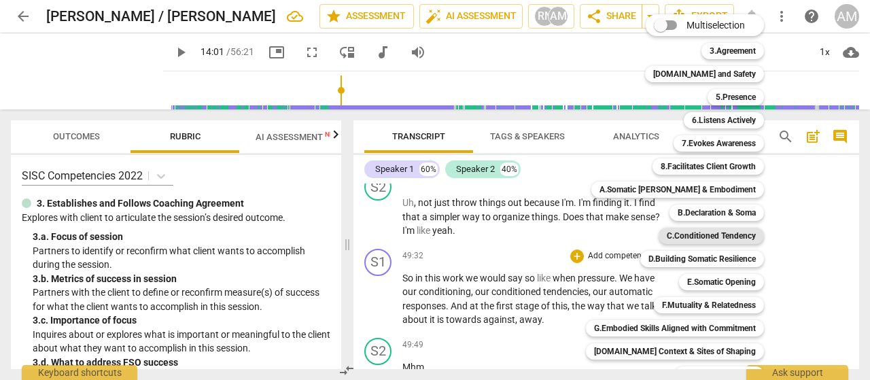
click at [712, 236] on b "C.Conditioned Tendency" at bounding box center [711, 236] width 89 height 16
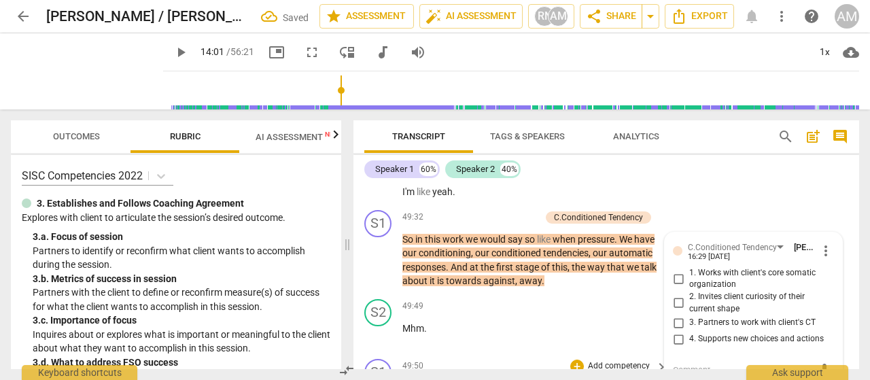
scroll to position [16095, 0]
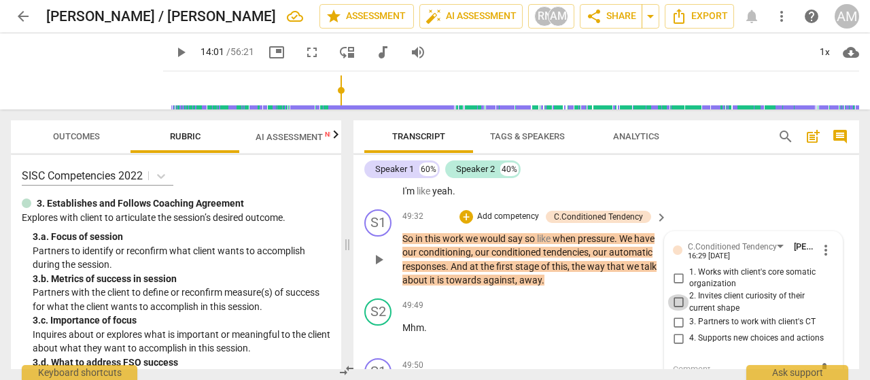
click at [676, 294] on input "2. Invites client curiosity of their current shape" at bounding box center [678, 302] width 22 height 16
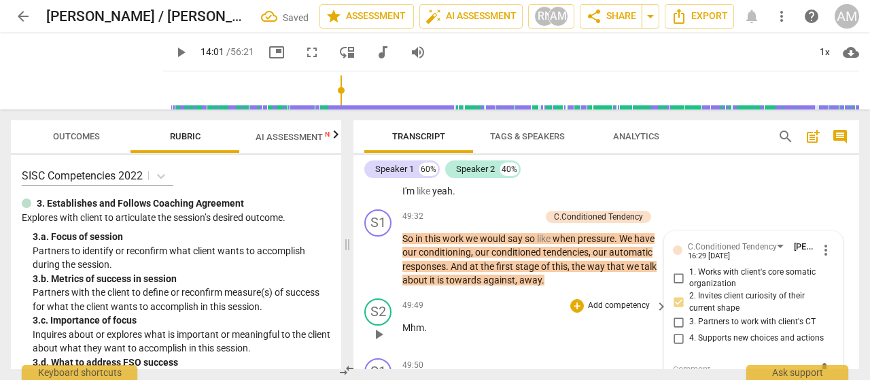
click at [555, 309] on div "49:49 + Add competency keyboard_arrow_right Mhm ." at bounding box center [535, 322] width 266 height 49
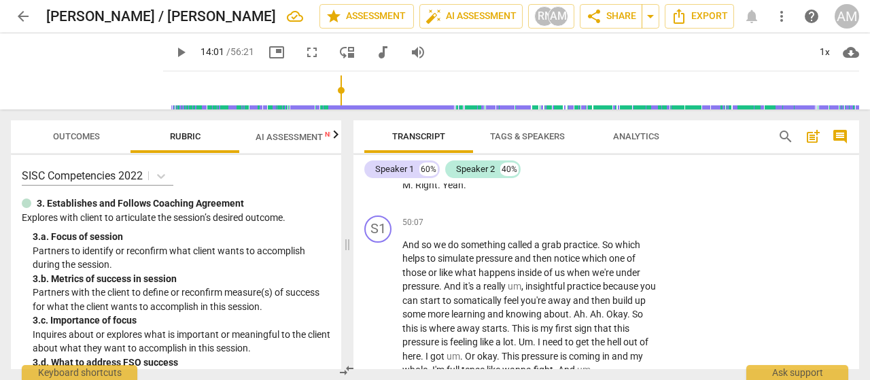
scroll to position [16386, 0]
click at [575, 216] on div "+" at bounding box center [577, 223] width 14 height 14
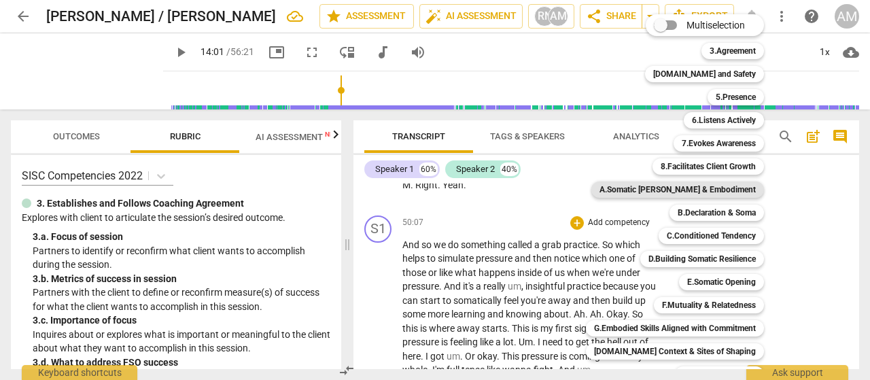
click at [687, 186] on b "A.Somatic Presence & Embodiment" at bounding box center [677, 189] width 156 height 16
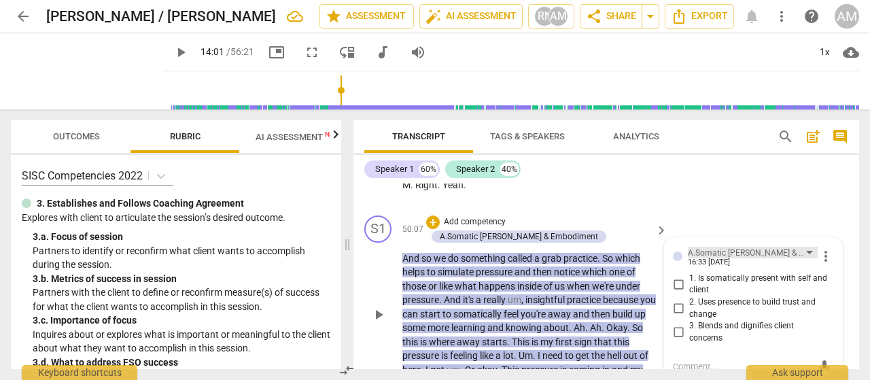
click at [797, 247] on div "A.Somatic Presence & Embodiment" at bounding box center [747, 253] width 118 height 13
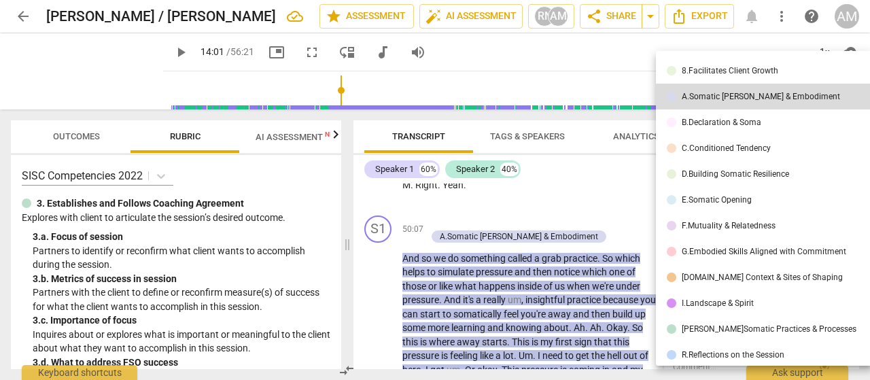
scroll to position [160, 0]
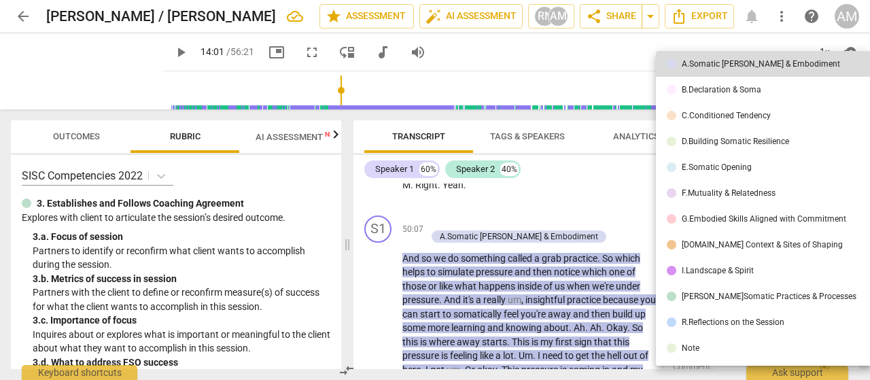
click at [758, 294] on div "J.Somatic Practices & Processes" at bounding box center [769, 296] width 175 height 8
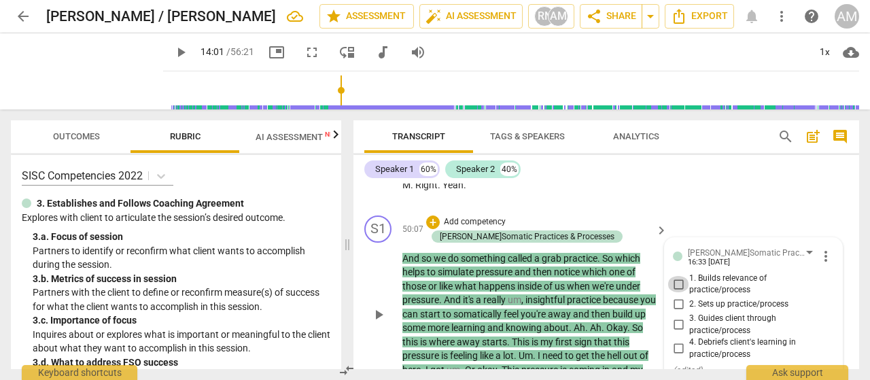
click at [674, 276] on input "1. Builds relevance of practice/process" at bounding box center [678, 284] width 22 height 16
click at [713, 180] on div "Speaker 1 60% Speaker 2 40%" at bounding box center [606, 169] width 484 height 23
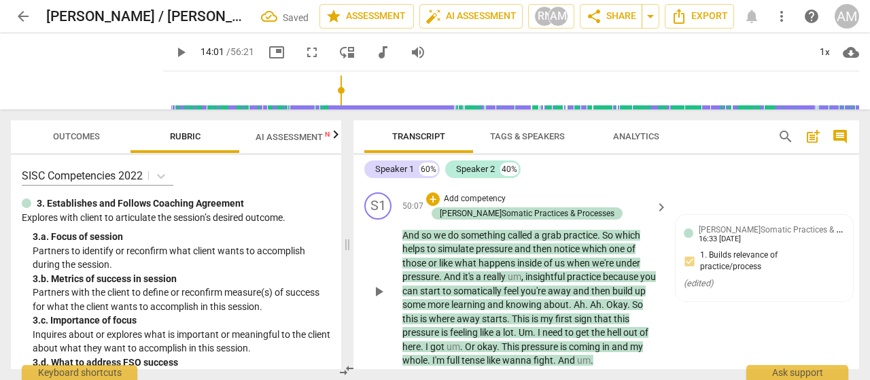
scroll to position [16408, 0]
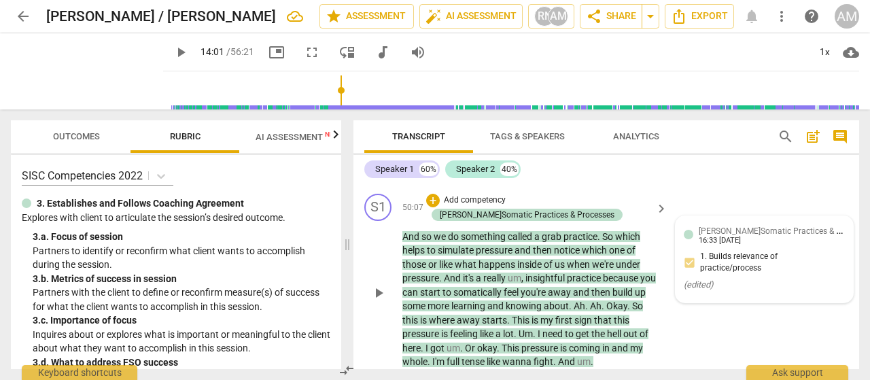
click at [730, 279] on div "( edited )" at bounding box center [764, 285] width 161 height 13
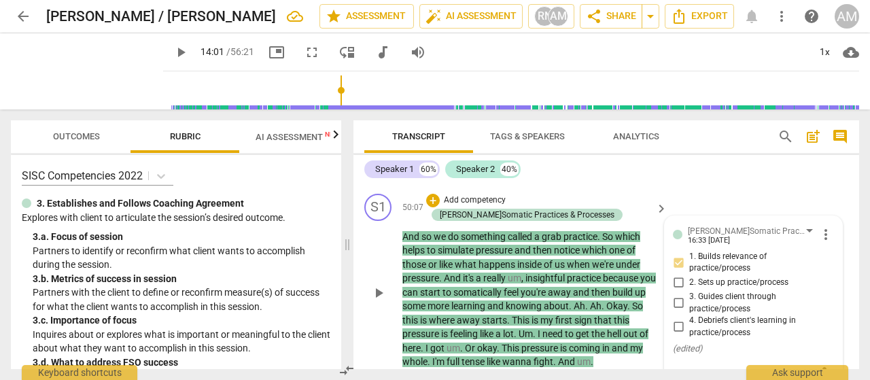
click at [699, 368] on textarea at bounding box center [742, 374] width 139 height 13
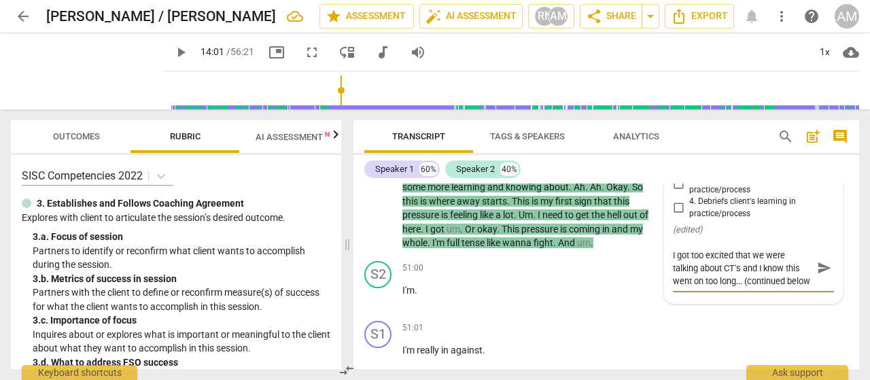
scroll to position [11, 0]
click at [818, 261] on span "send" at bounding box center [824, 268] width 15 height 15
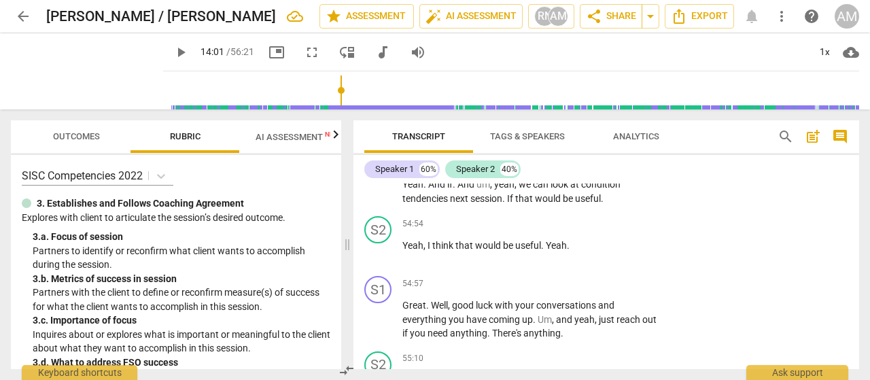
scroll to position [17903, 0]
click at [623, 18] on span "share Share" at bounding box center [611, 16] width 50 height 16
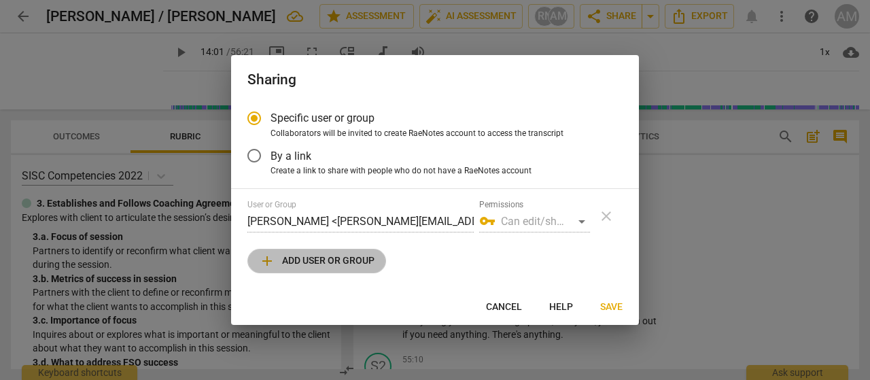
click at [337, 263] on span "add Add user or group" at bounding box center [317, 261] width 116 height 16
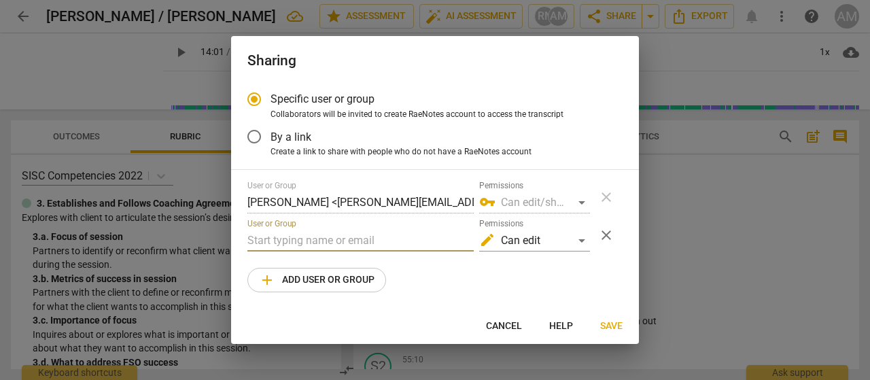
click at [288, 241] on input "text" at bounding box center [360, 241] width 226 height 22
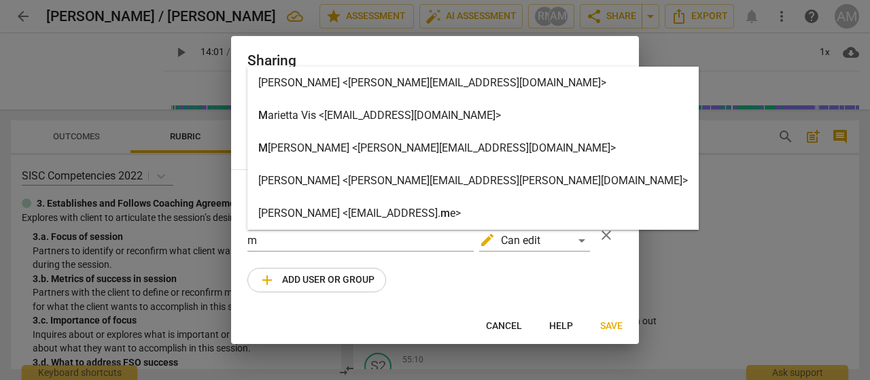
click at [332, 115] on strong "arietta Vis <marietta@visivecoaching.com>" at bounding box center [384, 115] width 233 height 13
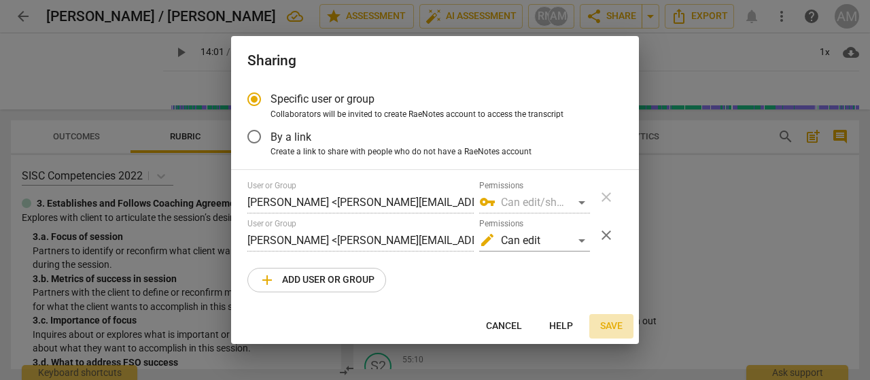
click at [616, 331] on span "Save" at bounding box center [611, 326] width 22 height 14
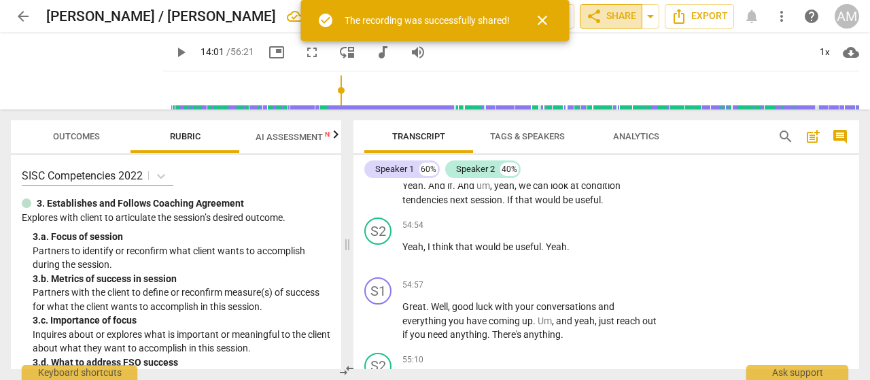
click at [620, 19] on span "share Share" at bounding box center [611, 16] width 50 height 16
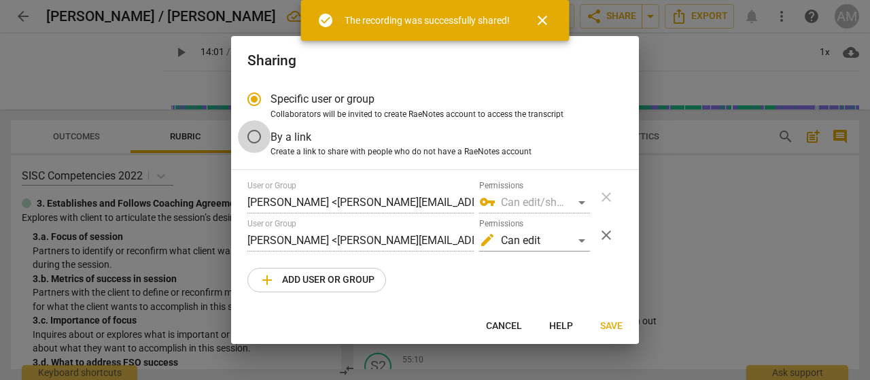
click at [258, 133] on input "By a link" at bounding box center [254, 136] width 33 height 33
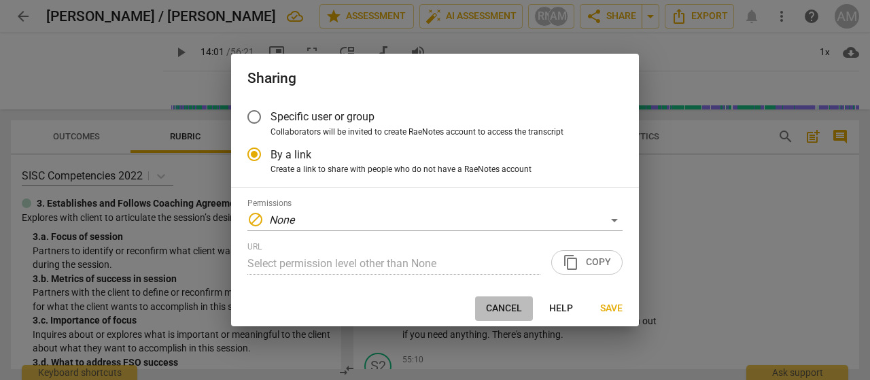
click at [511, 310] on span "Cancel" at bounding box center [504, 309] width 36 height 14
